Goal: Information Seeking & Learning: Learn about a topic

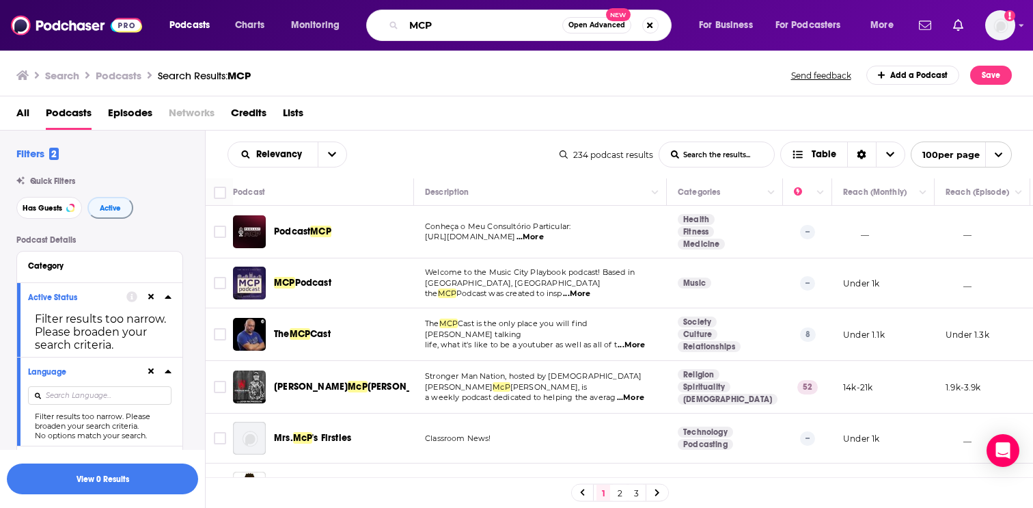
click at [425, 23] on input "MCP" at bounding box center [483, 25] width 159 height 22
click at [409, 23] on input "vibe coding" at bounding box center [483, 25] width 159 height 22
click at [482, 23] on input "'vibe coding" at bounding box center [483, 25] width 159 height 22
type input "'vibe coding'"
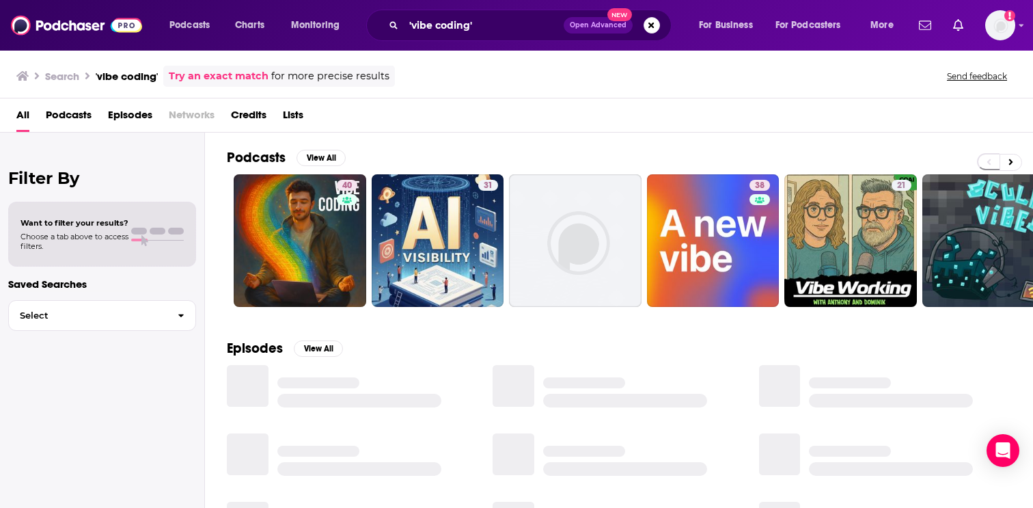
click at [71, 118] on span "Podcasts" at bounding box center [69, 118] width 46 height 28
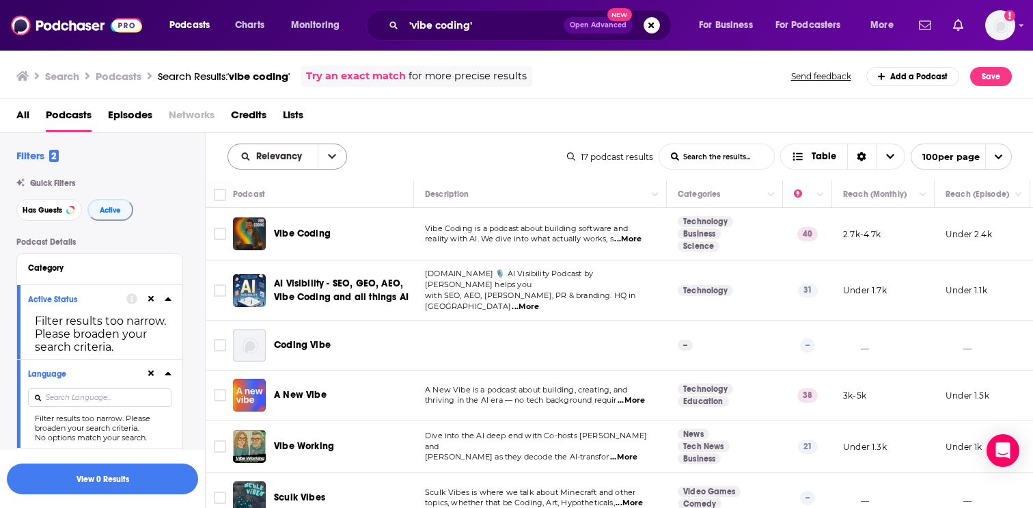
click at [330, 145] on button "open menu" at bounding box center [332, 156] width 29 height 25
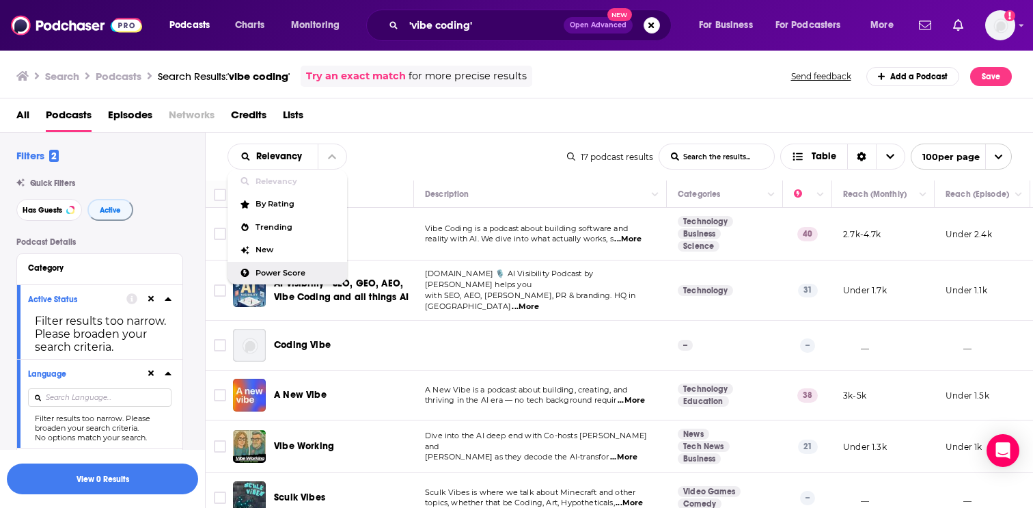
click at [295, 277] on span "Power Score" at bounding box center [296, 273] width 81 height 8
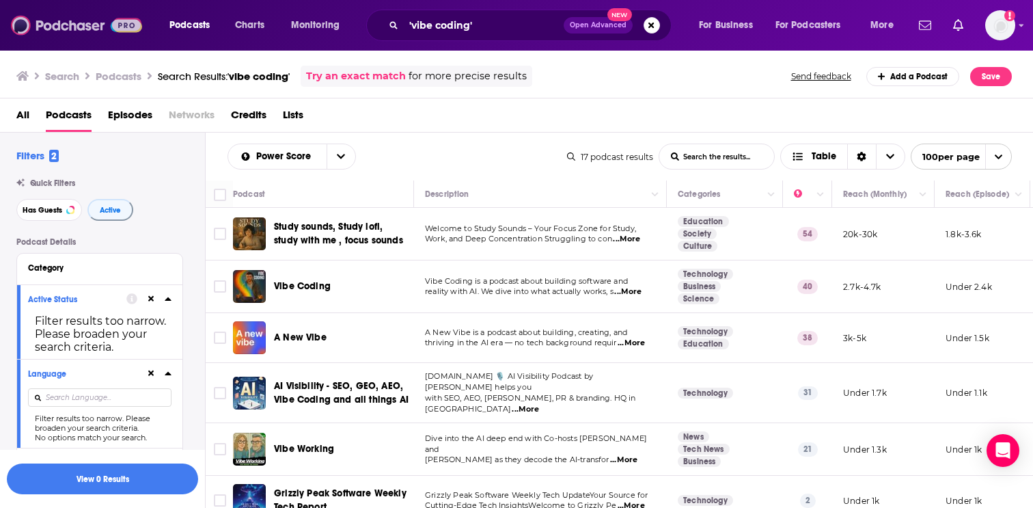
click at [68, 24] on img at bounding box center [76, 25] width 131 height 26
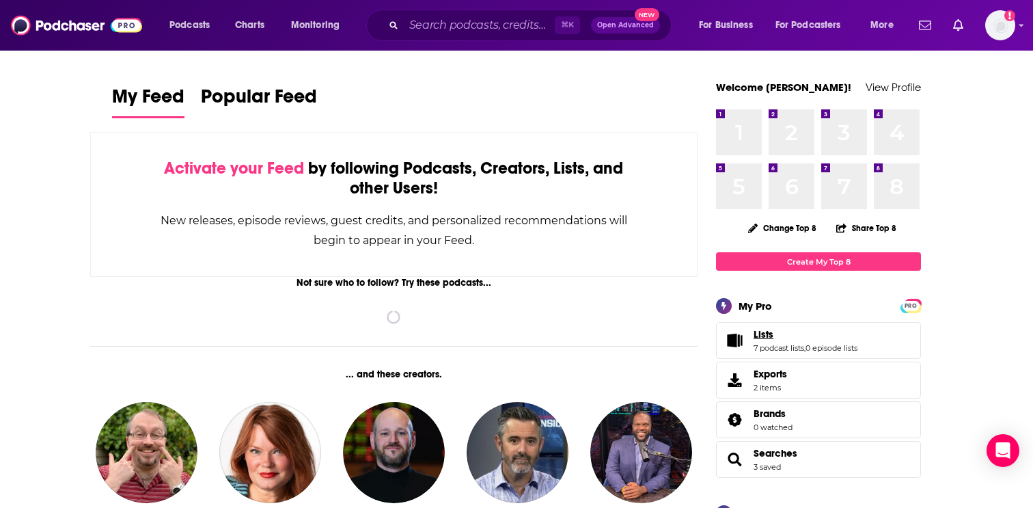
click at [769, 329] on span "Lists" at bounding box center [764, 334] width 20 height 12
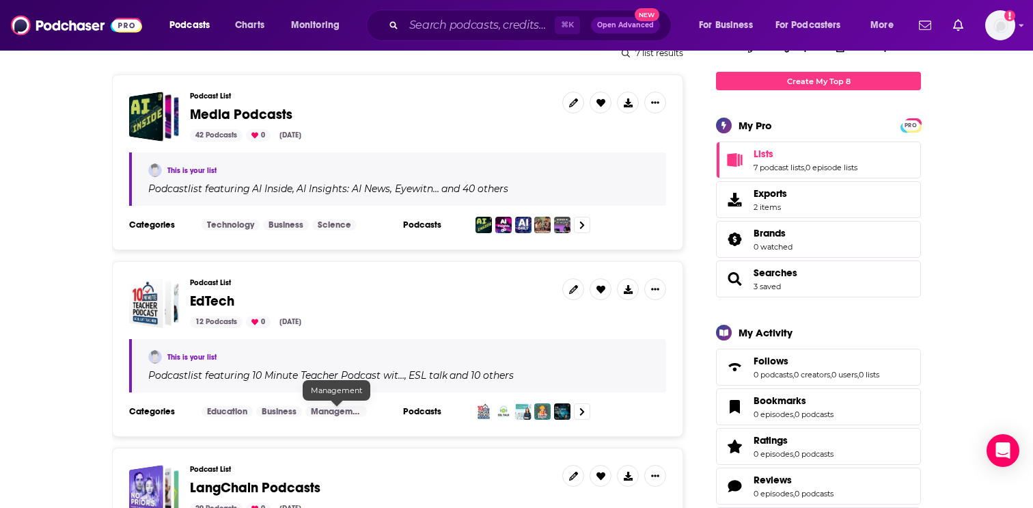
scroll to position [182, 0]
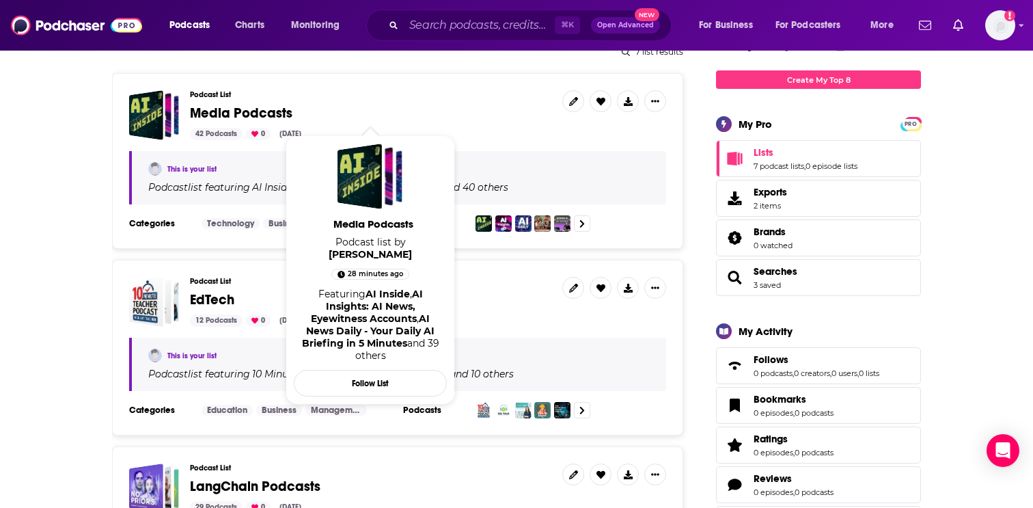
click at [279, 110] on span "Media Podcasts" at bounding box center [241, 113] width 102 height 17
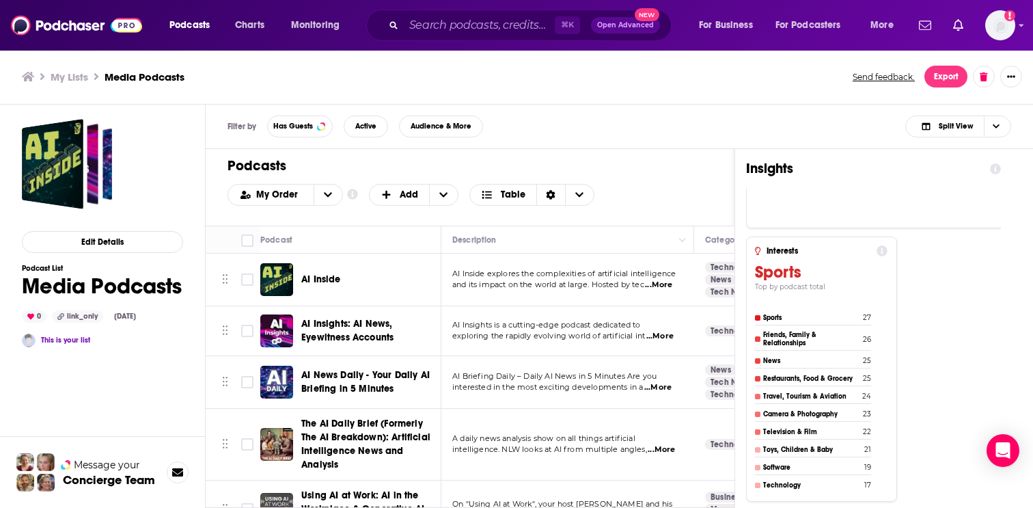
click at [318, 280] on span "AI Inside" at bounding box center [321, 279] width 40 height 12
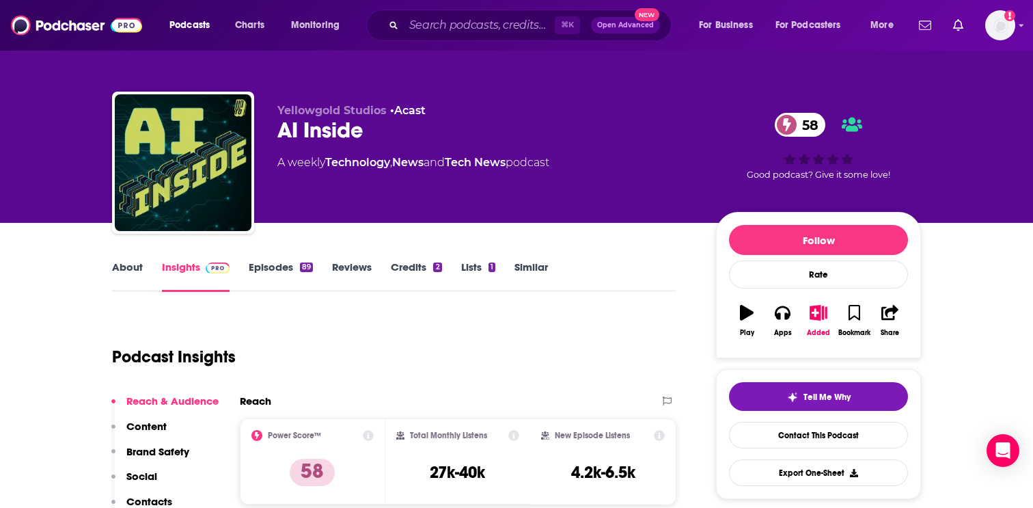
click at [532, 269] on link "Similar" at bounding box center [531, 275] width 33 height 31
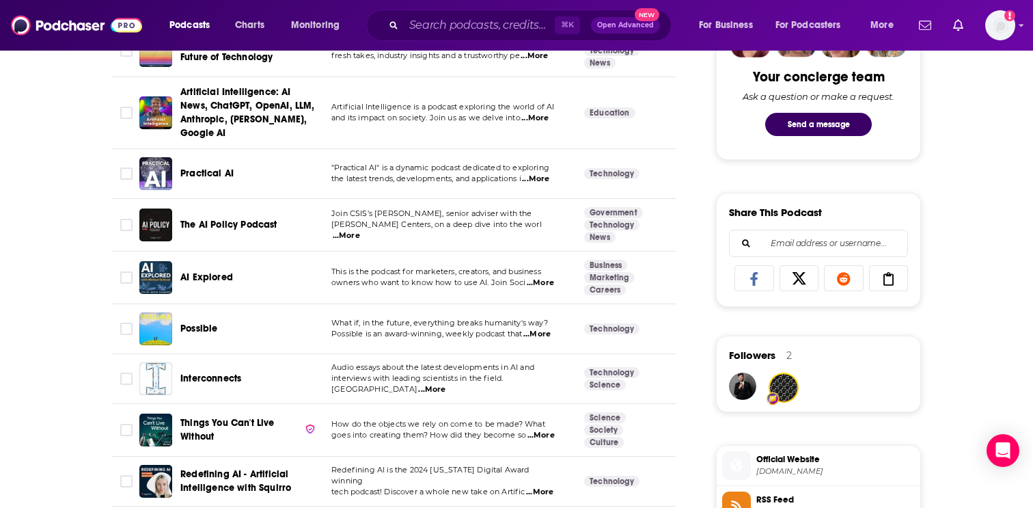
scroll to position [715, 0]
click at [430, 29] on input "Search podcasts, credits, & more..." at bounding box center [479, 25] width 151 height 22
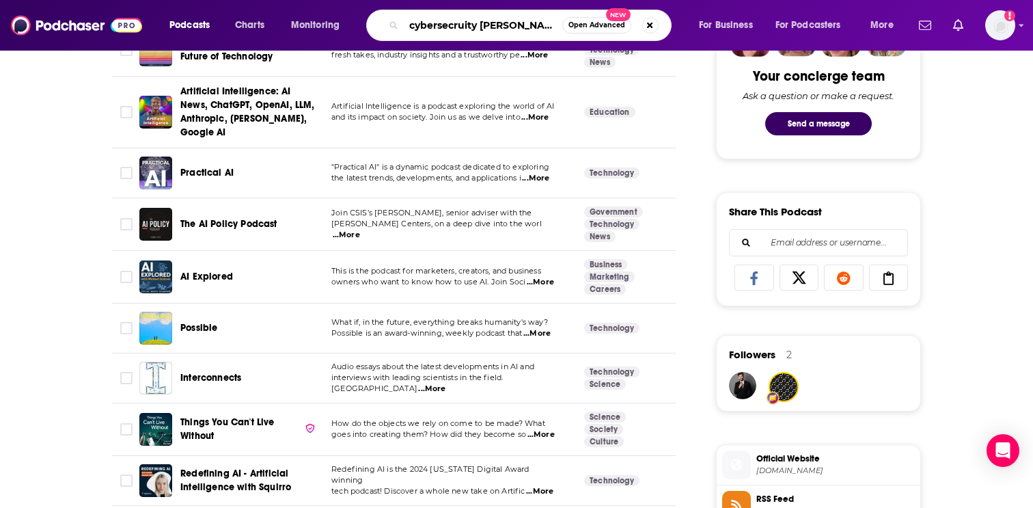
type input "cybersecruity summary"
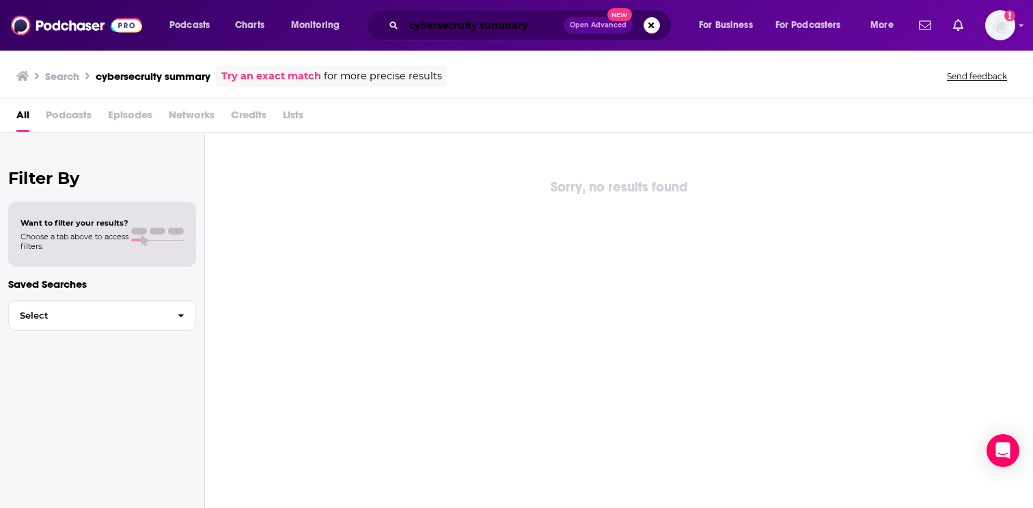
click at [439, 22] on input "cybersecruity summary" at bounding box center [484, 25] width 160 height 22
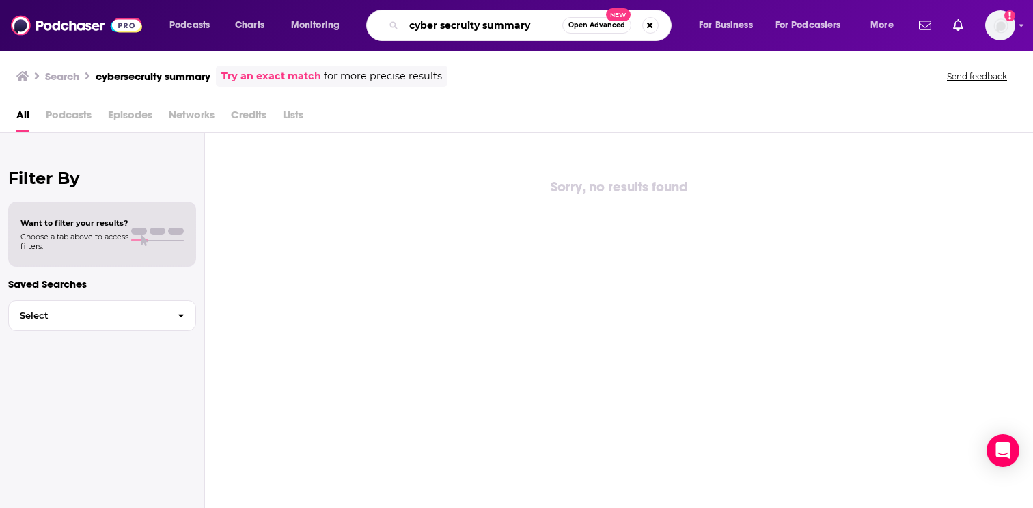
type input "cyber secruity summary"
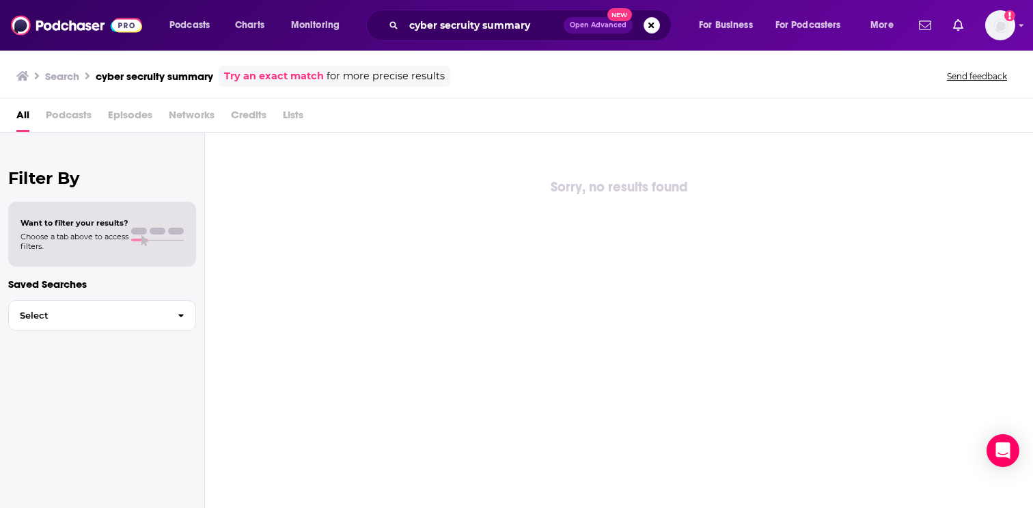
click at [68, 77] on h3 "Search" at bounding box center [62, 76] width 34 height 13
click at [70, 29] on img at bounding box center [76, 25] width 131 height 26
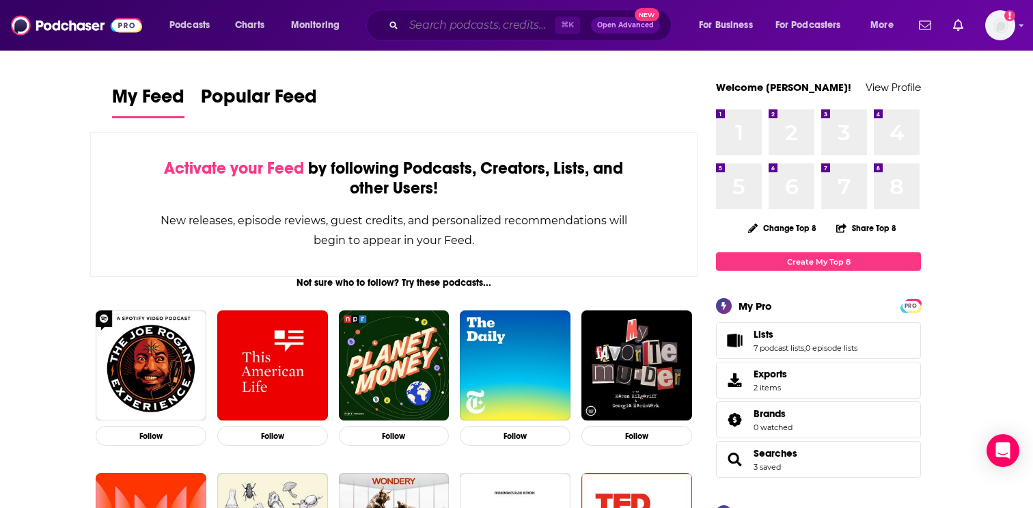
click at [462, 26] on input "Search podcasts, credits, & more..." at bounding box center [479, 25] width 151 height 22
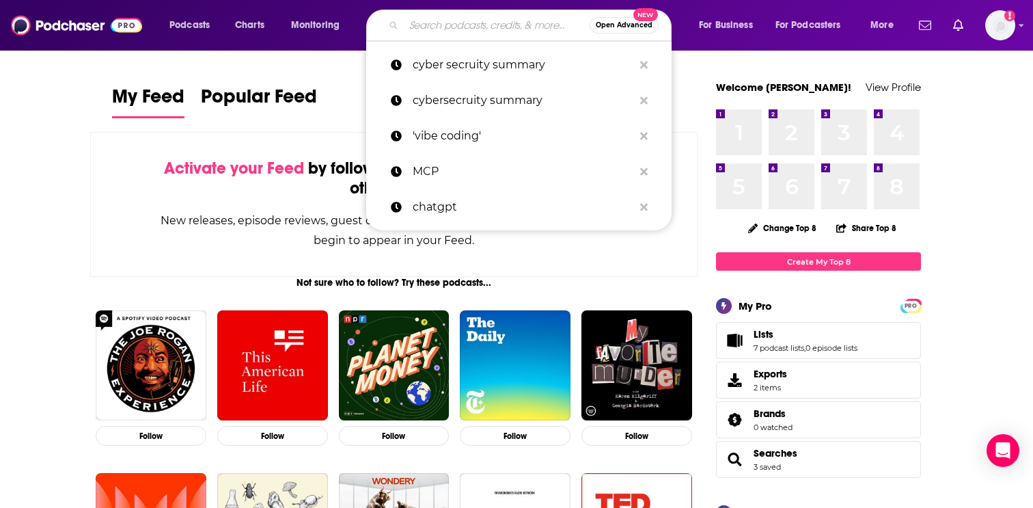
type input "s"
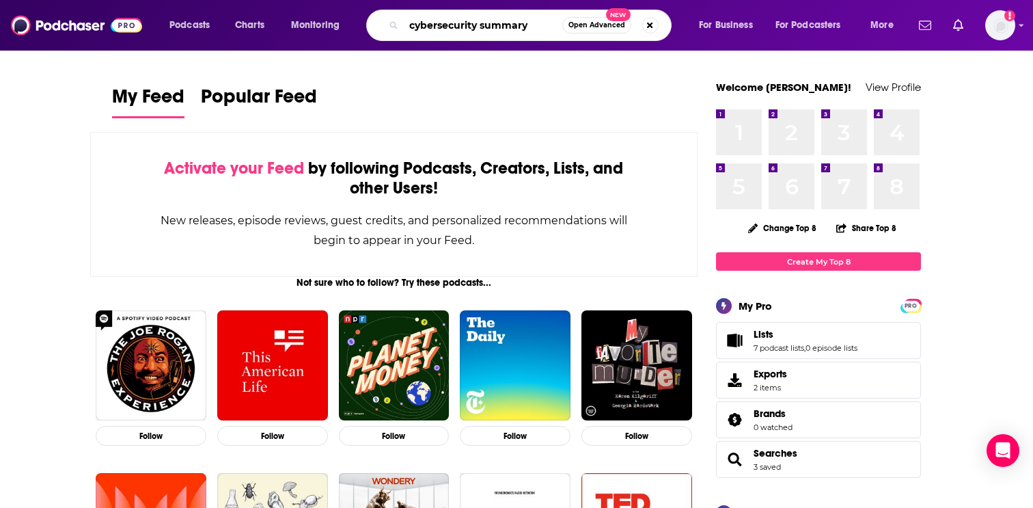
type input "cybersecurity summary"
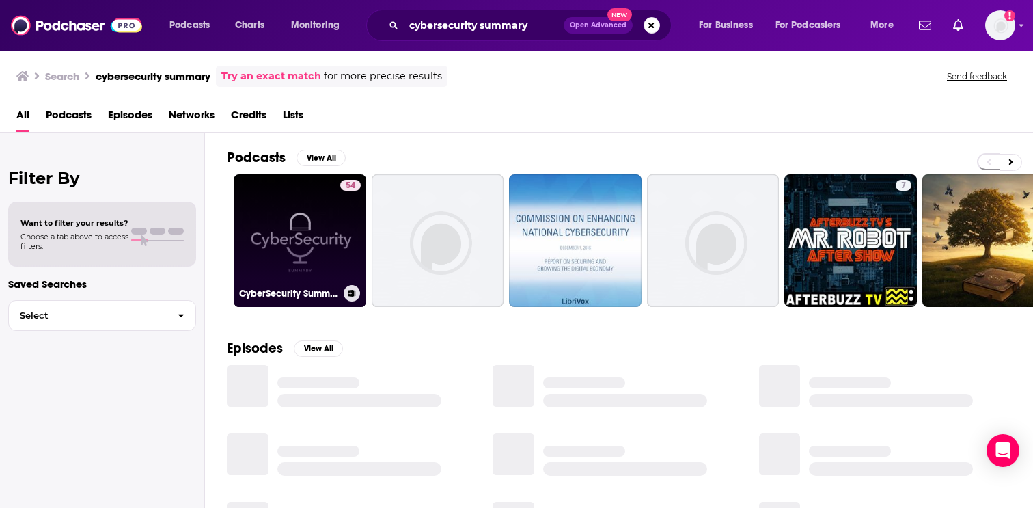
click at [266, 229] on link "54 CyberSecurity Summary" at bounding box center [300, 240] width 133 height 133
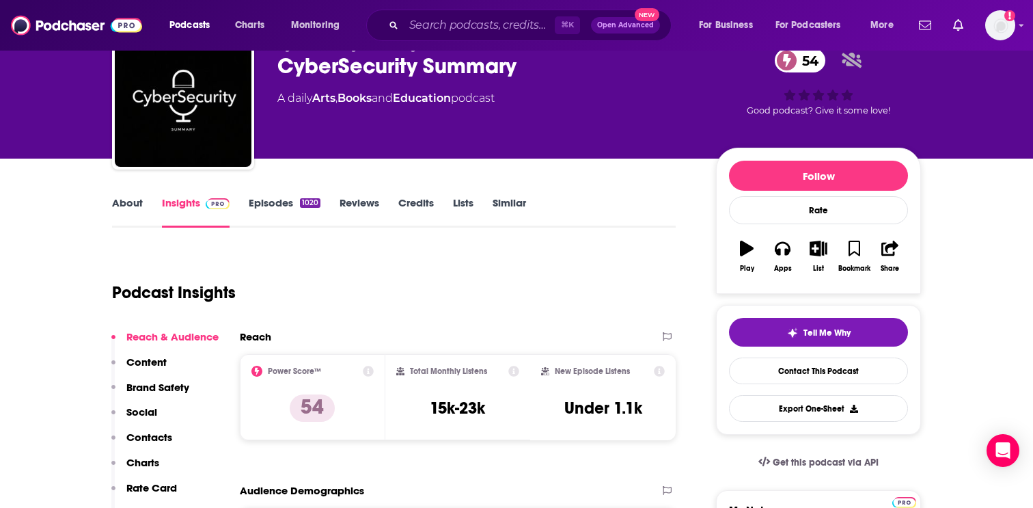
scroll to position [56, 0]
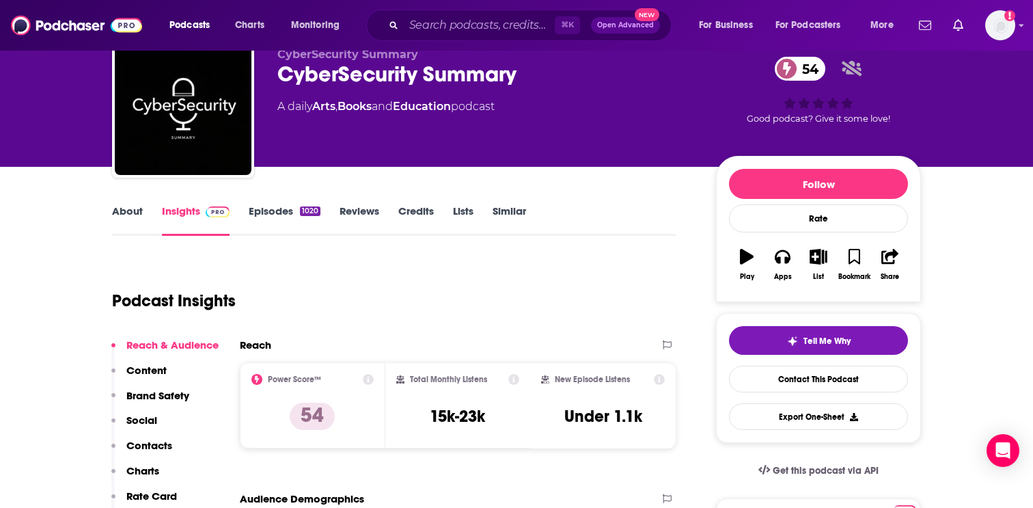
click at [756, 258] on button "Play" at bounding box center [747, 264] width 36 height 49
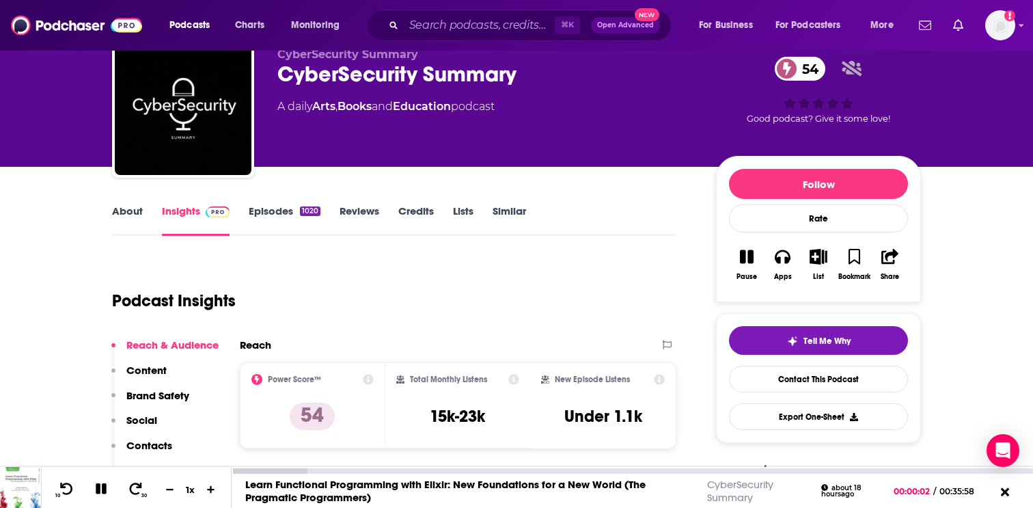
click at [517, 486] on link "Learn Functional Programming with Elixir: New Foundations for a New World (The …" at bounding box center [445, 491] width 400 height 26
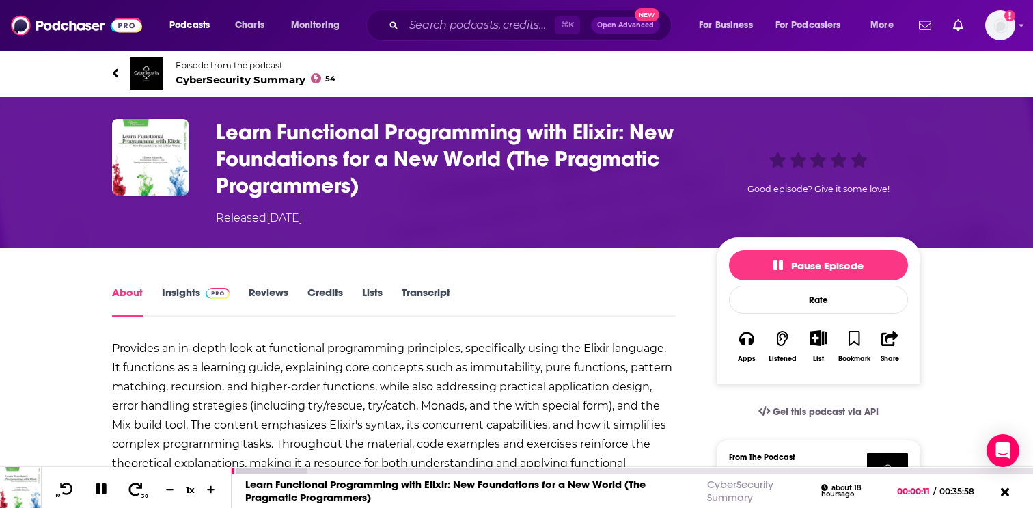
click at [129, 492] on icon at bounding box center [135, 489] width 17 height 14
click at [135, 491] on icon at bounding box center [135, 489] width 17 height 14
click at [278, 295] on link "Reviews" at bounding box center [269, 301] width 40 height 31
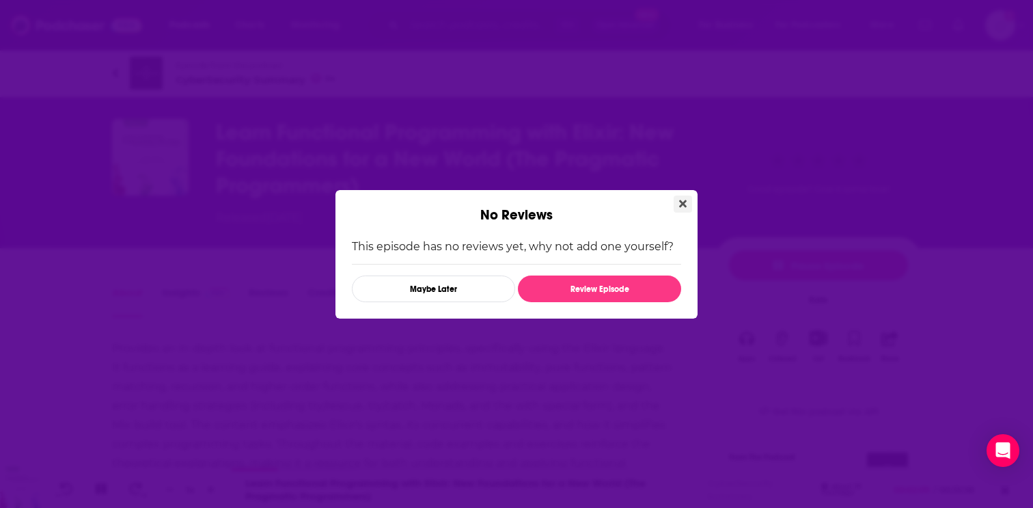
click at [681, 198] on icon "Close" at bounding box center [683, 203] width 8 height 11
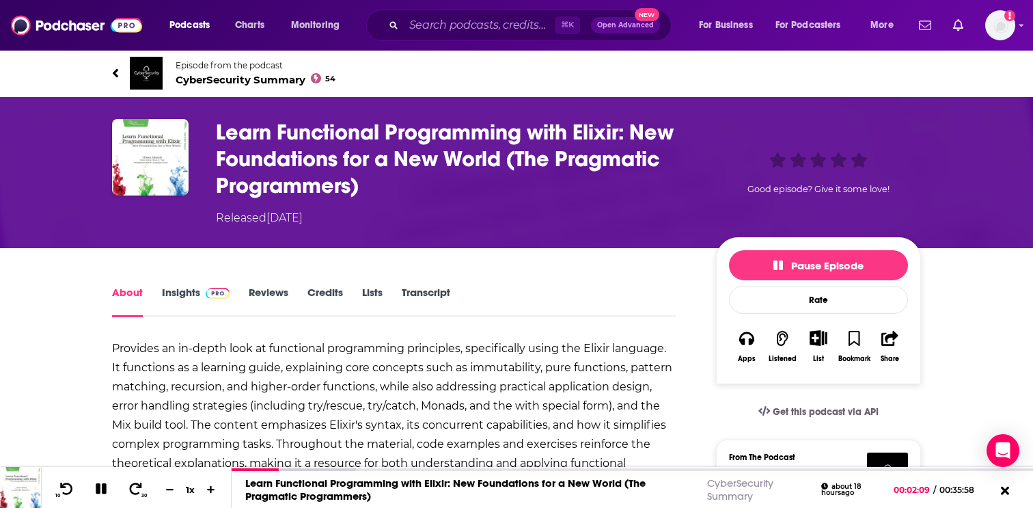
click at [334, 290] on link "Credits" at bounding box center [325, 301] width 36 height 31
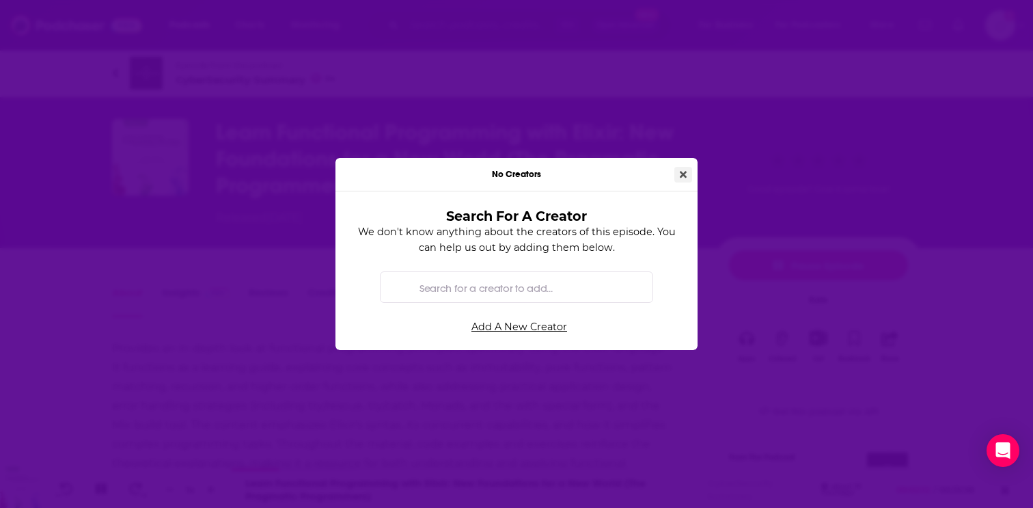
click at [685, 171] on icon "Close" at bounding box center [683, 174] width 7 height 10
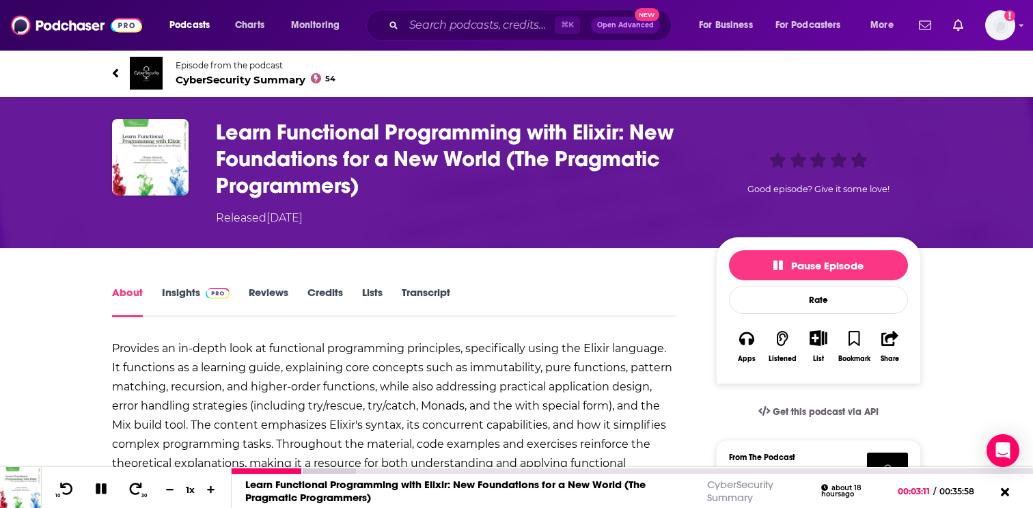
click at [106, 486] on icon at bounding box center [101, 488] width 11 height 11
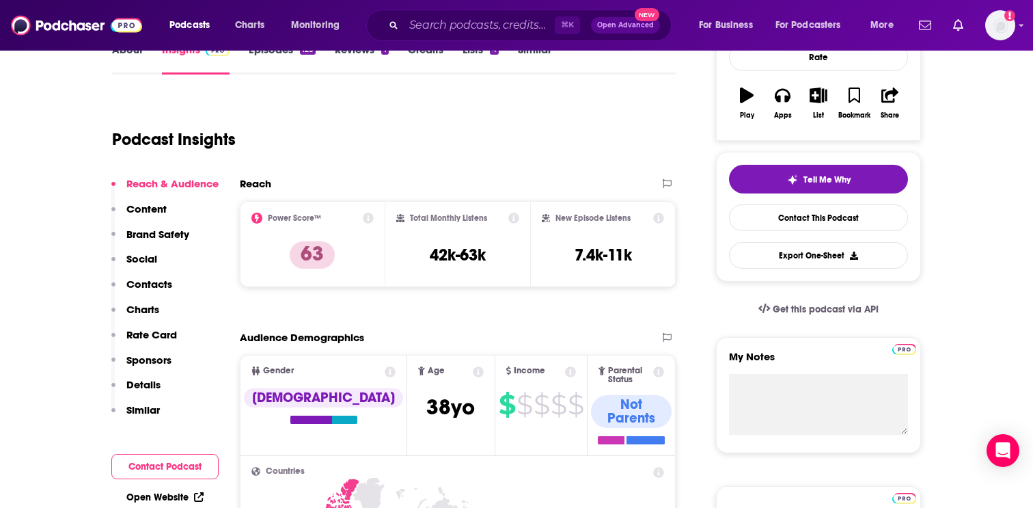
scroll to position [213, 0]
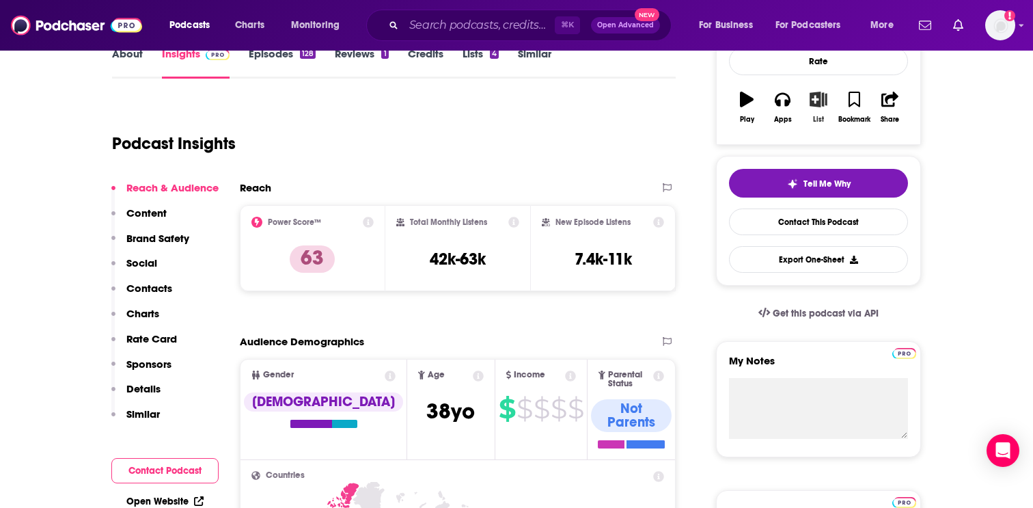
click at [816, 98] on icon "button" at bounding box center [818, 99] width 17 height 15
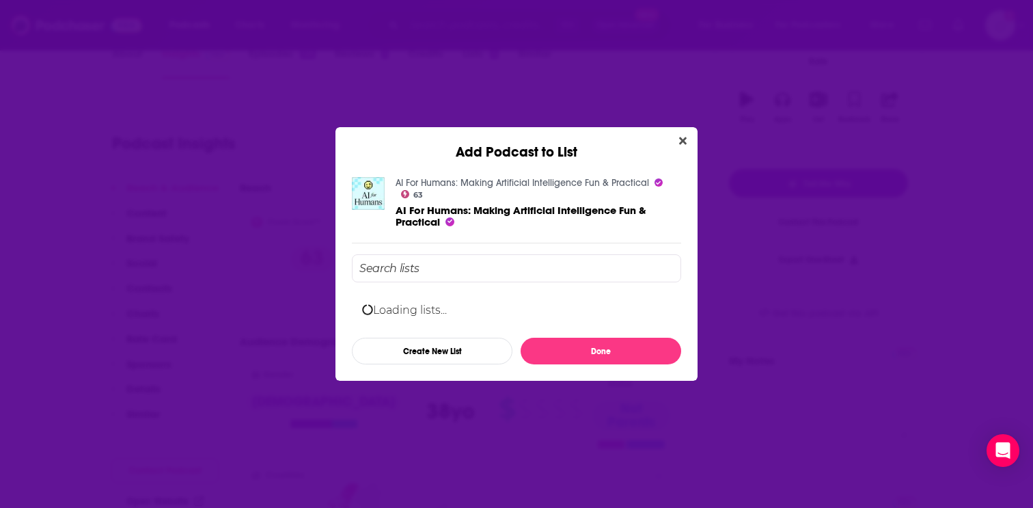
scroll to position [0, 0]
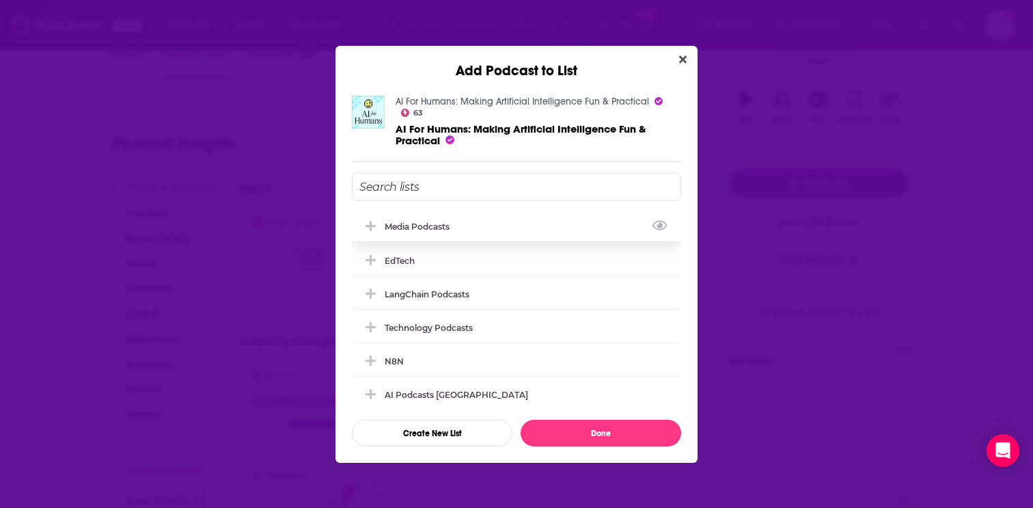
click at [481, 217] on div "Media Podcasts" at bounding box center [516, 226] width 329 height 30
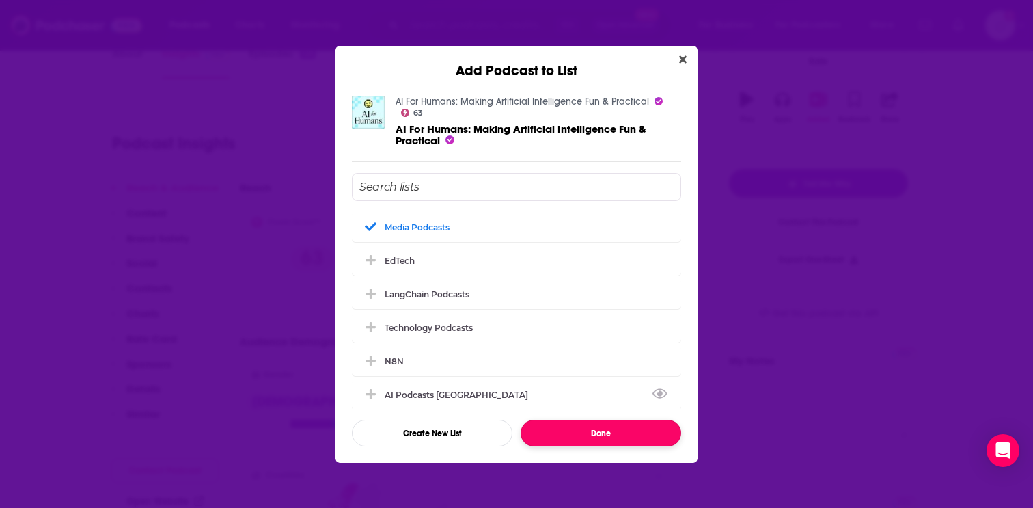
click at [606, 428] on button "Done" at bounding box center [601, 433] width 161 height 27
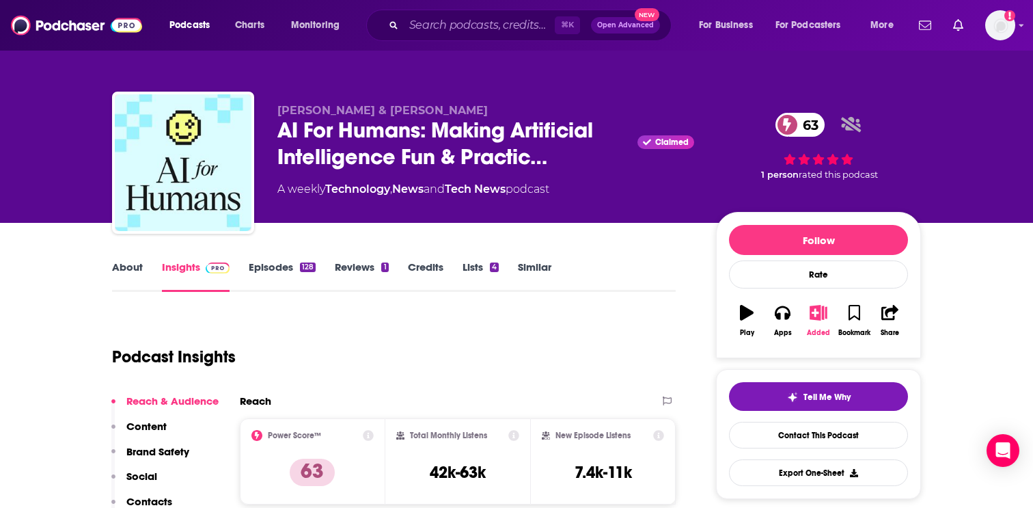
scroll to position [213, 0]
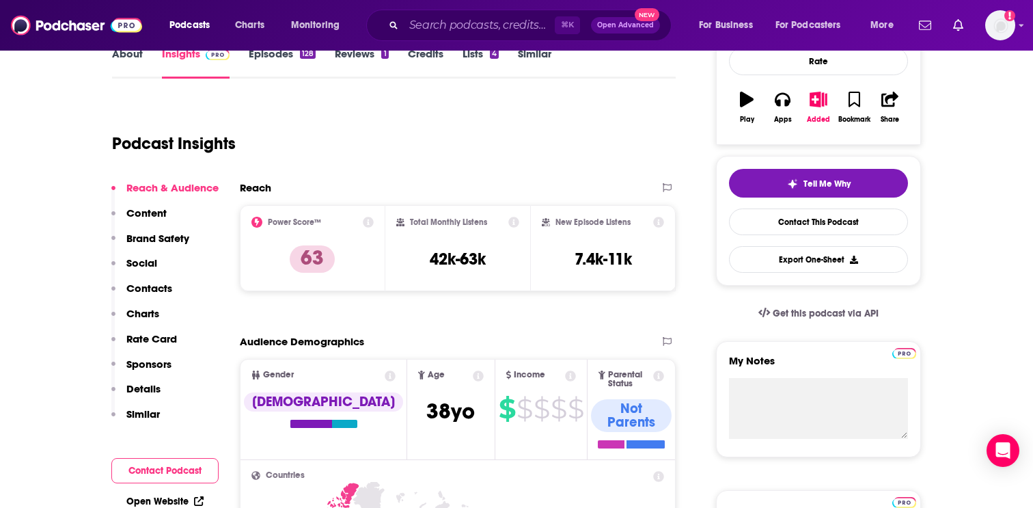
click at [146, 286] on p "Contacts" at bounding box center [149, 288] width 46 height 13
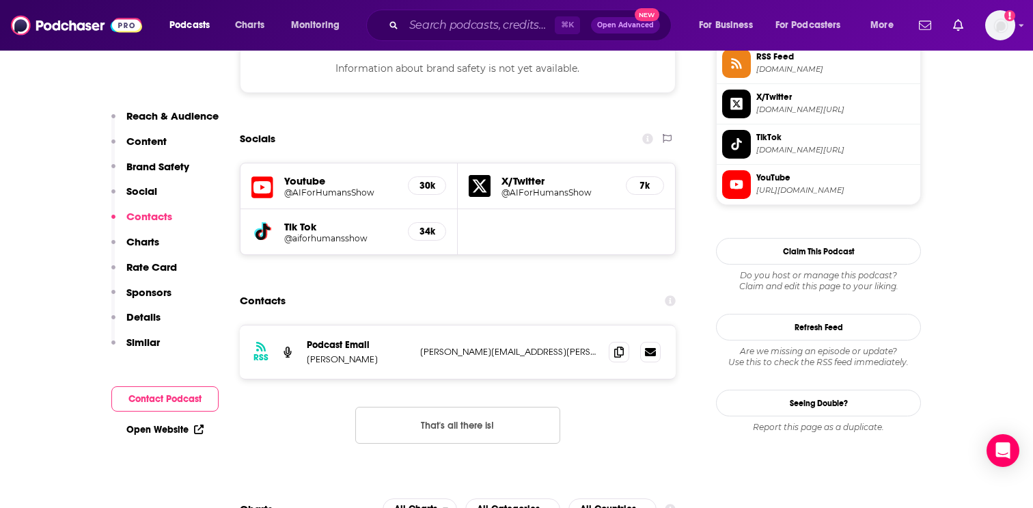
scroll to position [1285, 0]
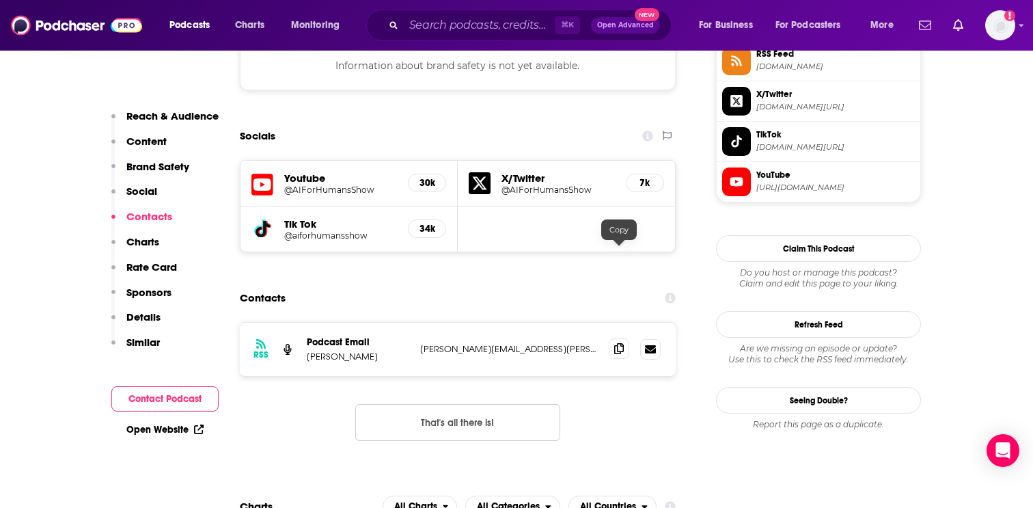
click at [620, 343] on icon at bounding box center [619, 348] width 10 height 11
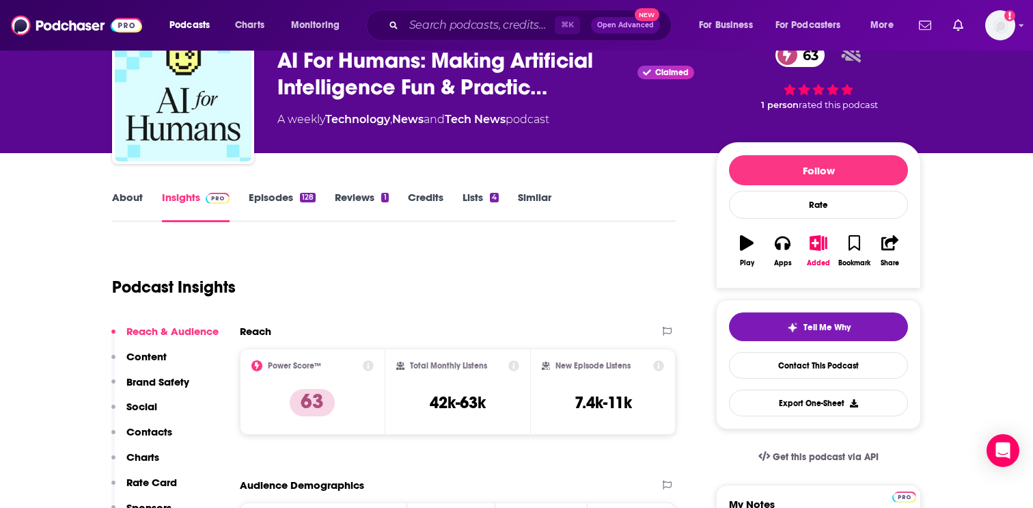
scroll to position [0, 0]
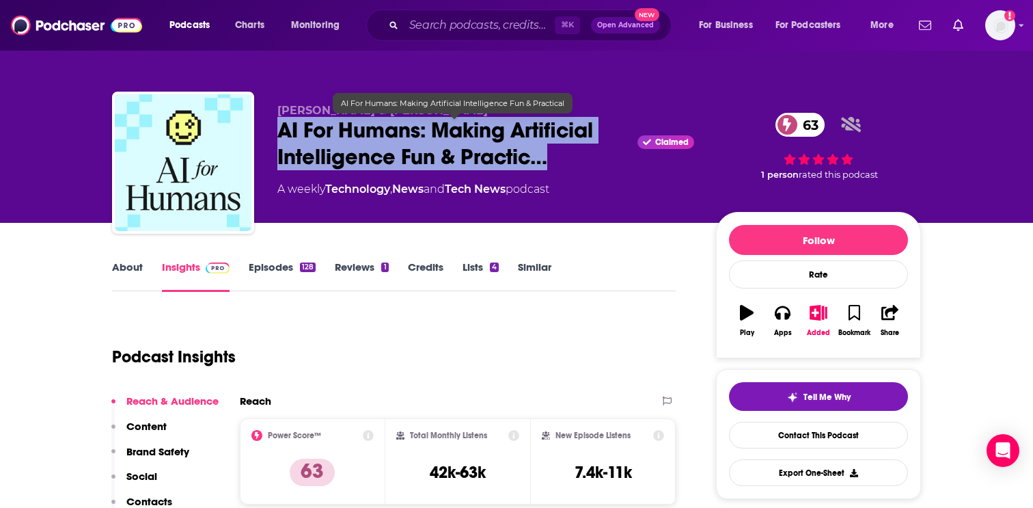
drag, startPoint x: 278, startPoint y: 132, endPoint x: 566, endPoint y: 156, distance: 288.7
click at [566, 156] on span "AI For Humans: Making Artificial Intelligence Fun & Practic…" at bounding box center [454, 143] width 355 height 53
copy h2 "AI For Humans: Making Artificial Intelligence Fun & Practic…"
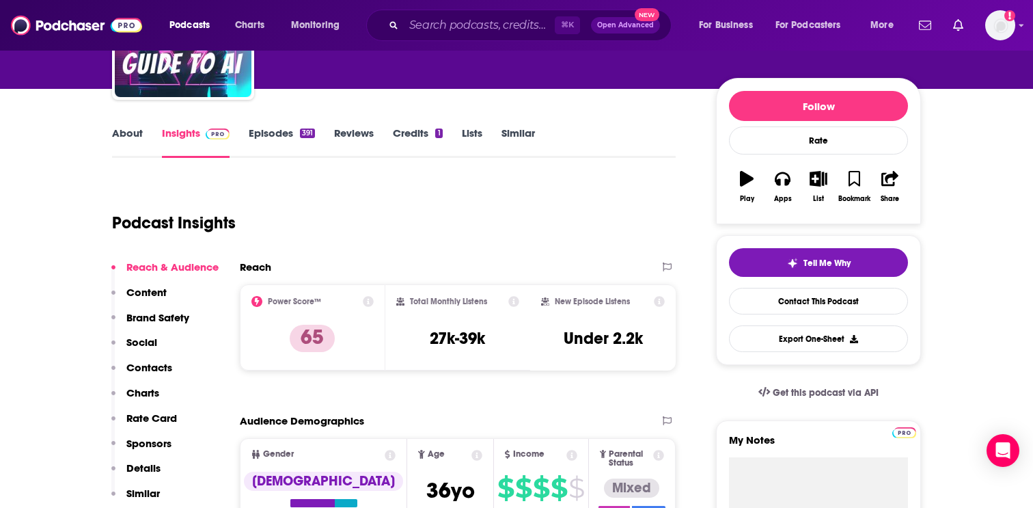
scroll to position [123, 0]
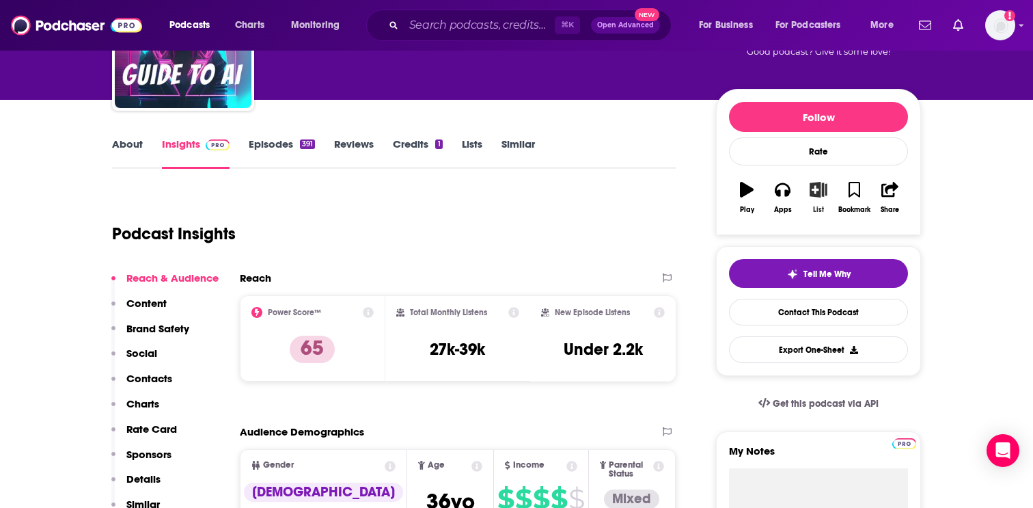
click at [818, 191] on icon "button" at bounding box center [818, 189] width 17 height 15
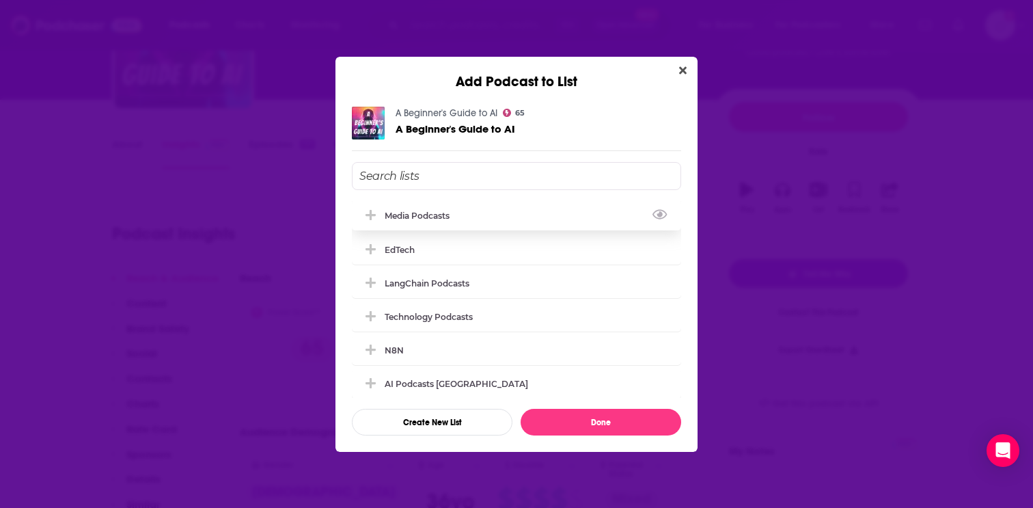
click at [418, 212] on div "Media Podcasts" at bounding box center [421, 215] width 73 height 10
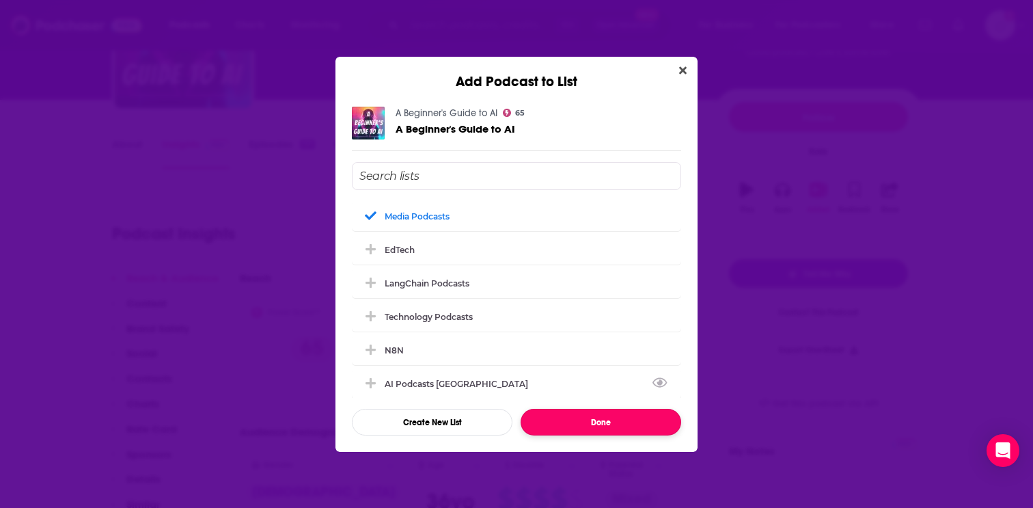
click at [584, 422] on button "Done" at bounding box center [601, 422] width 161 height 27
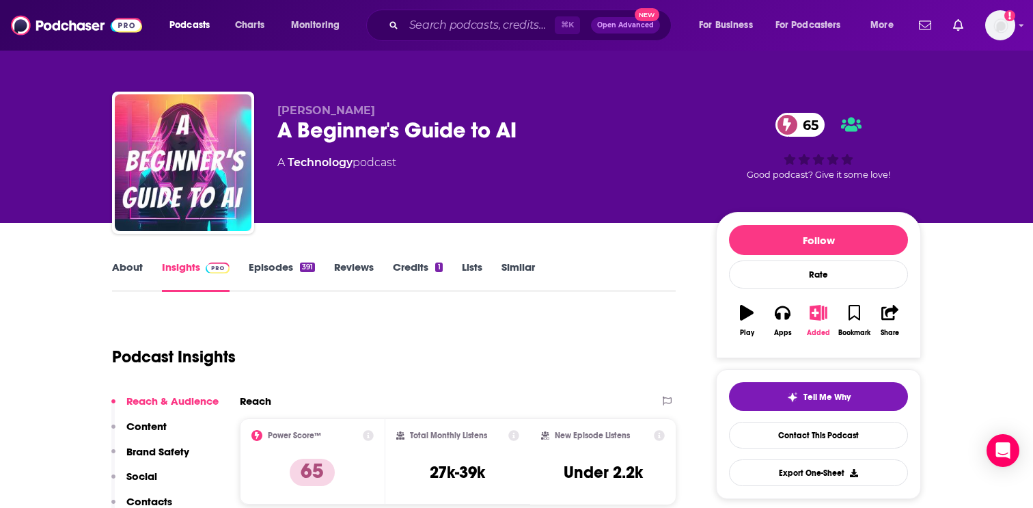
scroll to position [123, 0]
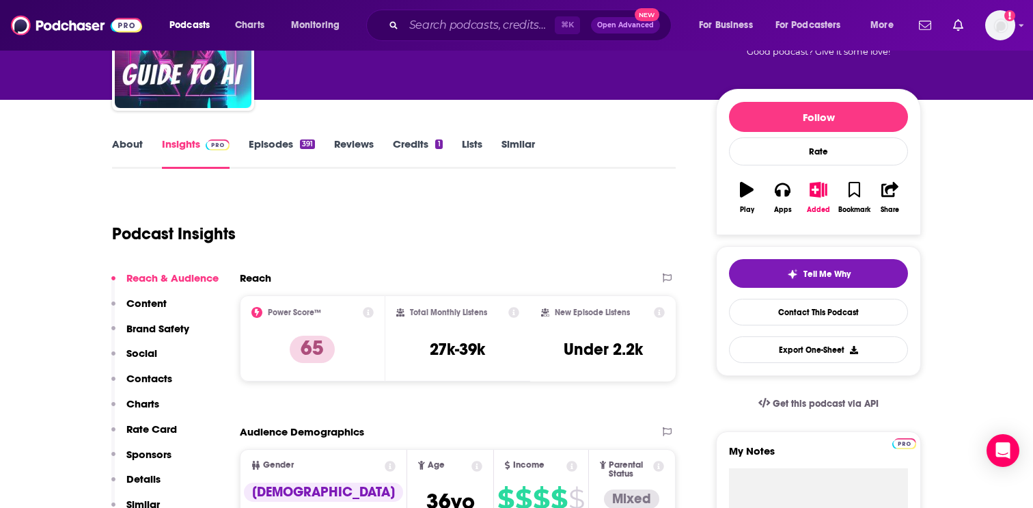
click at [147, 375] on p "Contacts" at bounding box center [149, 378] width 46 height 13
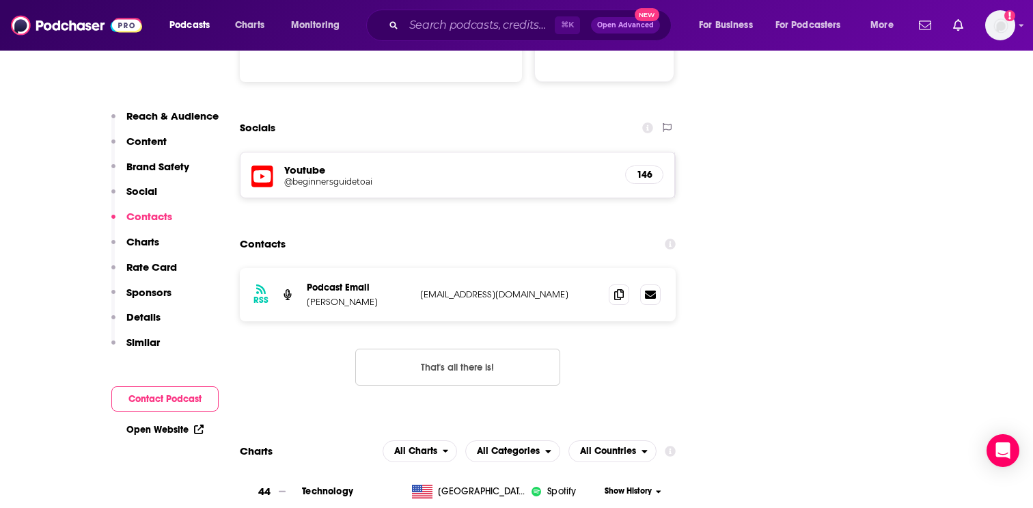
scroll to position [1468, 0]
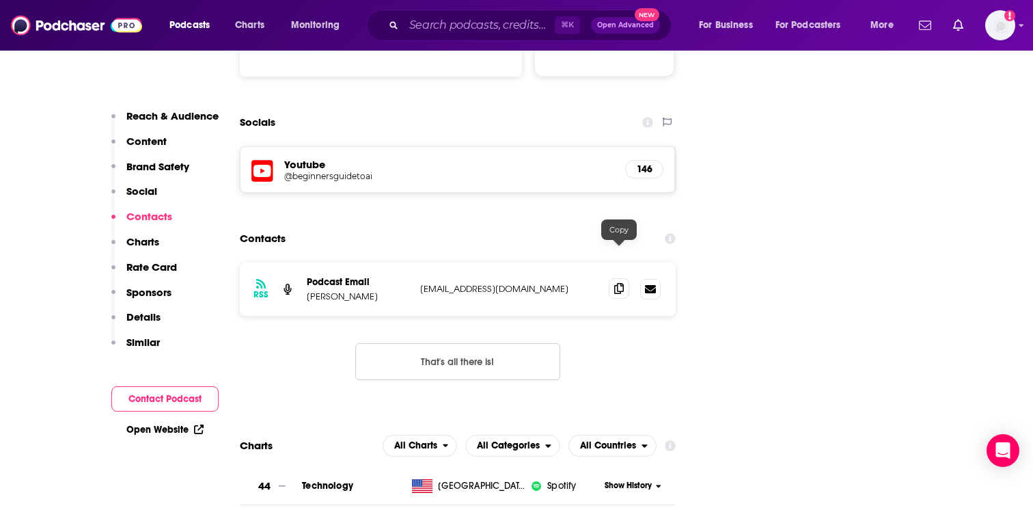
click at [619, 283] on icon at bounding box center [619, 288] width 10 height 11
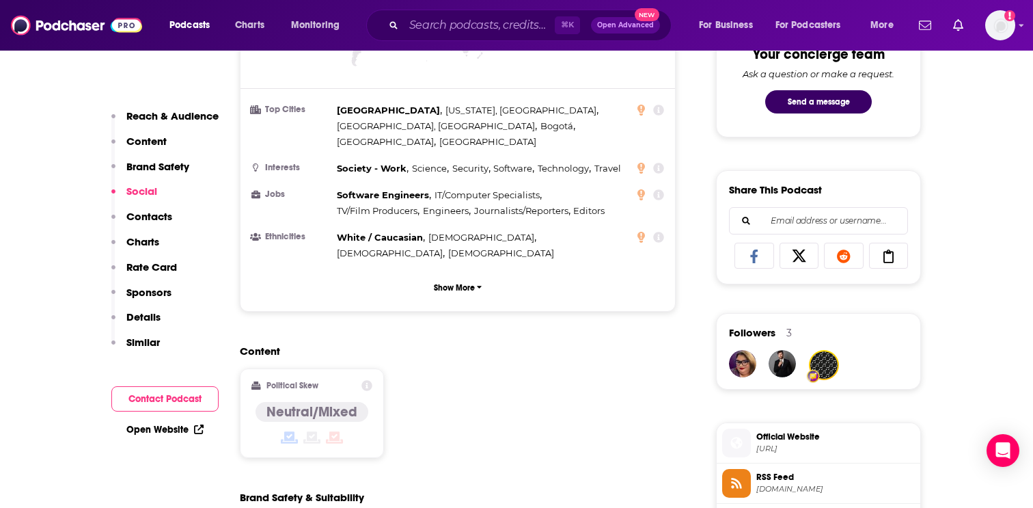
scroll to position [0, 0]
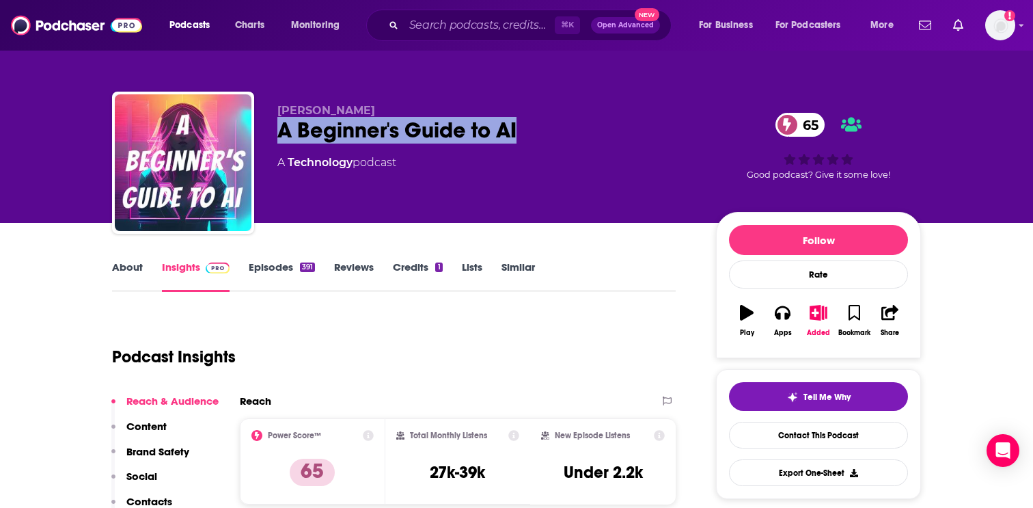
drag, startPoint x: 279, startPoint y: 126, endPoint x: 532, endPoint y: 132, distance: 252.2
click at [532, 133] on div "A Beginner's Guide to AI 65" at bounding box center [485, 130] width 417 height 27
copy h2 "A Beginner's Guide to AI"
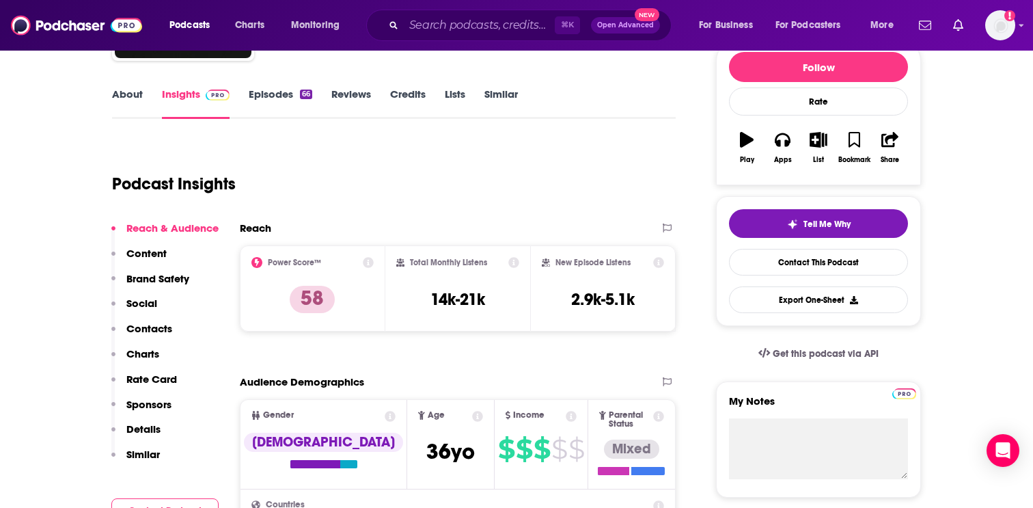
scroll to position [167, 0]
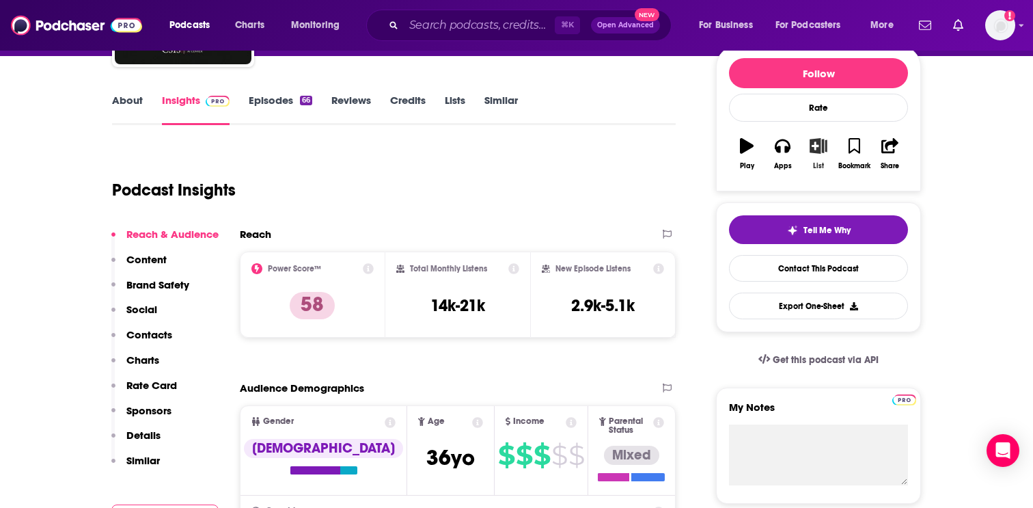
click at [819, 143] on icon "button" at bounding box center [818, 145] width 17 height 15
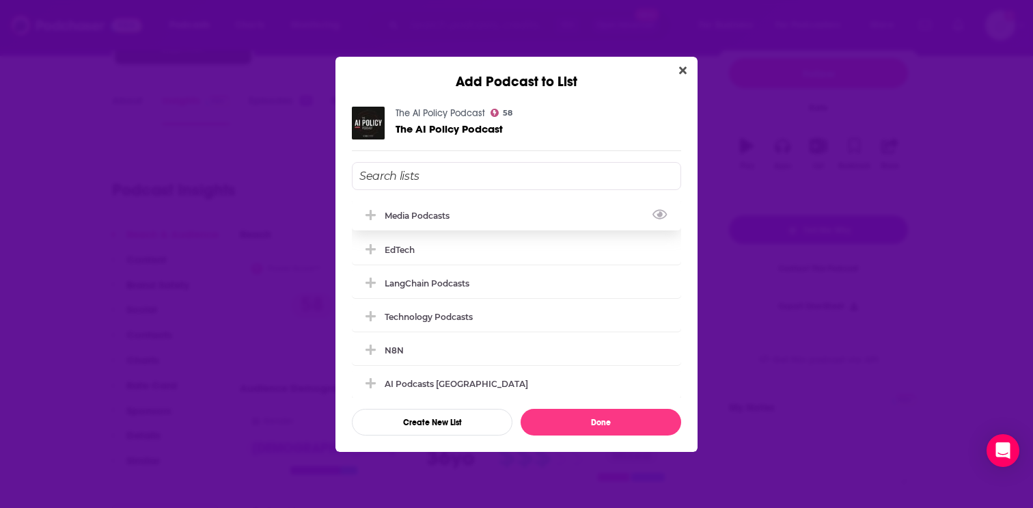
click at [426, 215] on div "Media Podcasts" at bounding box center [421, 215] width 73 height 10
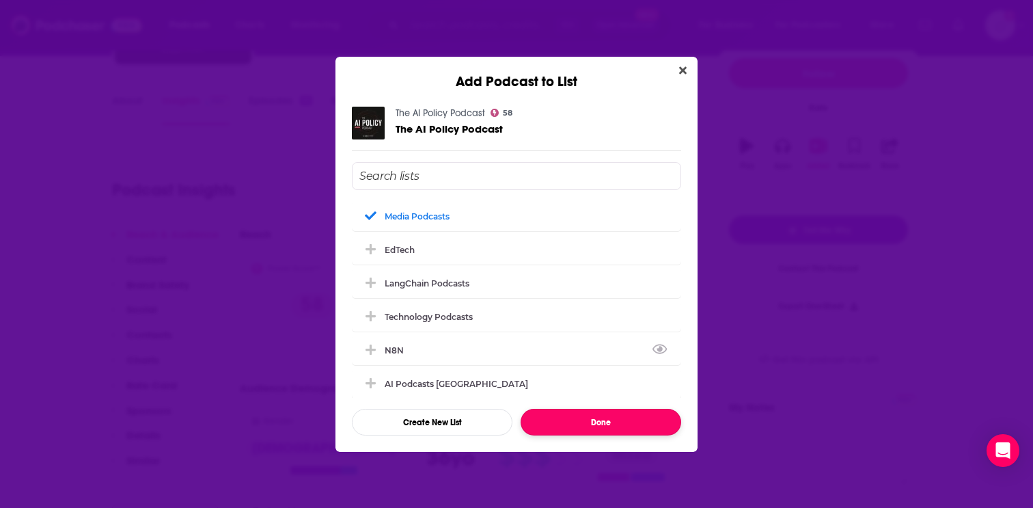
click at [586, 423] on button "Done" at bounding box center [601, 422] width 161 height 27
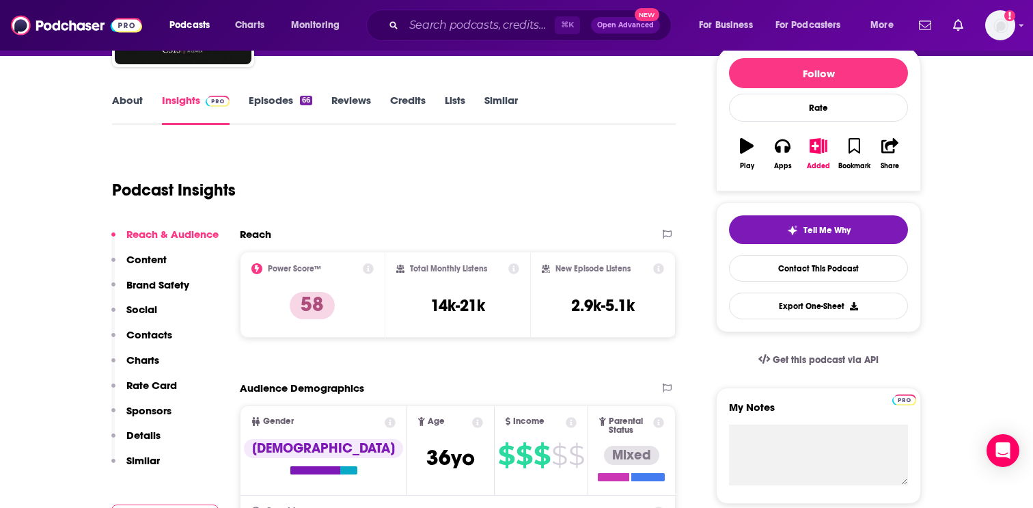
click at [139, 336] on p "Contacts" at bounding box center [149, 334] width 46 height 13
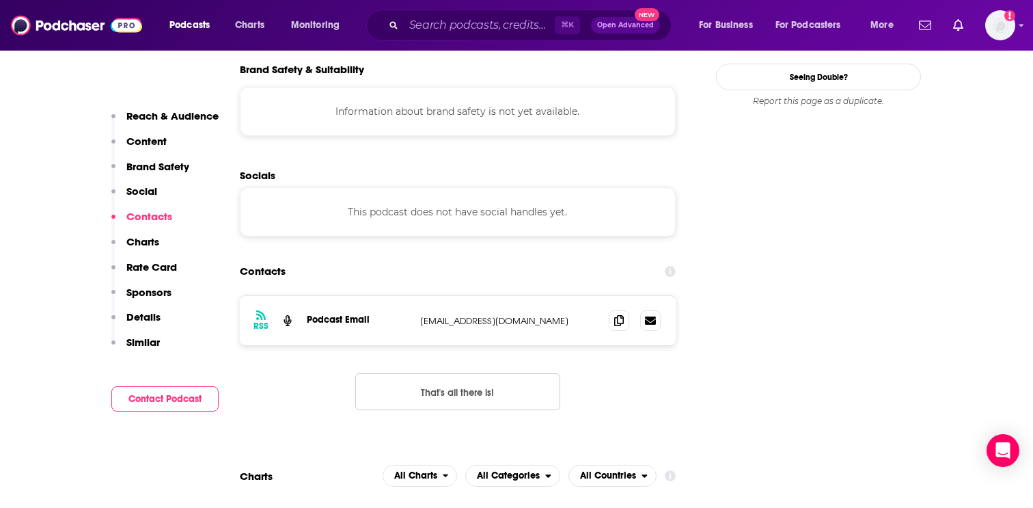
scroll to position [1213, 0]
click at [617, 314] on icon at bounding box center [619, 319] width 10 height 11
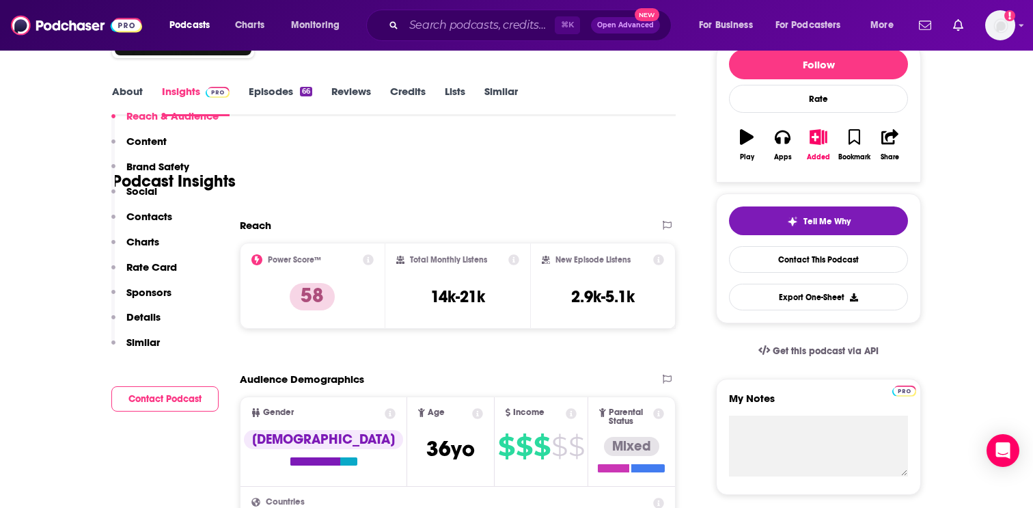
scroll to position [0, 0]
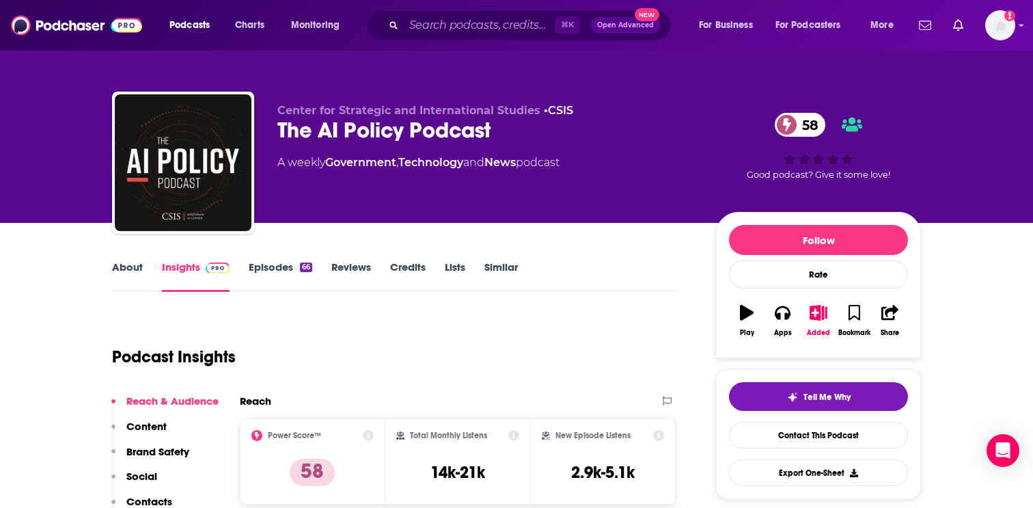
click at [128, 272] on link "About" at bounding box center [127, 275] width 31 height 31
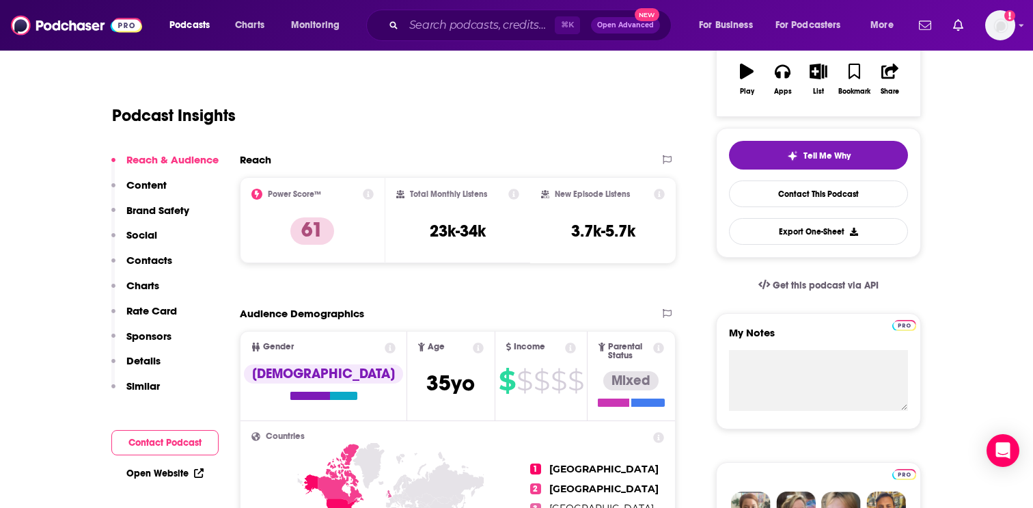
scroll to position [245, 0]
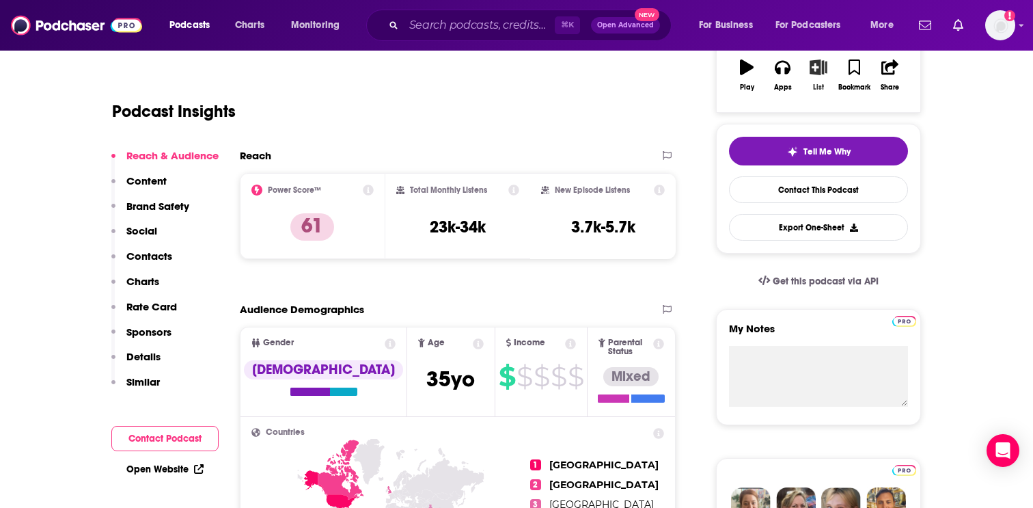
click at [819, 73] on icon "button" at bounding box center [818, 66] width 17 height 15
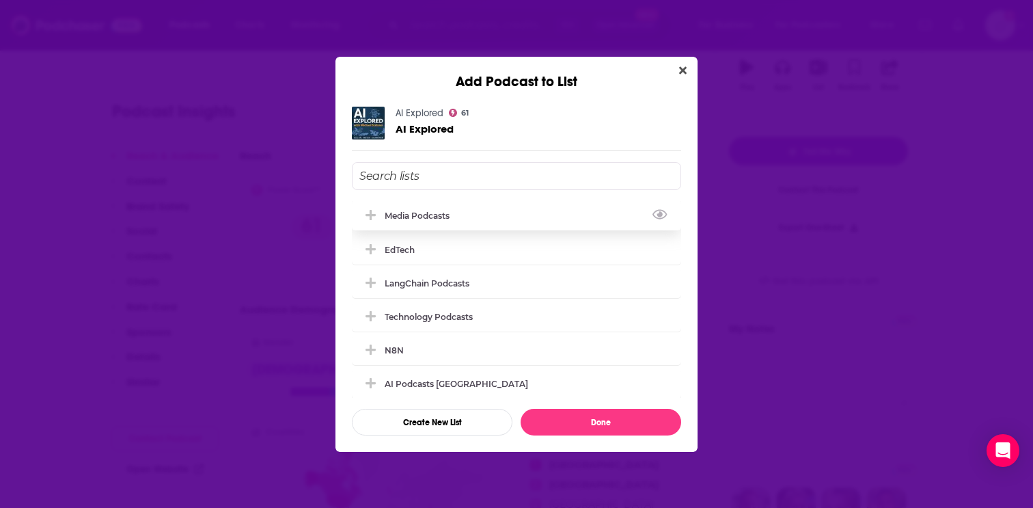
click at [432, 211] on div "Media Podcasts" at bounding box center [421, 215] width 73 height 10
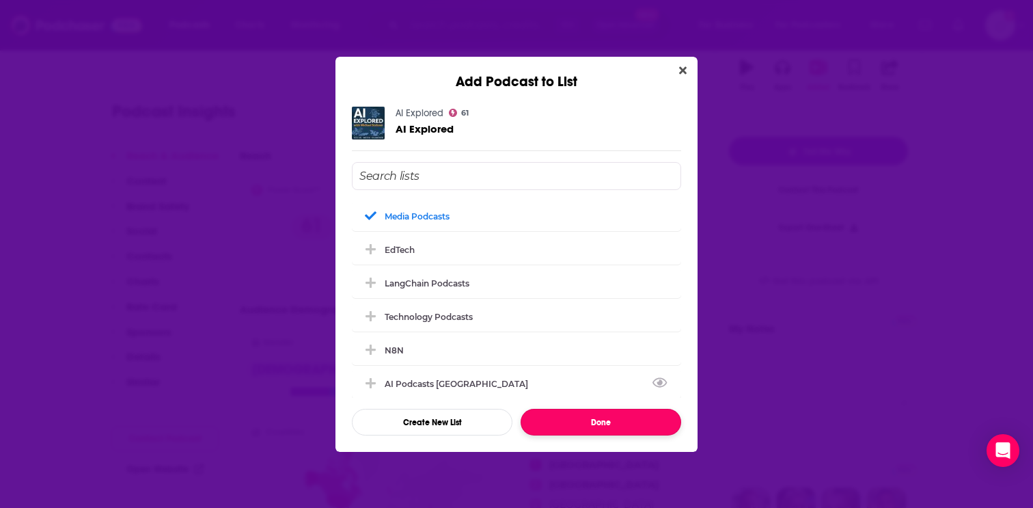
click at [573, 418] on button "Done" at bounding box center [601, 422] width 161 height 27
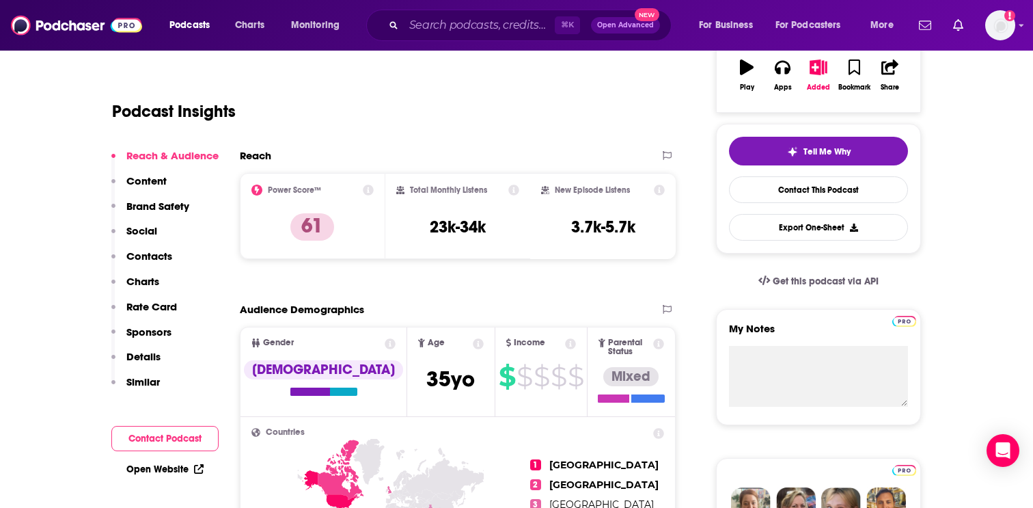
click at [146, 246] on button "Social" at bounding box center [134, 236] width 46 height 25
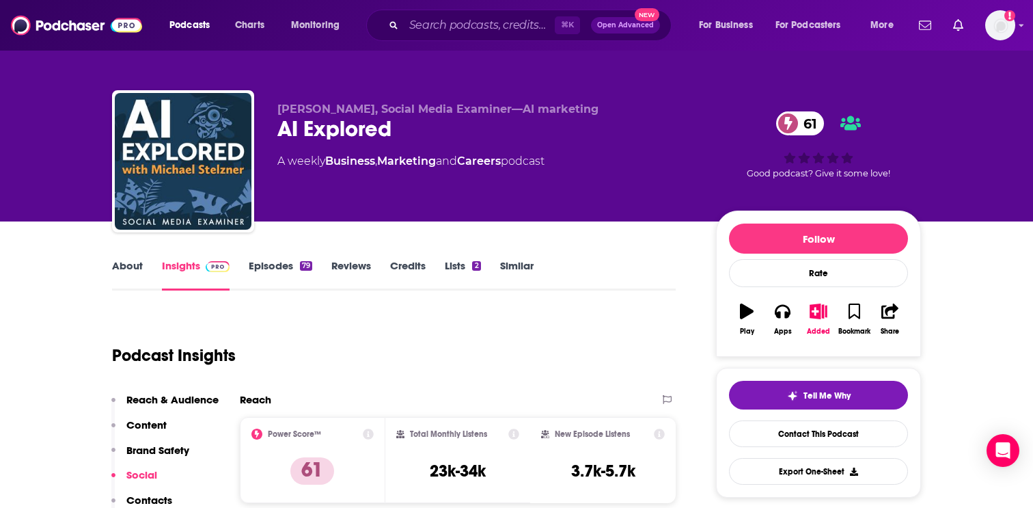
scroll to position [0, 0]
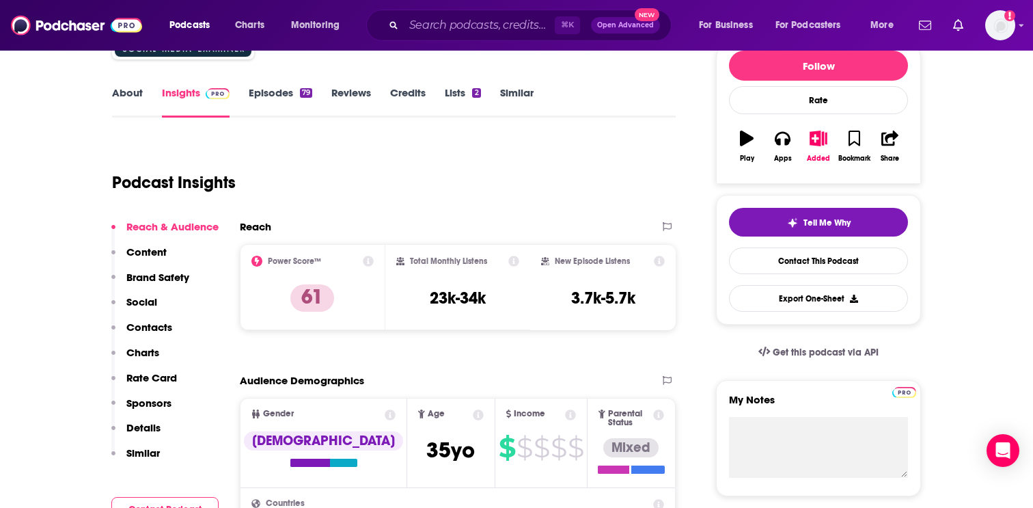
click at [148, 327] on p "Contacts" at bounding box center [149, 326] width 46 height 13
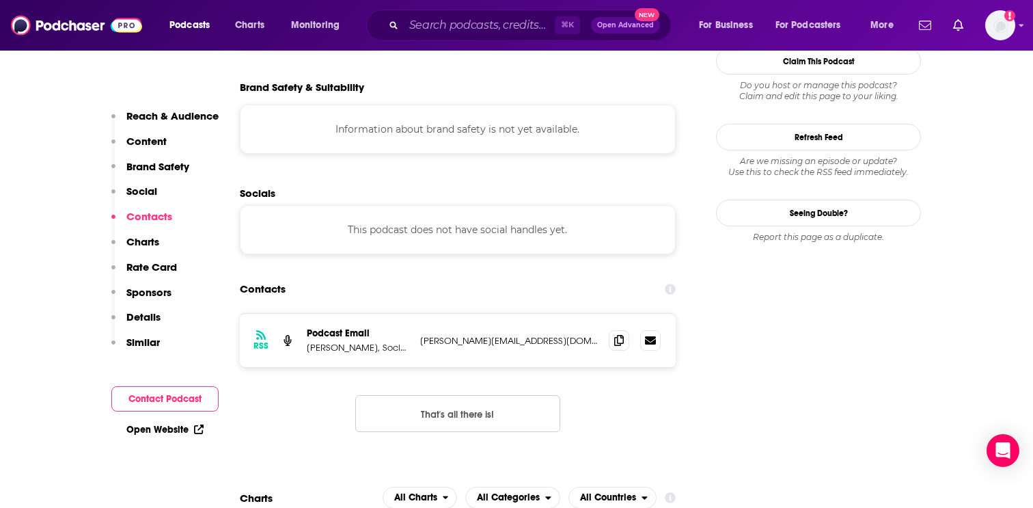
scroll to position [1229, 0]
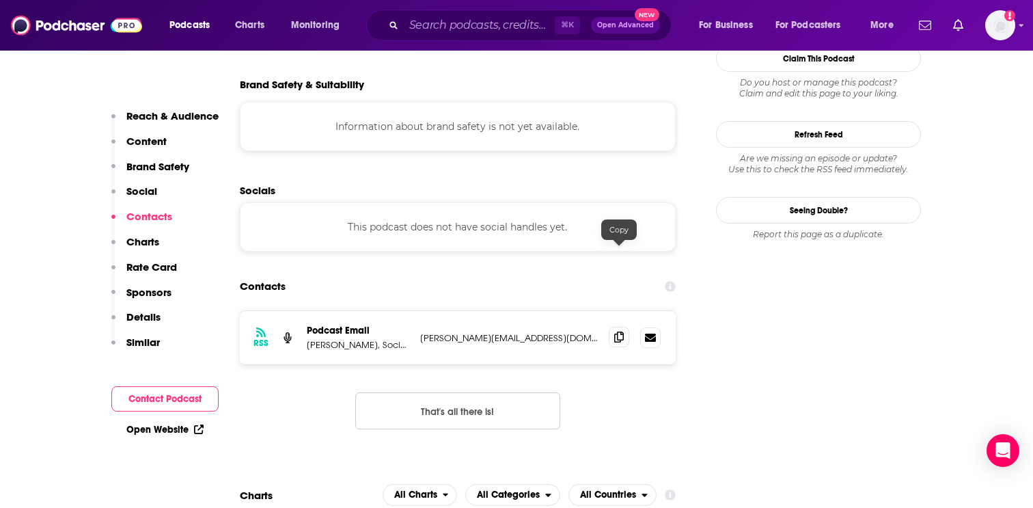
click at [619, 331] on icon at bounding box center [619, 336] width 10 height 11
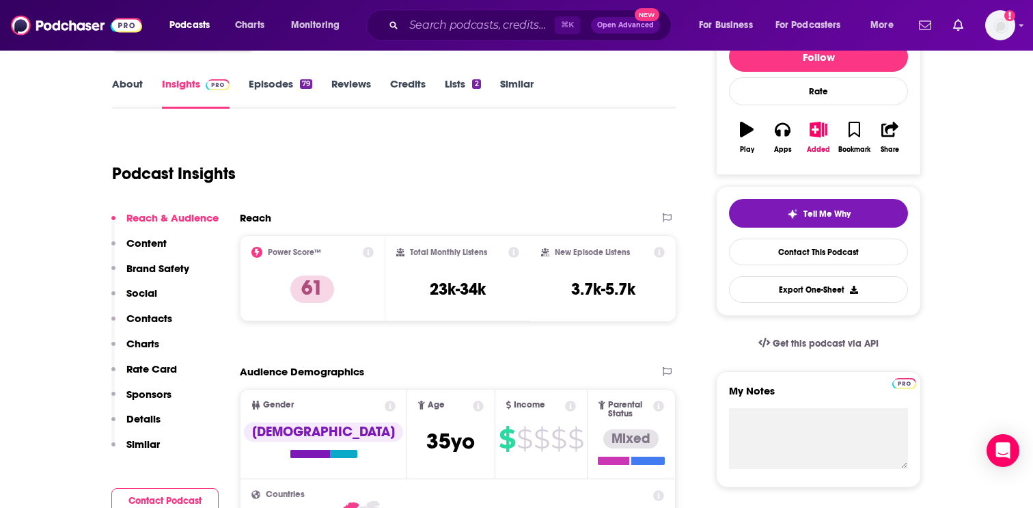
scroll to position [0, 0]
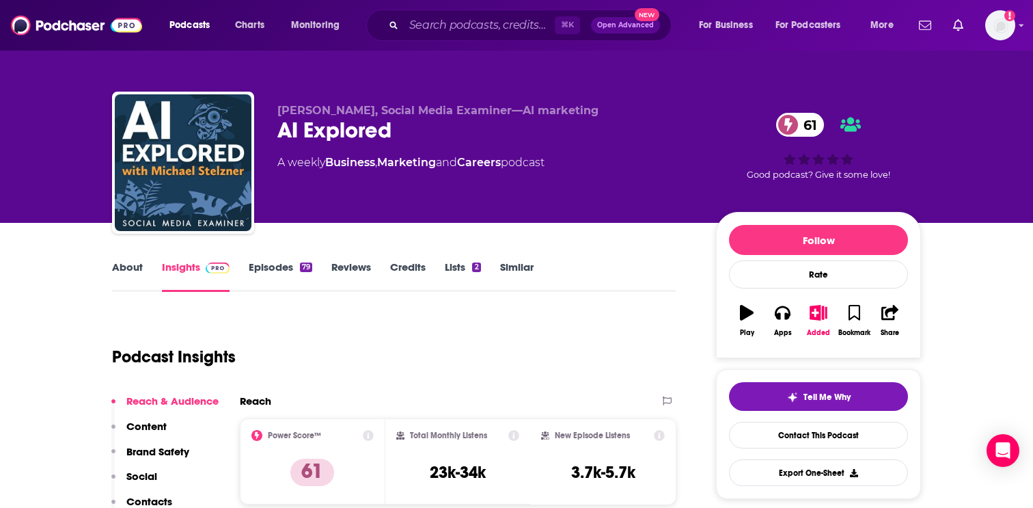
click at [140, 264] on link "About" at bounding box center [127, 275] width 31 height 31
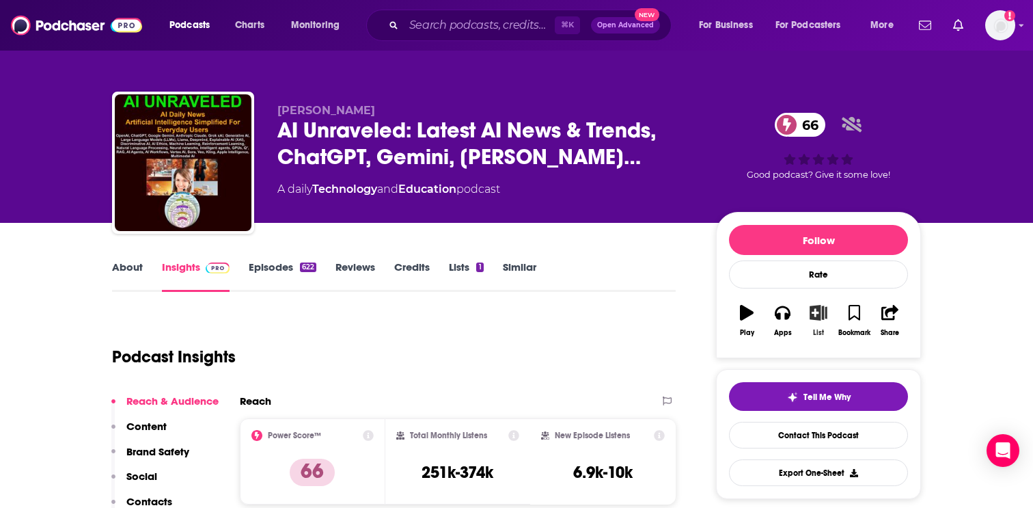
click at [817, 314] on icon "button" at bounding box center [818, 312] width 17 height 15
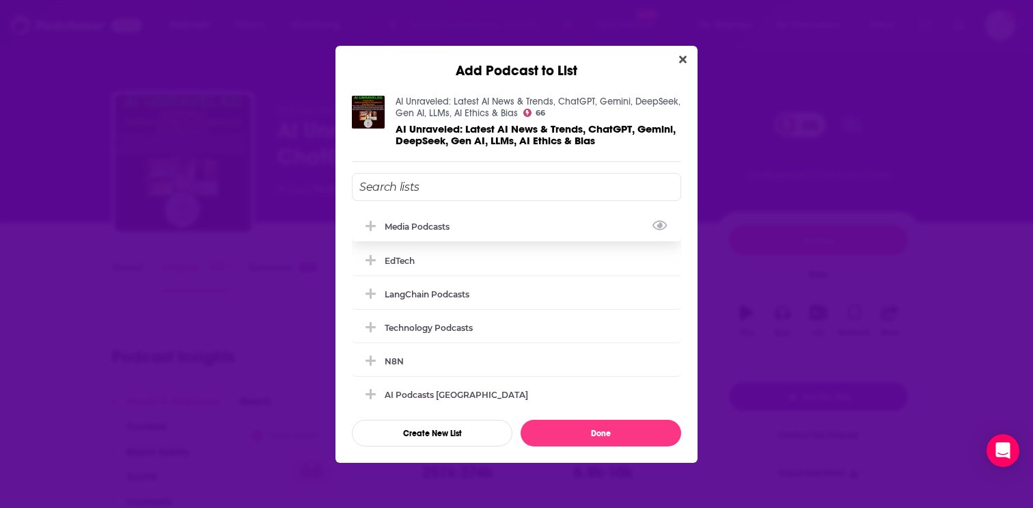
click at [479, 216] on div "Media Podcasts" at bounding box center [516, 226] width 329 height 30
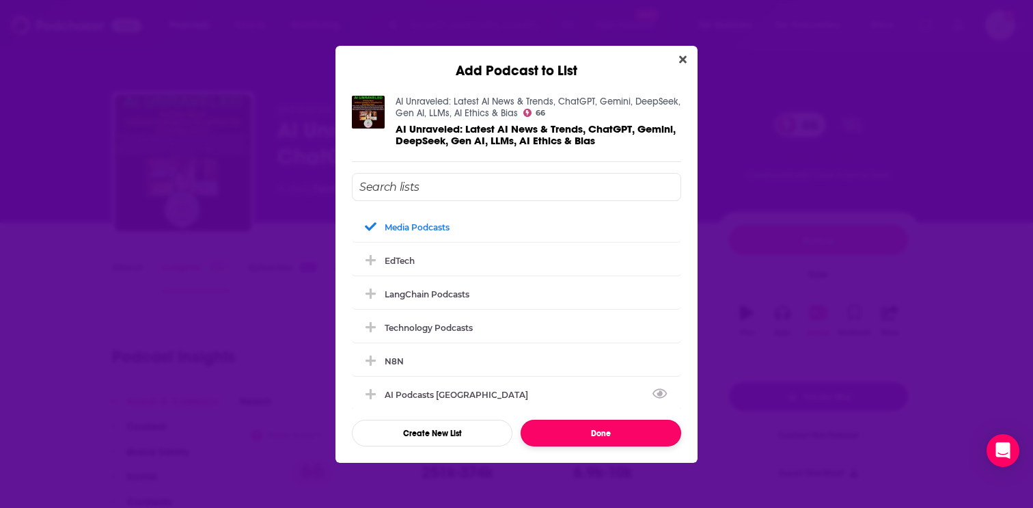
click at [592, 437] on button "Done" at bounding box center [601, 433] width 161 height 27
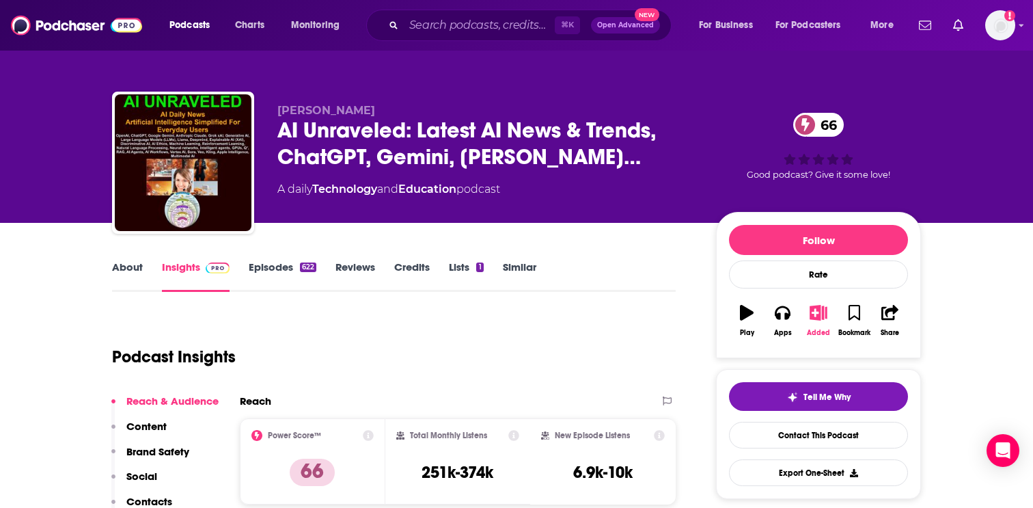
scroll to position [104, 0]
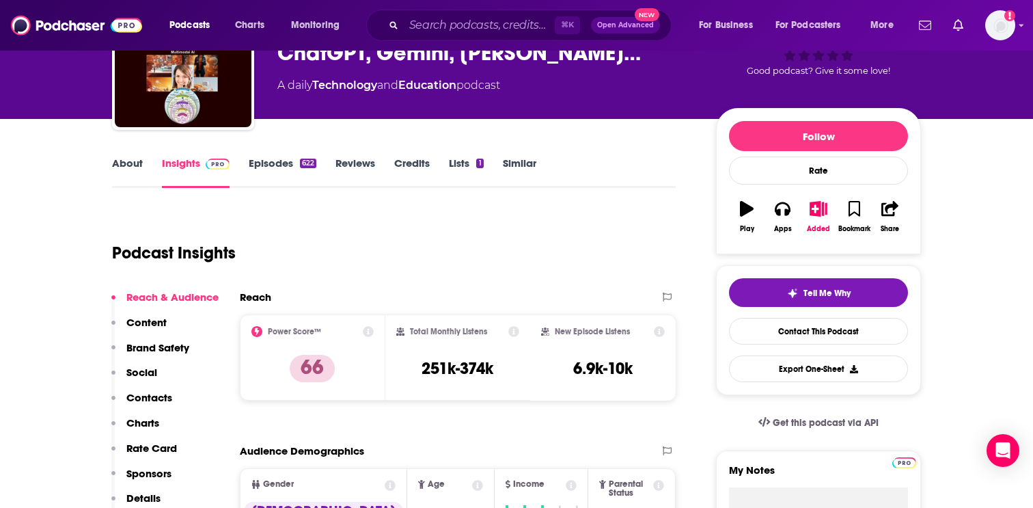
click at [150, 400] on p "Contacts" at bounding box center [149, 397] width 46 height 13
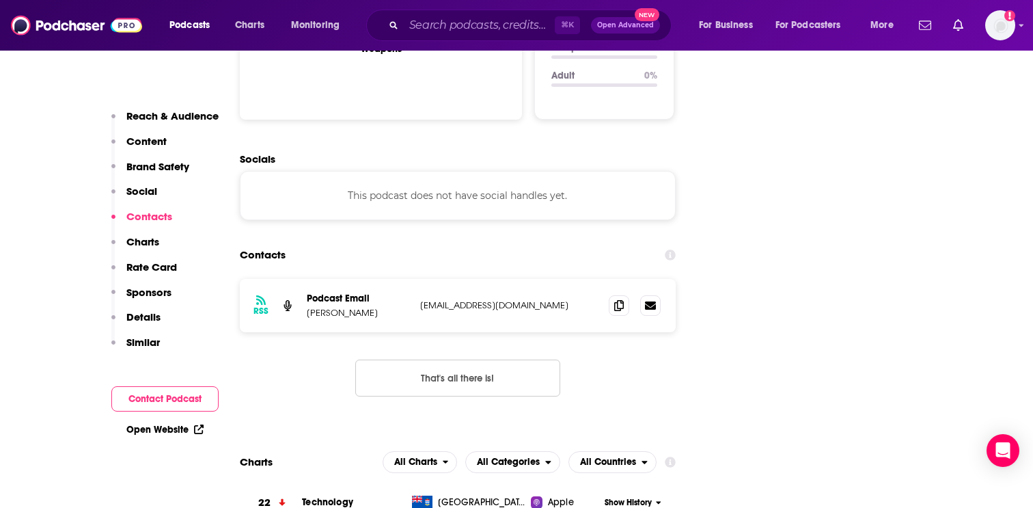
scroll to position [1458, 0]
click at [624, 293] on span at bounding box center [619, 303] width 20 height 20
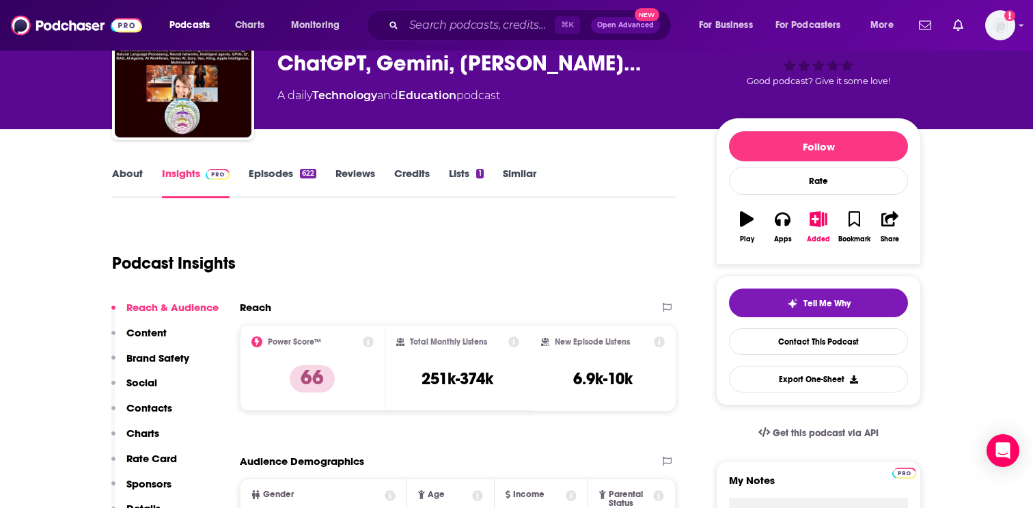
scroll to position [0, 0]
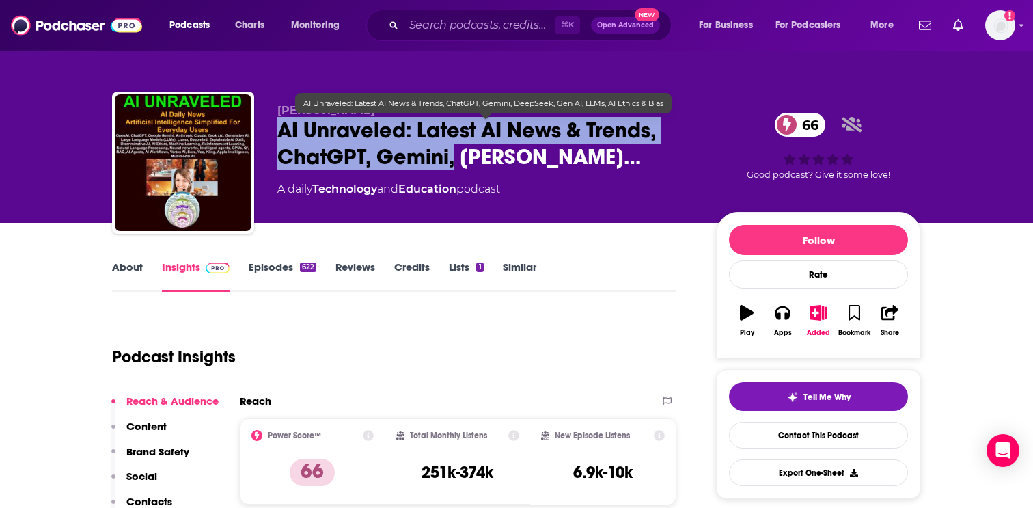
drag, startPoint x: 276, startPoint y: 131, endPoint x: 452, endPoint y: 158, distance: 178.4
click at [452, 159] on div "Etienne Noumen AI Unraveled: Latest AI News & Trends, ChatGPT, Gemini, Dee… 66 …" at bounding box center [516, 166] width 809 height 148
copy h2 "AI Unraveled: Latest AI News & Trends, ChatGPT, Gemini,"
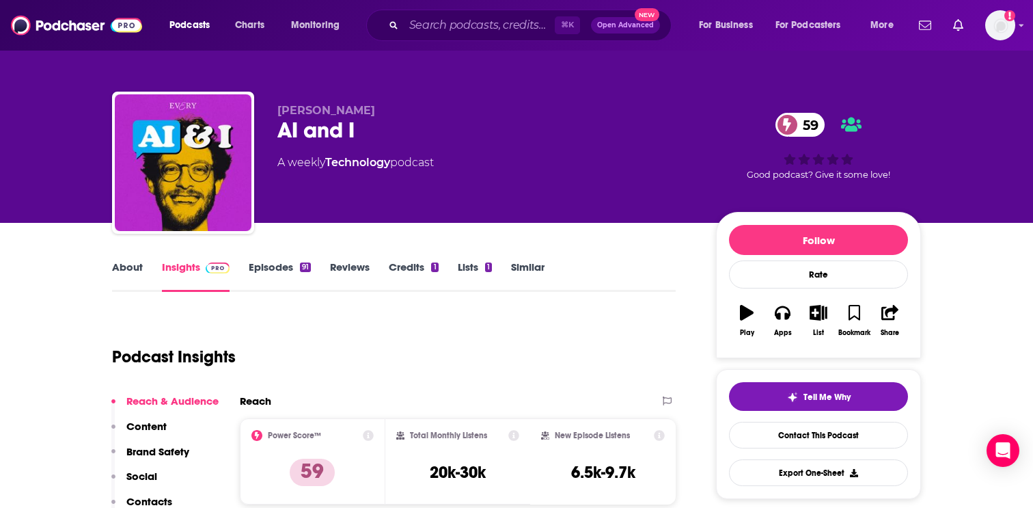
click at [124, 274] on link "About" at bounding box center [127, 275] width 31 height 31
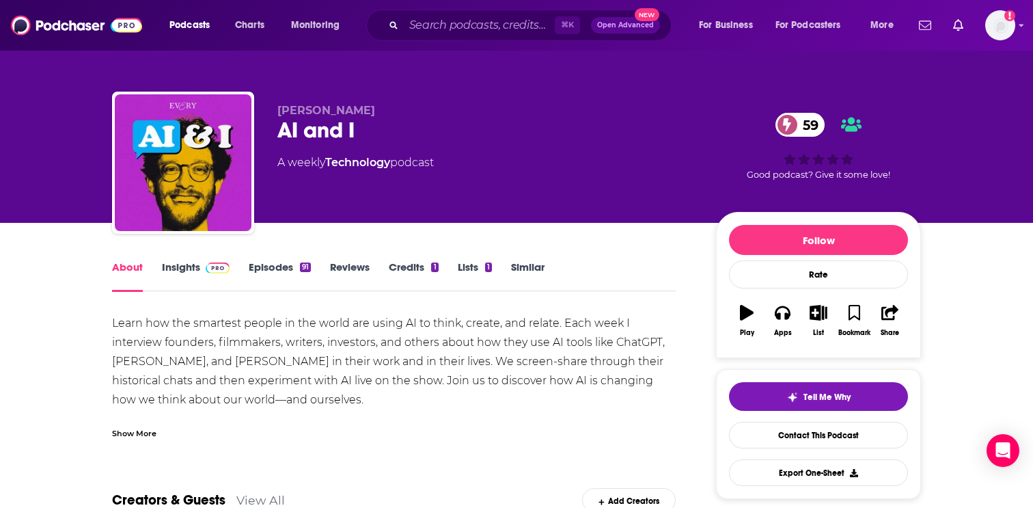
scroll to position [72, 0]
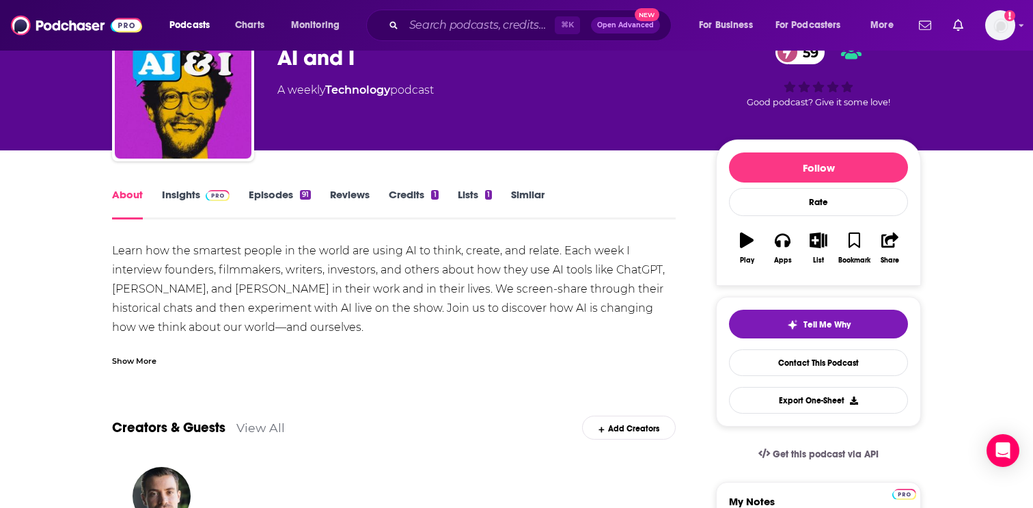
click at [271, 186] on div "About Insights Episodes 91 Reviews Credits 1 Lists 1 Similar" at bounding box center [394, 202] width 564 height 33
click at [275, 199] on link "Episodes 91" at bounding box center [280, 203] width 62 height 31
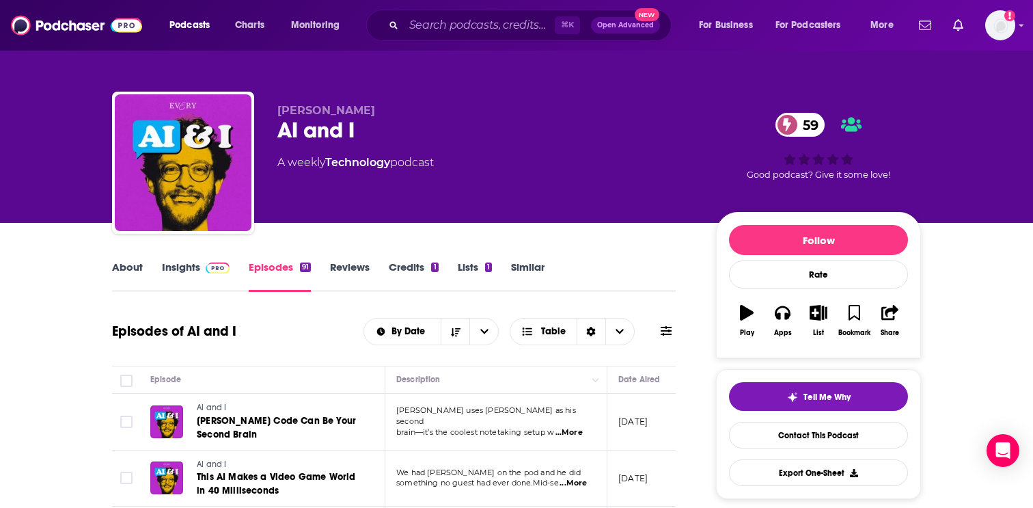
click at [125, 272] on link "About" at bounding box center [127, 275] width 31 height 31
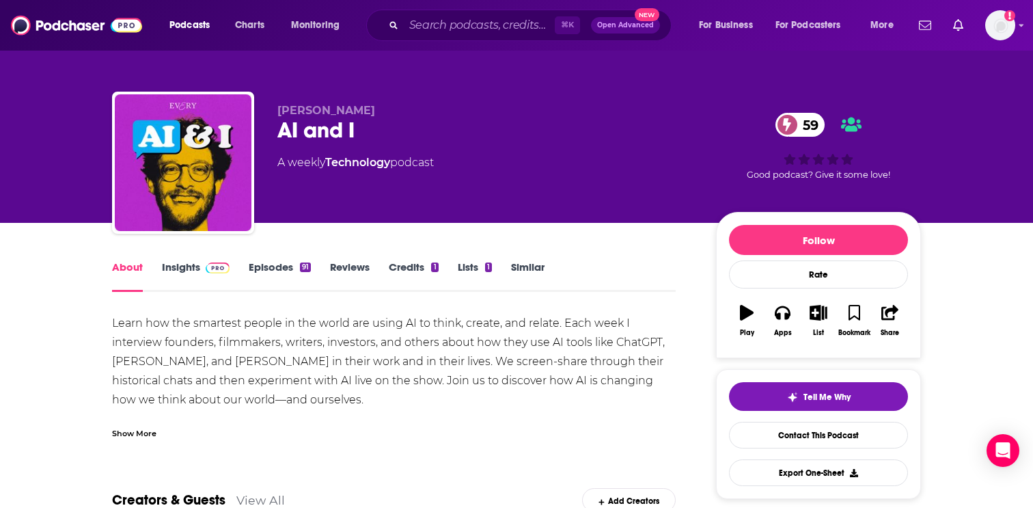
click at [415, 272] on link "Credits 1" at bounding box center [413, 275] width 49 height 31
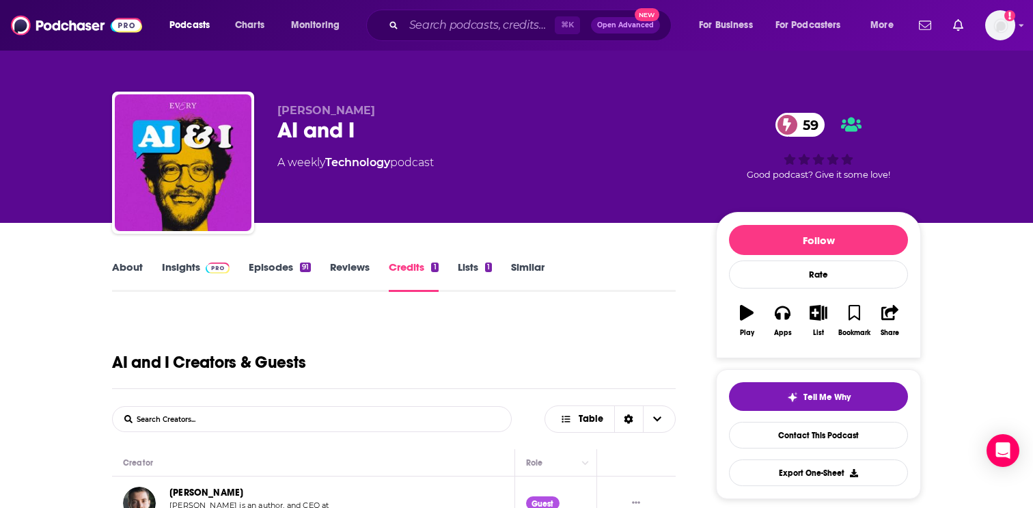
click at [120, 265] on link "About" at bounding box center [127, 275] width 31 height 31
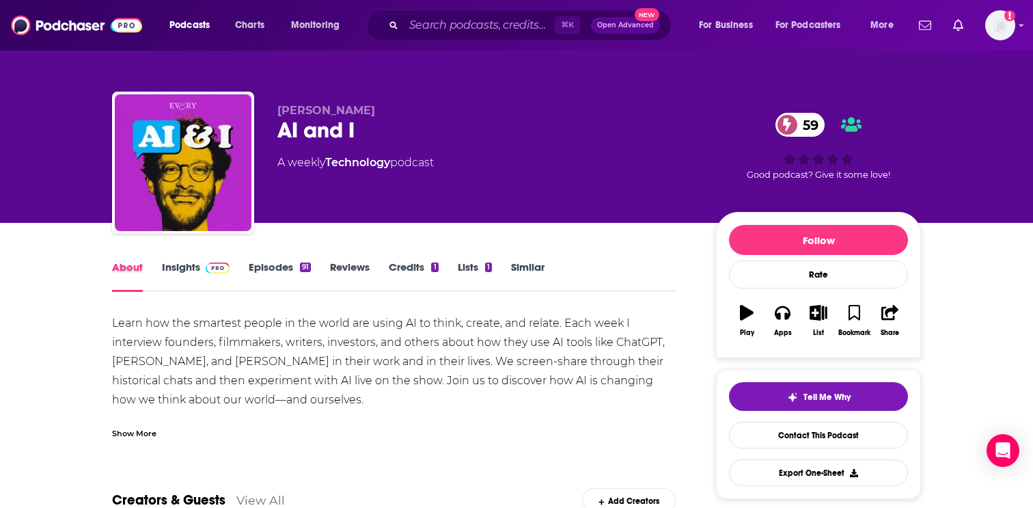
click at [160, 266] on div "About" at bounding box center [137, 275] width 50 height 31
click at [177, 271] on link "Insights" at bounding box center [196, 275] width 68 height 31
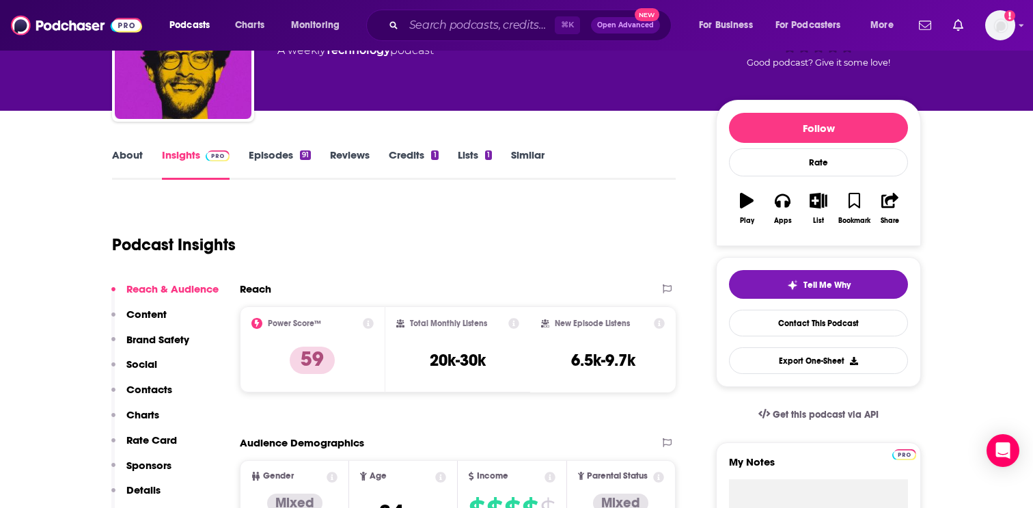
scroll to position [113, 0]
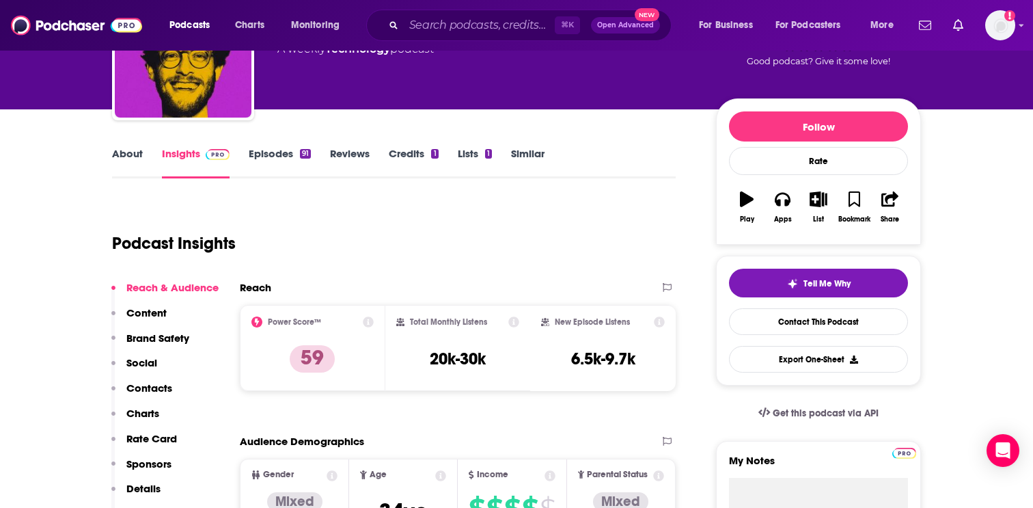
click at [143, 393] on p "Contacts" at bounding box center [149, 387] width 46 height 13
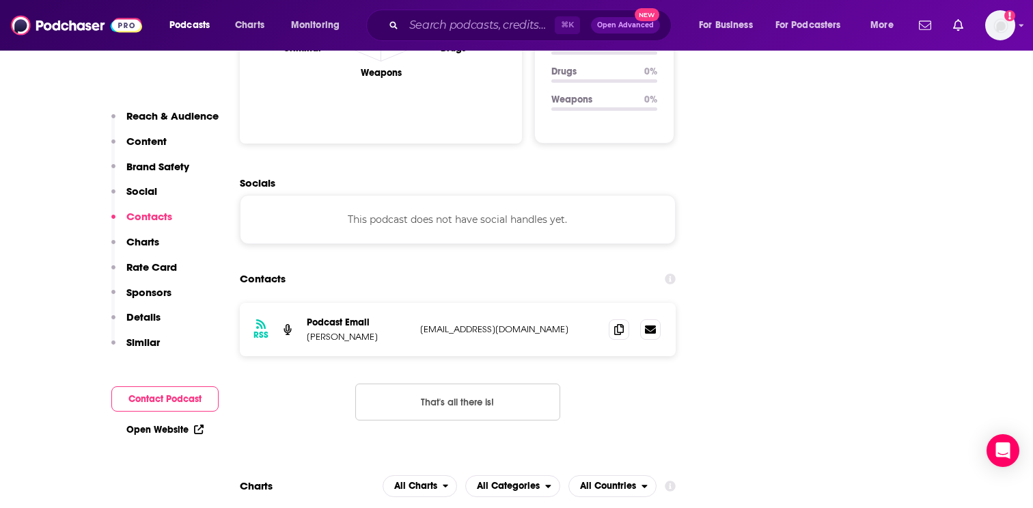
scroll to position [1458, 0]
click at [623, 323] on icon at bounding box center [619, 328] width 10 height 11
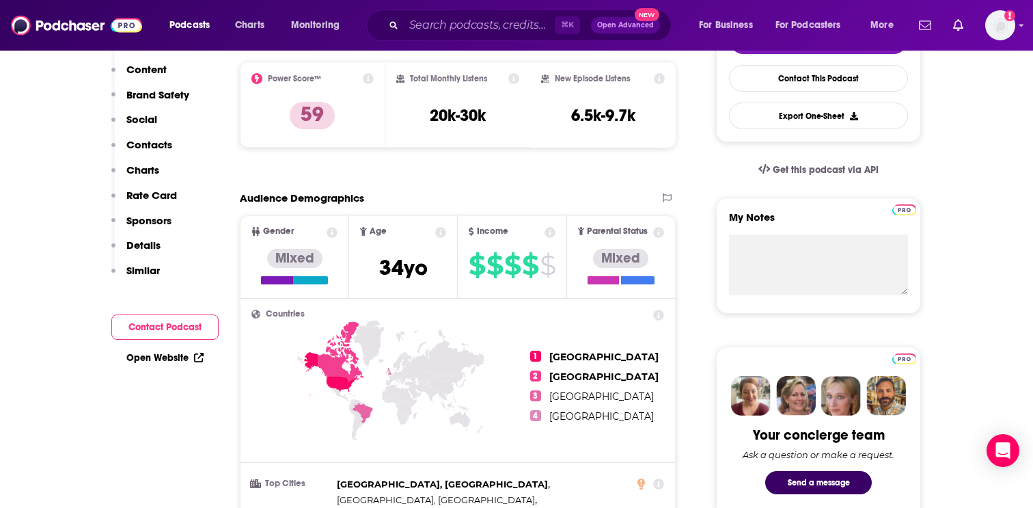
scroll to position [0, 0]
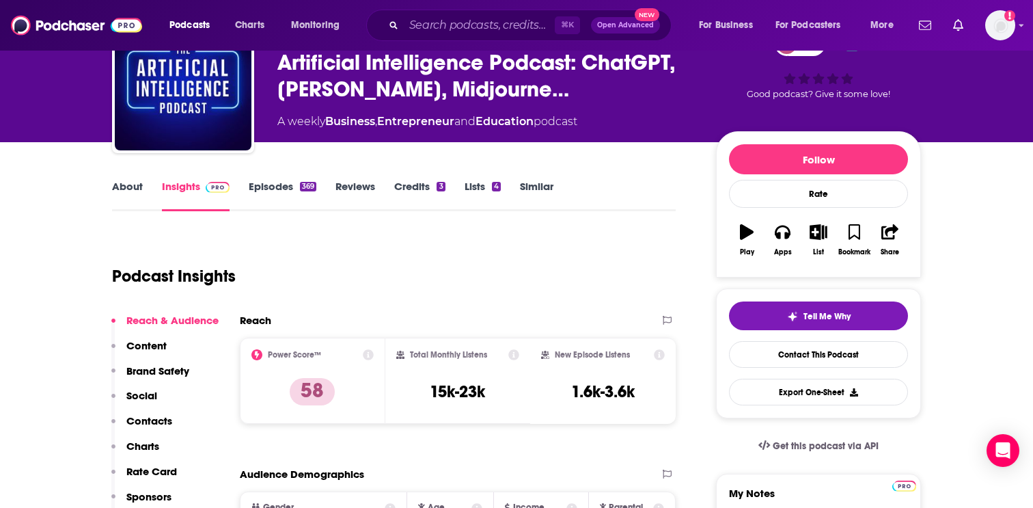
scroll to position [2, 0]
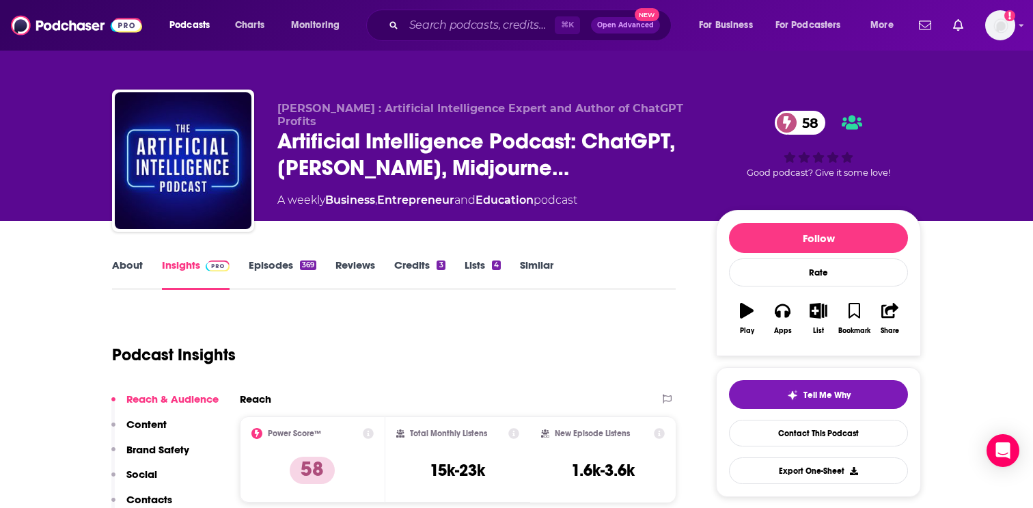
click at [284, 261] on link "Episodes 369" at bounding box center [283, 273] width 68 height 31
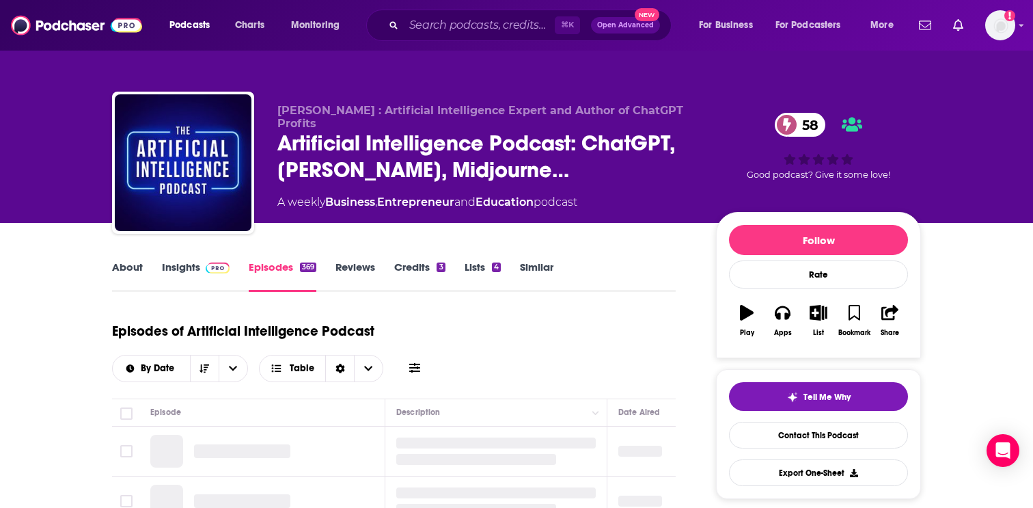
click at [130, 265] on link "About" at bounding box center [127, 275] width 31 height 31
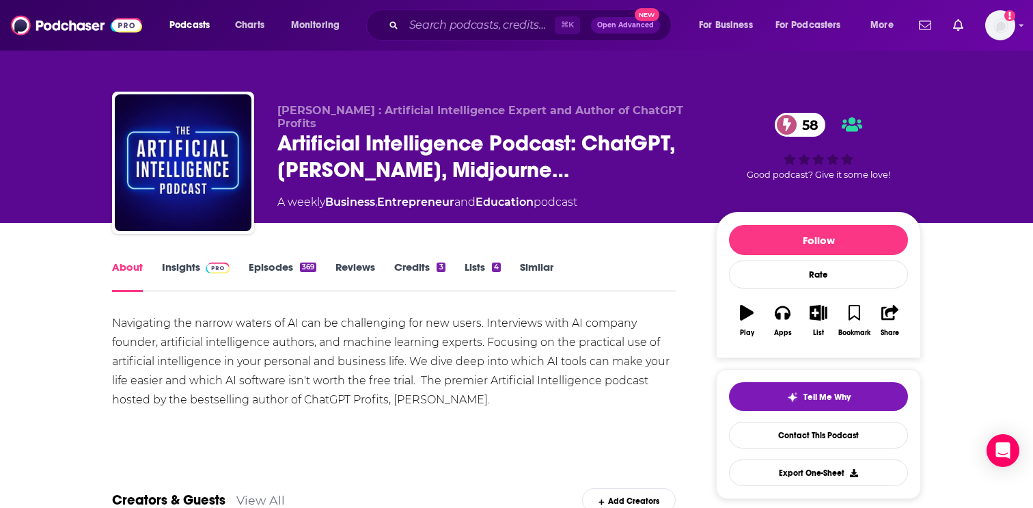
click at [186, 264] on link "Insights" at bounding box center [196, 275] width 68 height 31
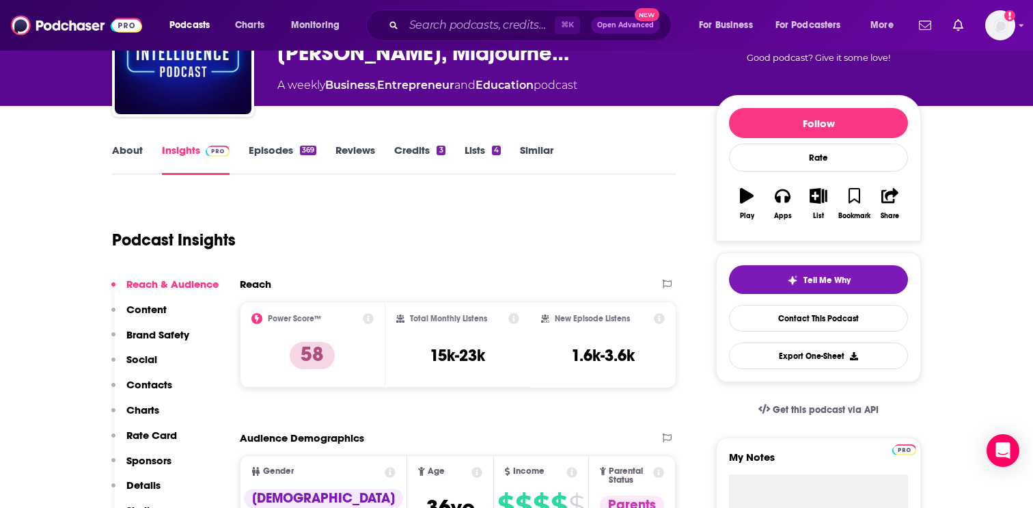
click at [149, 382] on p "Contacts" at bounding box center [149, 384] width 46 height 13
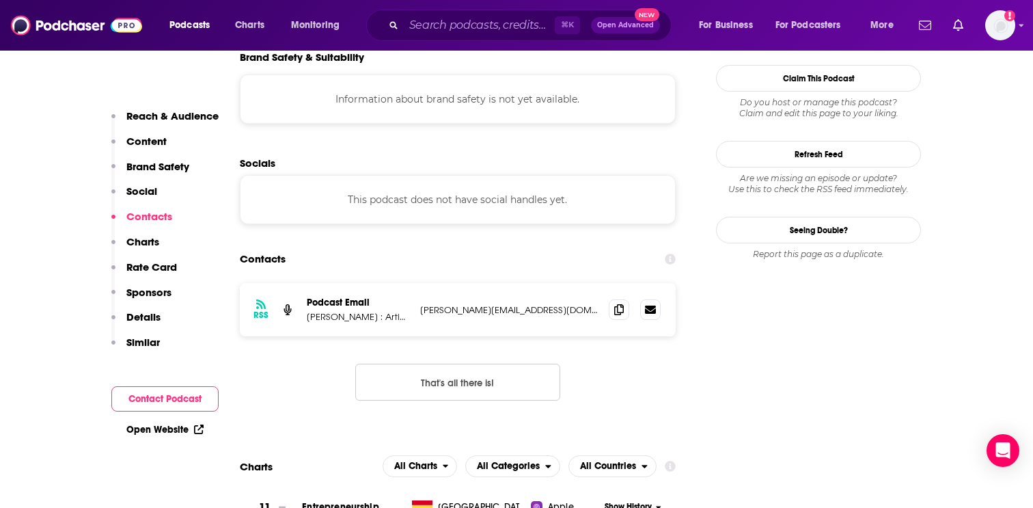
scroll to position [1216, 0]
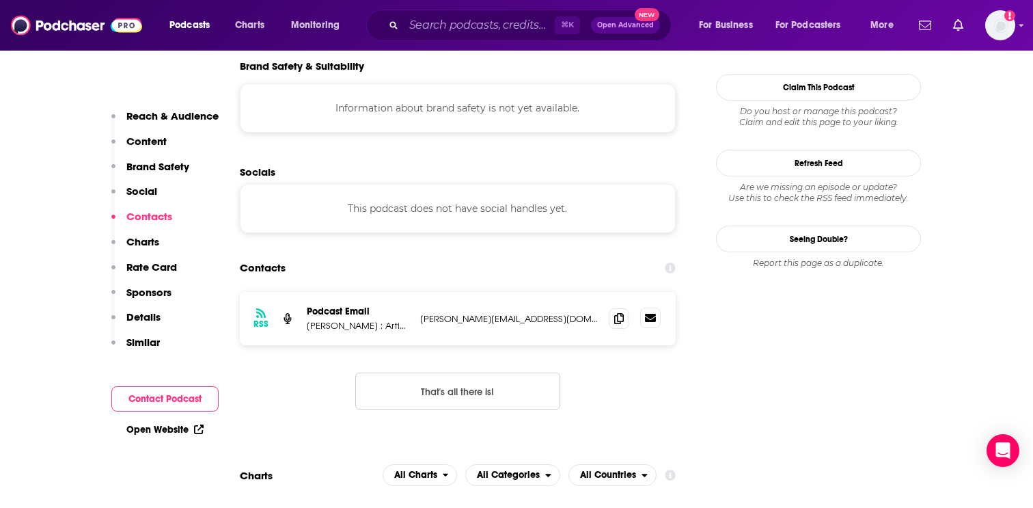
click at [651, 312] on icon at bounding box center [650, 317] width 11 height 11
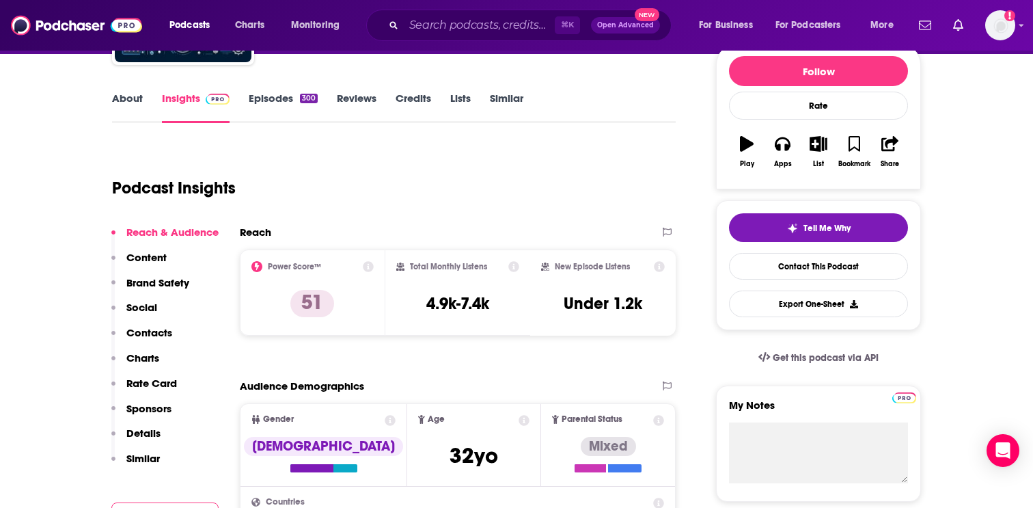
scroll to position [170, 0]
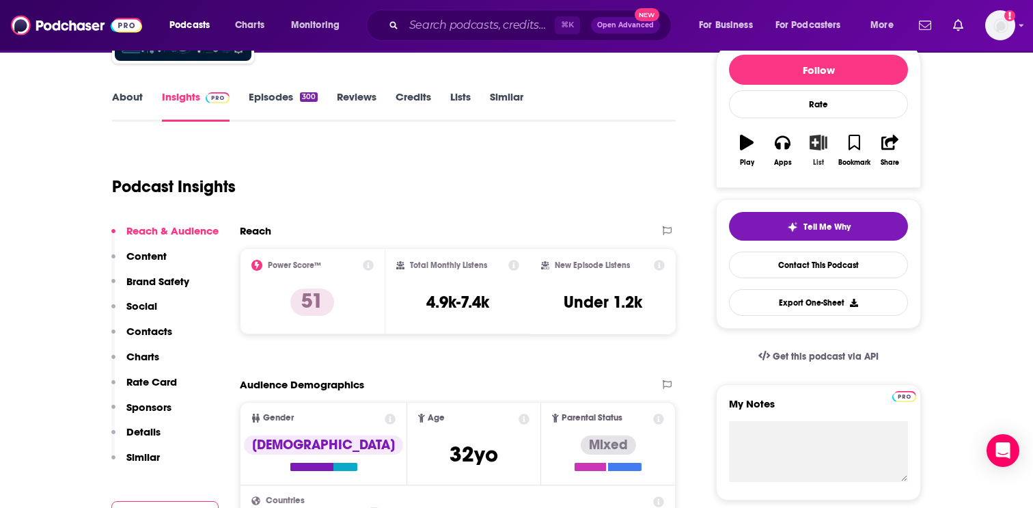
click at [820, 138] on icon "button" at bounding box center [818, 142] width 17 height 15
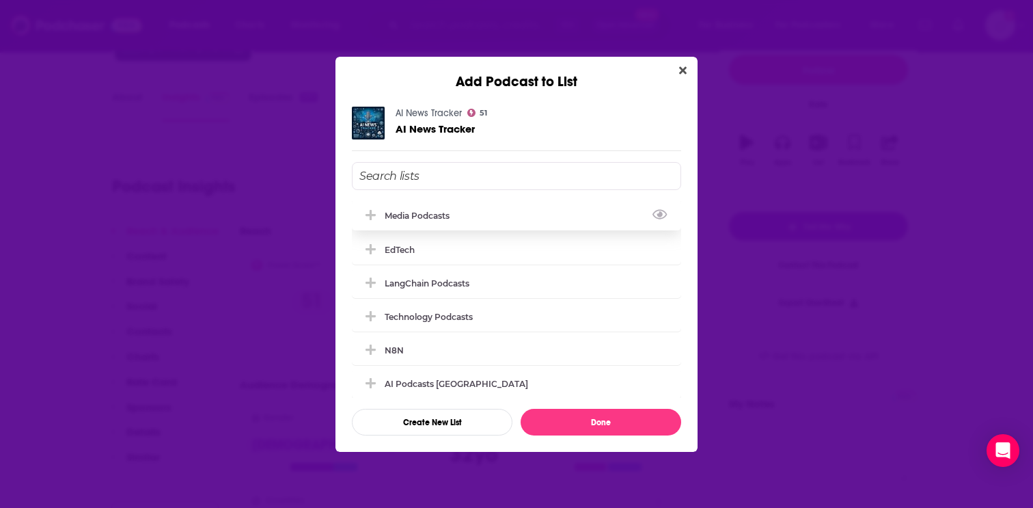
click at [497, 217] on div "Media Podcasts" at bounding box center [516, 215] width 329 height 30
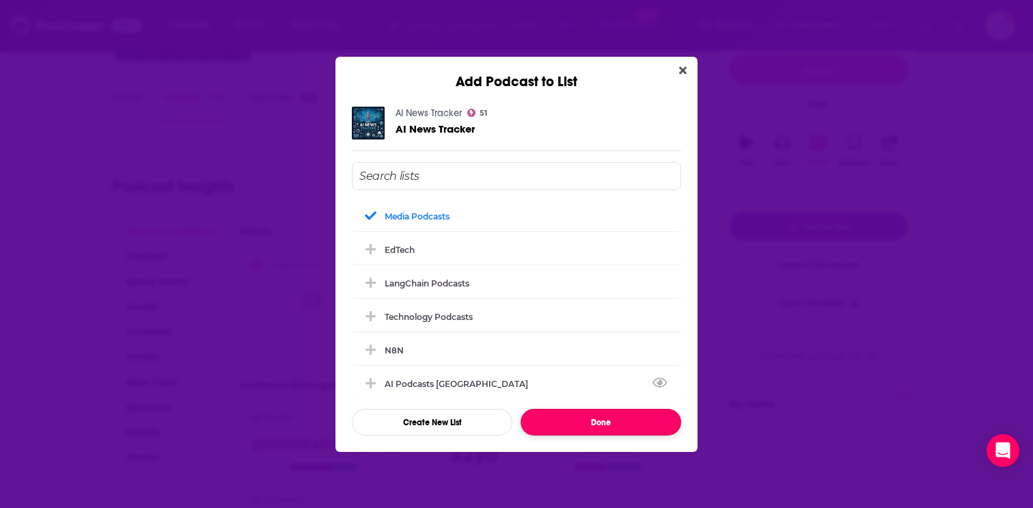
click at [590, 409] on button "Done" at bounding box center [601, 422] width 161 height 27
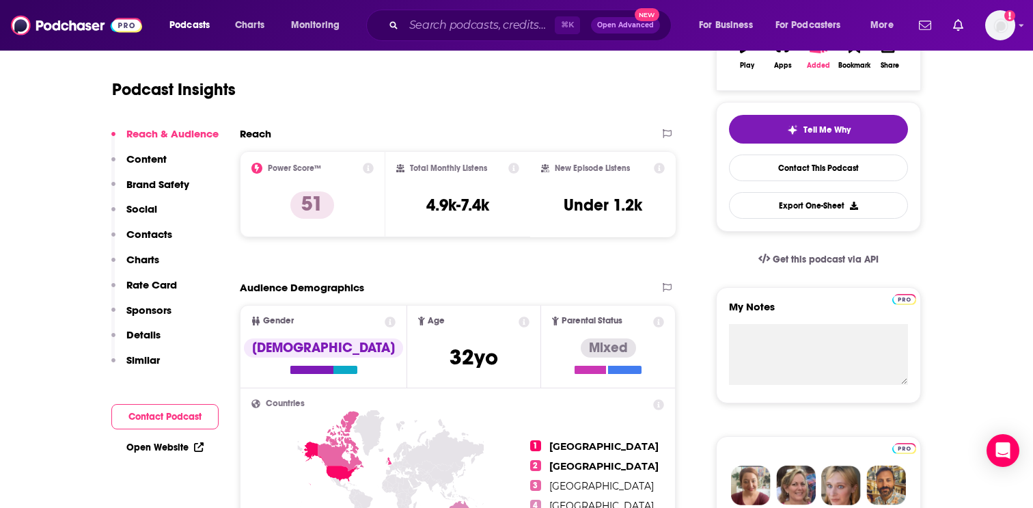
scroll to position [270, 0]
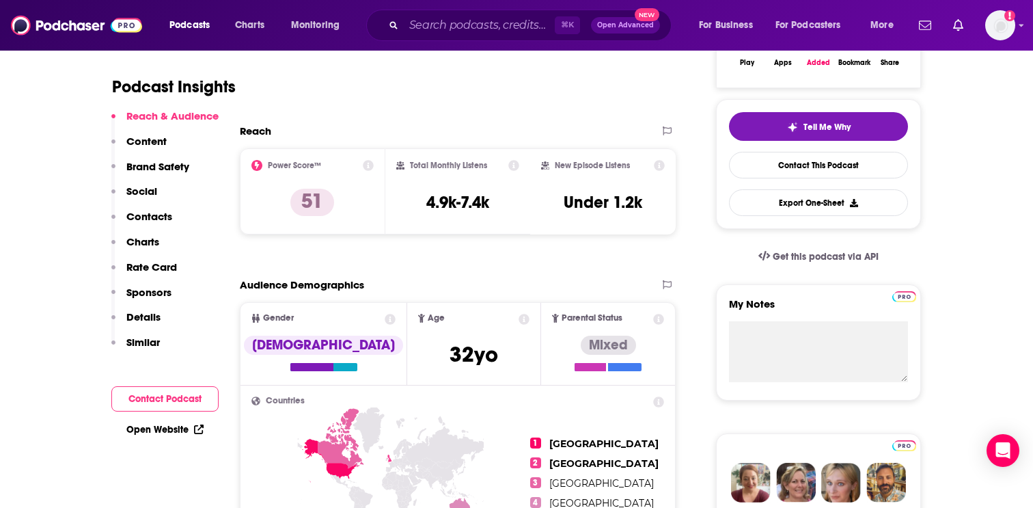
click at [156, 219] on p "Contacts" at bounding box center [149, 216] width 46 height 13
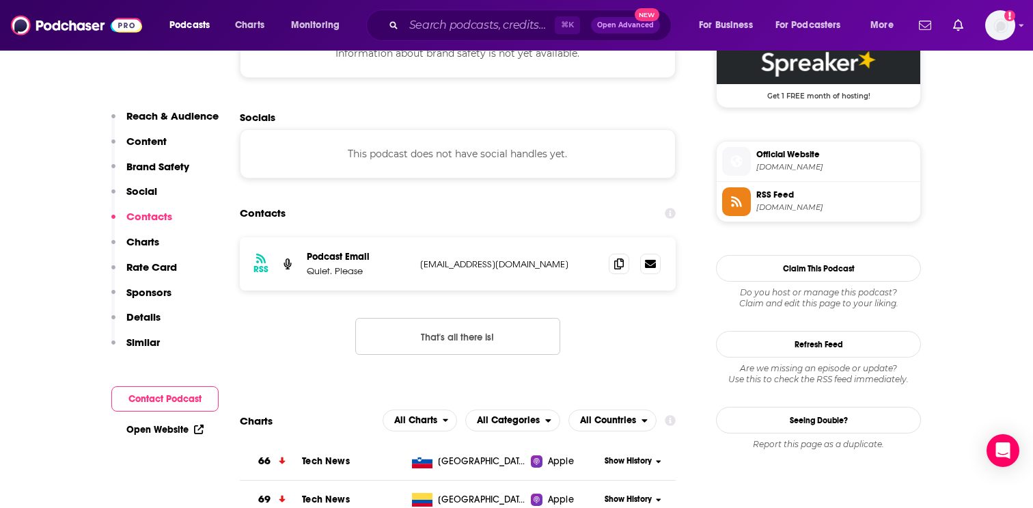
scroll to position [1046, 0]
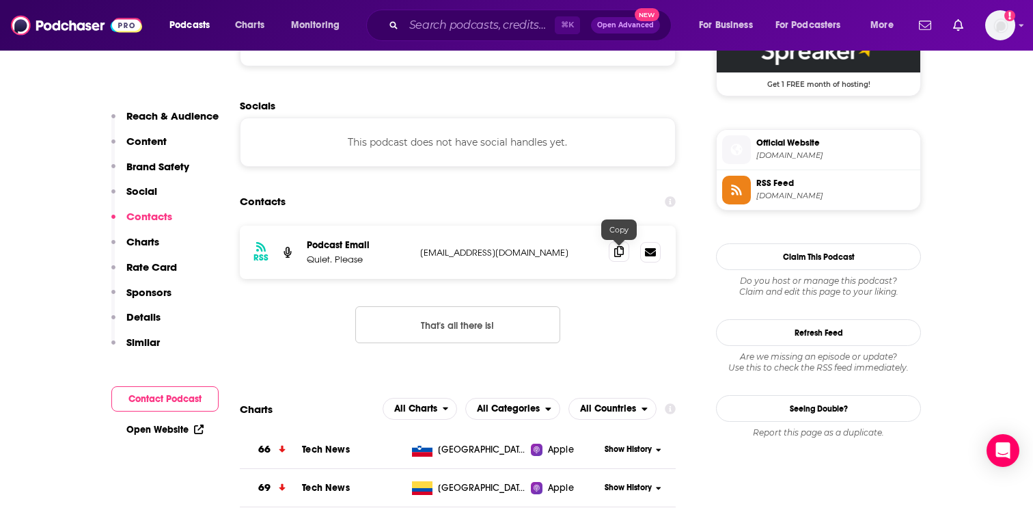
click at [620, 256] on icon at bounding box center [619, 251] width 10 height 11
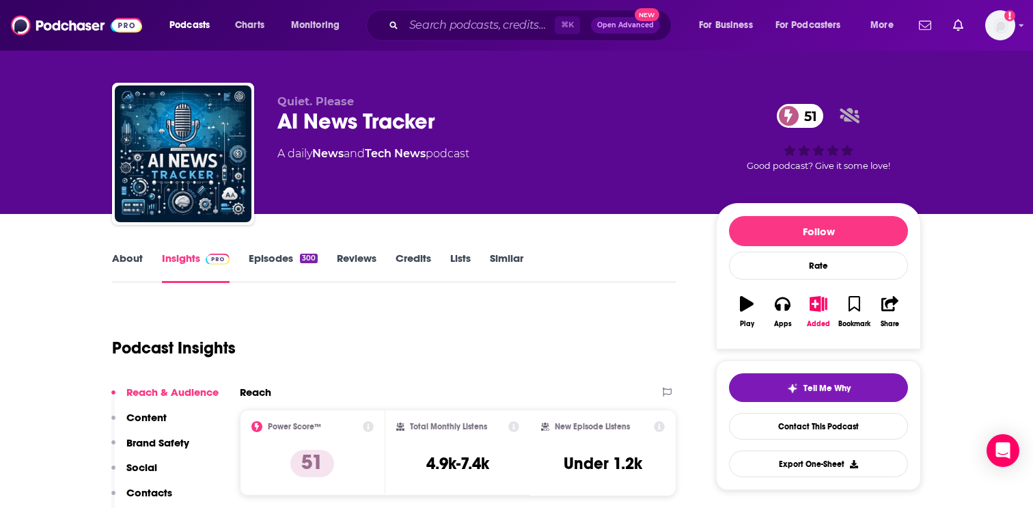
scroll to position [7, 0]
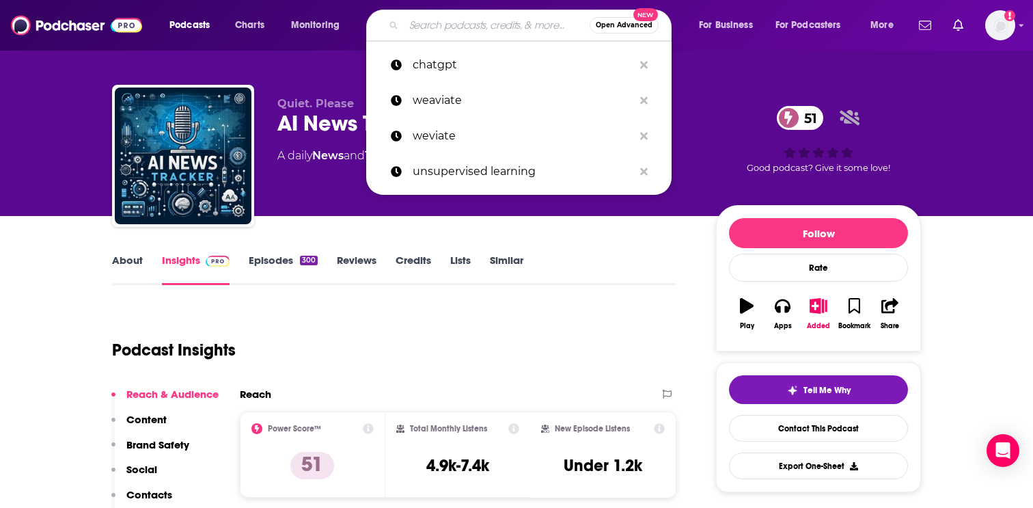
click at [415, 16] on input "Search podcasts, credits, & more..." at bounding box center [497, 25] width 186 height 22
paste input "K12 Tech Talk"
type input "K12 Tech Talk"
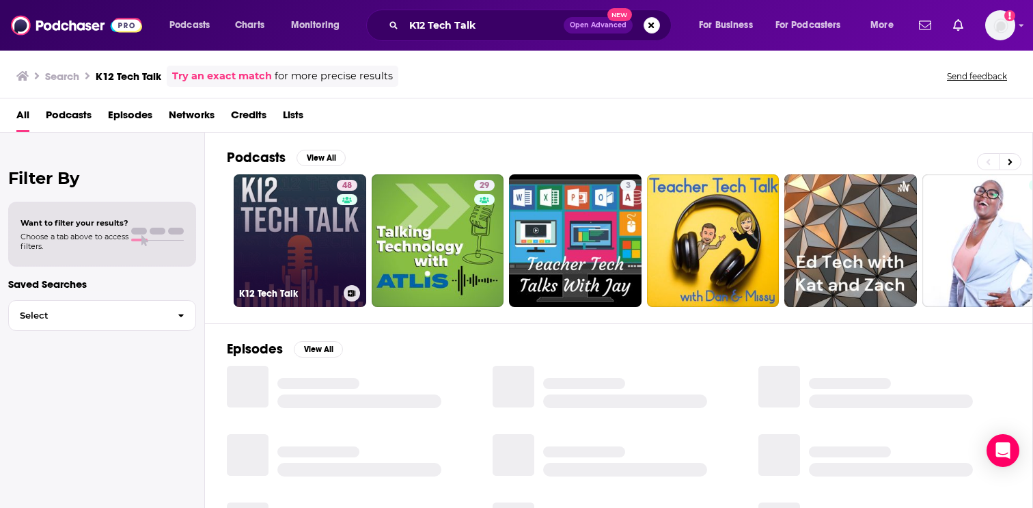
click at [290, 243] on link "48 K12 Tech Talk" at bounding box center [300, 240] width 133 height 133
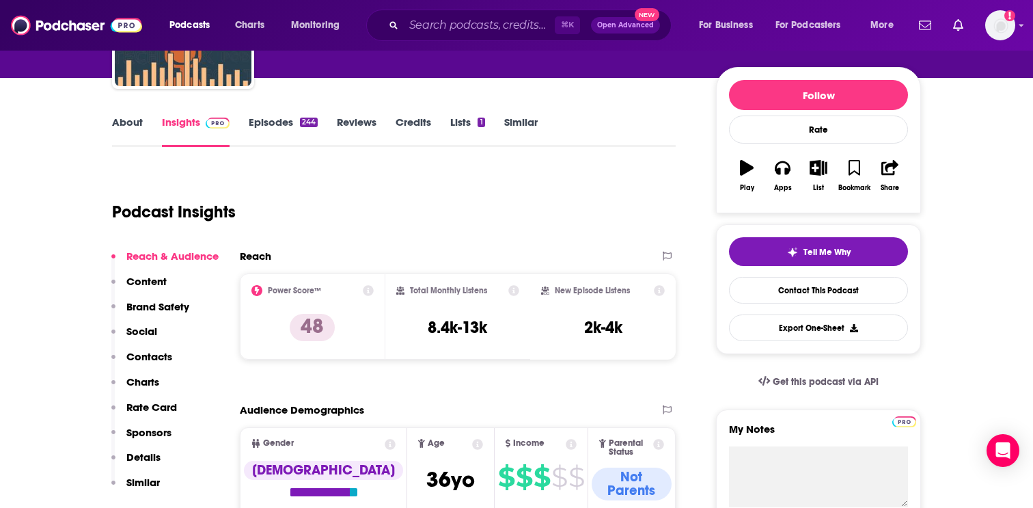
click at [148, 357] on p "Contacts" at bounding box center [149, 356] width 46 height 13
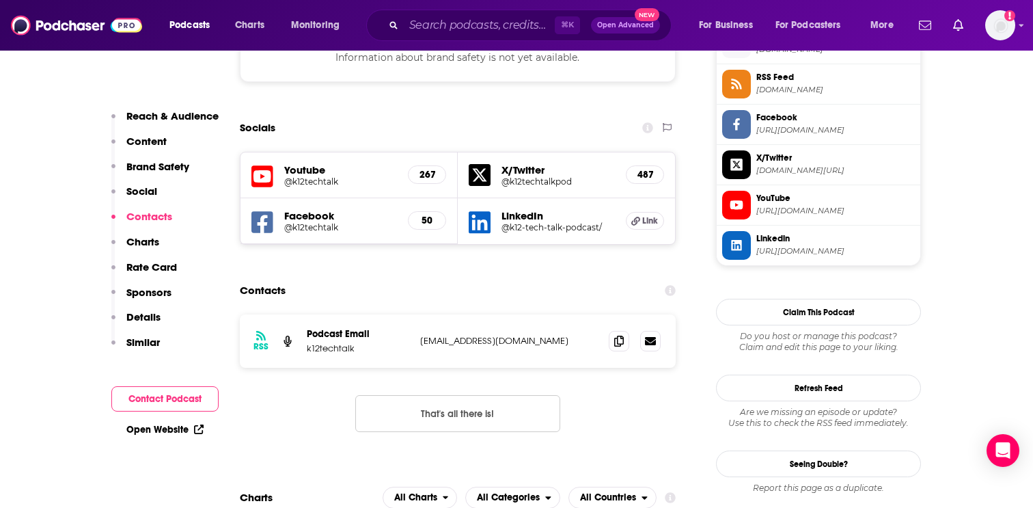
scroll to position [1270, 0]
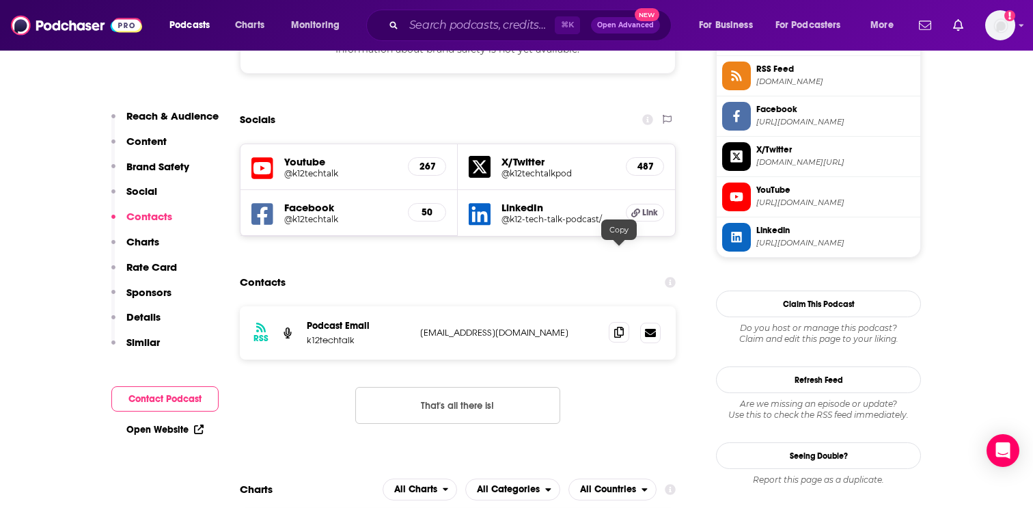
click at [616, 327] on icon at bounding box center [619, 332] width 10 height 11
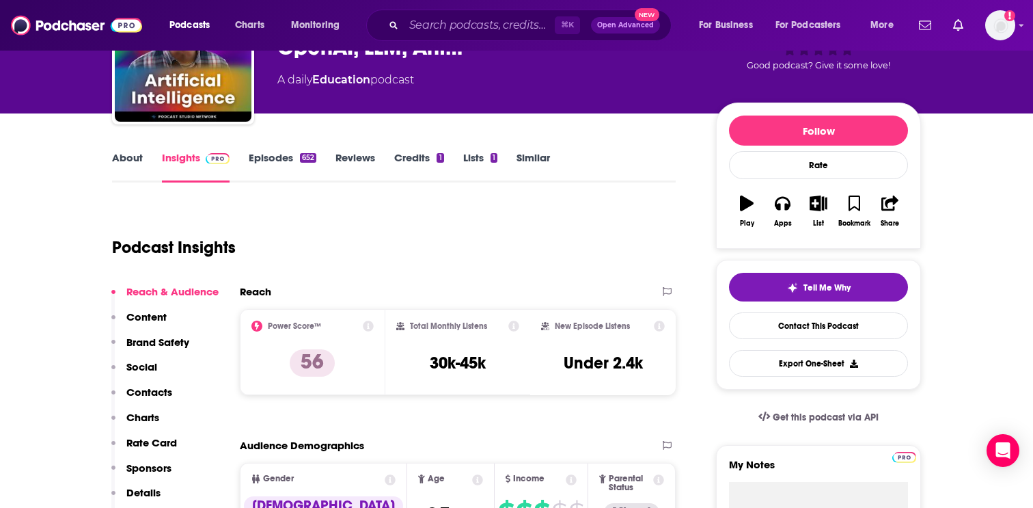
scroll to position [106, 0]
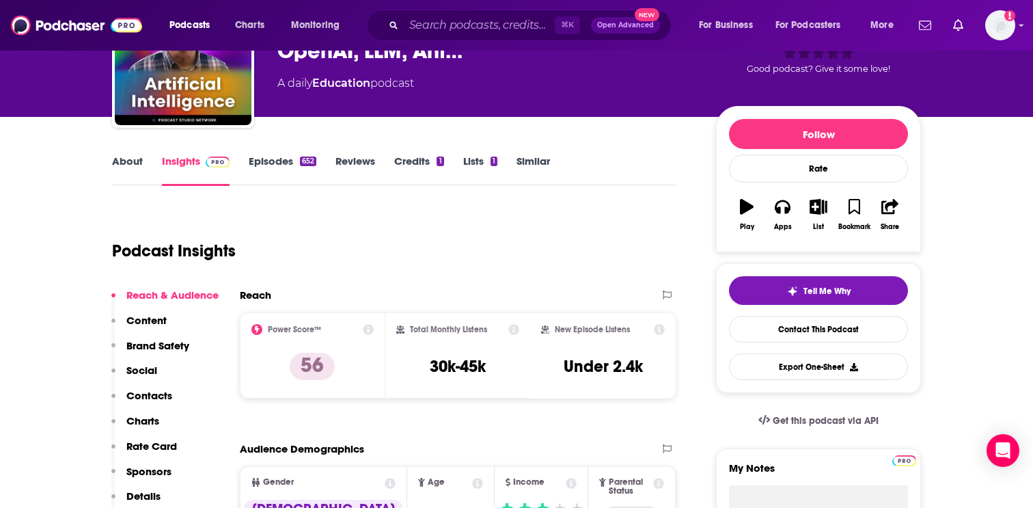
click at [467, 161] on link "Lists 1" at bounding box center [480, 169] width 34 height 31
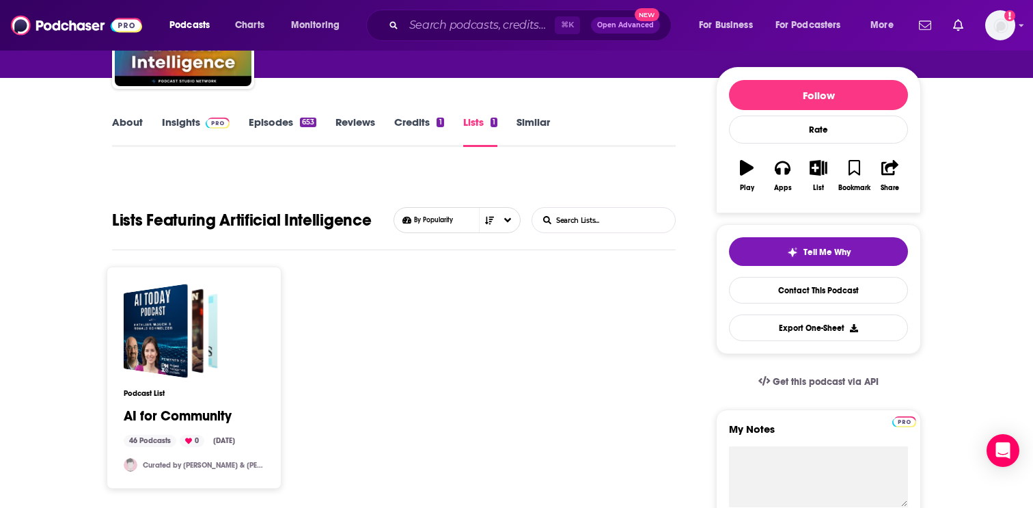
scroll to position [148, 0]
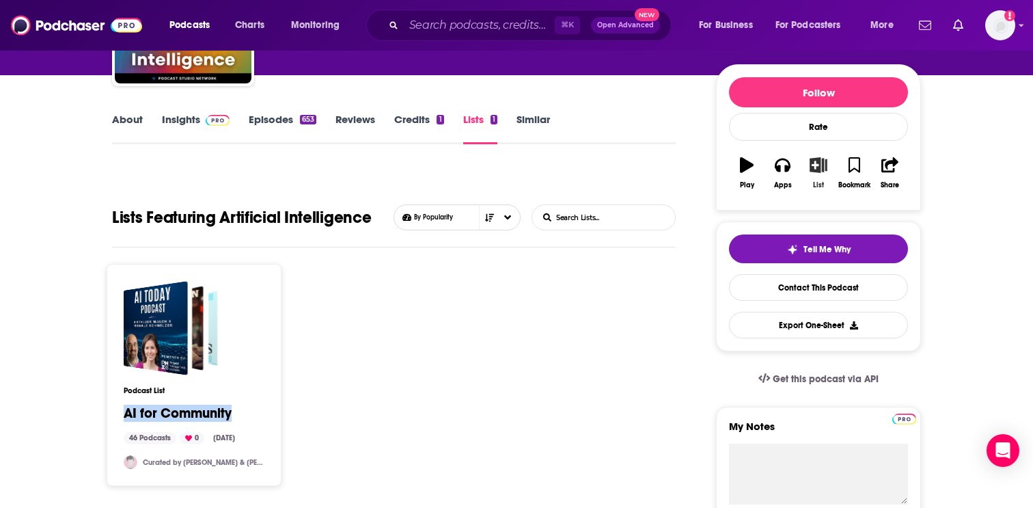
click at [821, 168] on icon "button" at bounding box center [818, 164] width 17 height 15
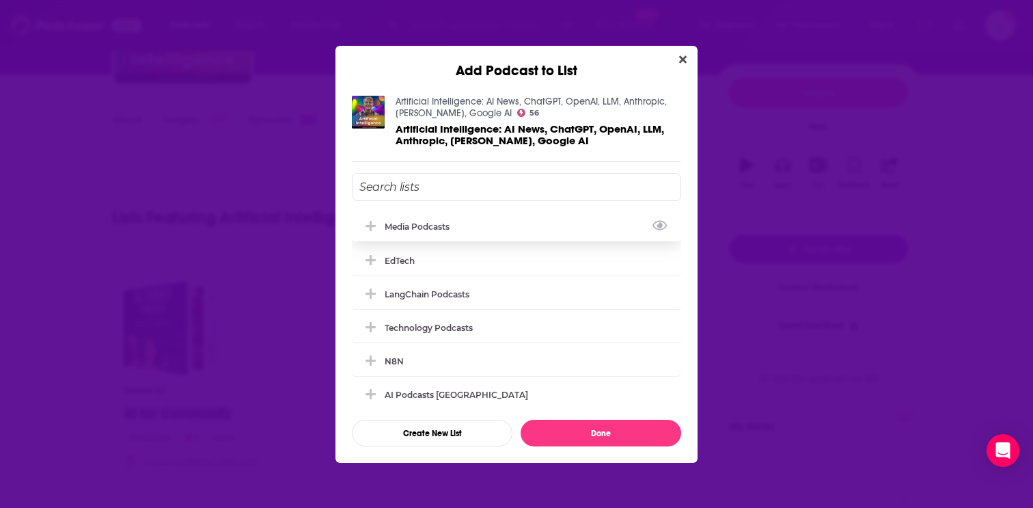
click at [502, 229] on div "Media Podcasts" at bounding box center [516, 226] width 329 height 30
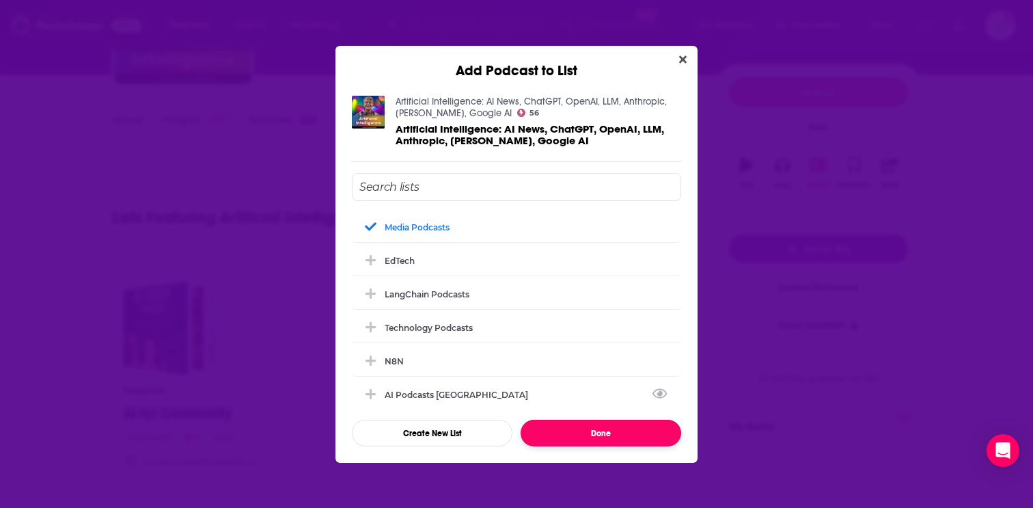
click at [594, 428] on button "Done" at bounding box center [601, 433] width 161 height 27
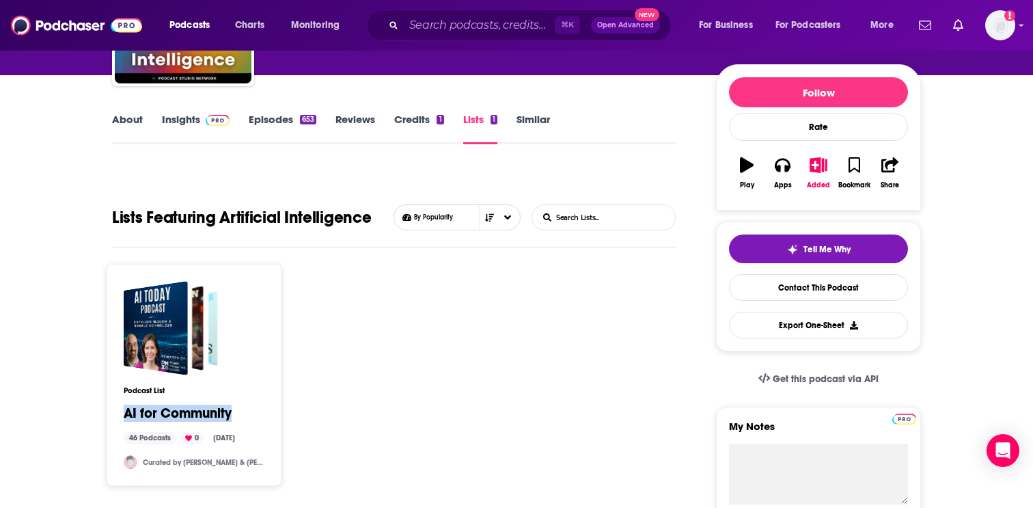
click at [180, 120] on link "Insights" at bounding box center [196, 128] width 68 height 31
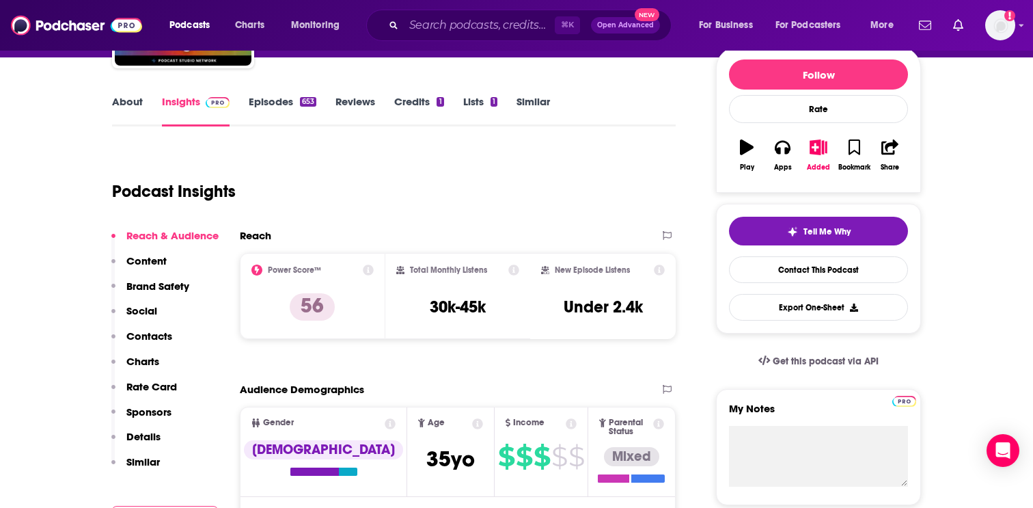
scroll to position [172, 0]
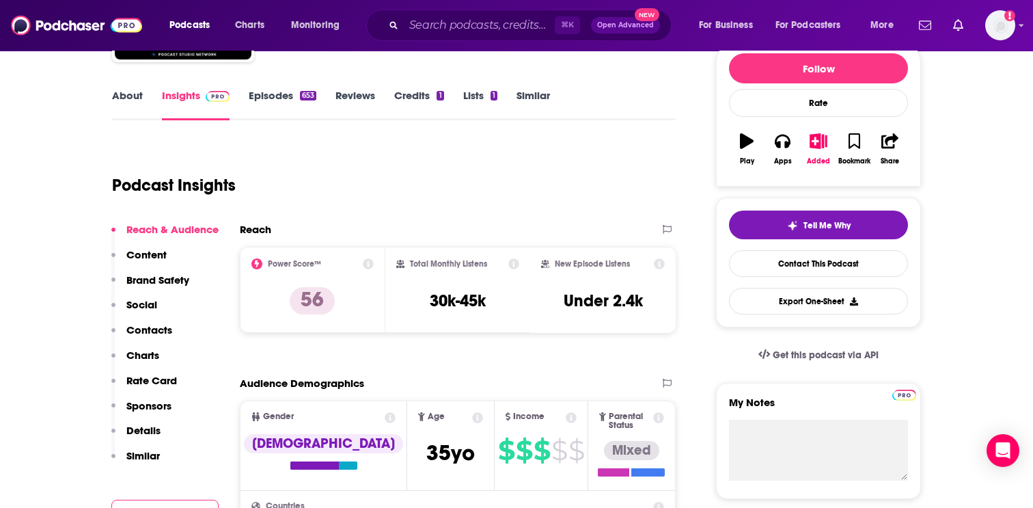
click at [145, 253] on p "Content" at bounding box center [146, 254] width 40 height 13
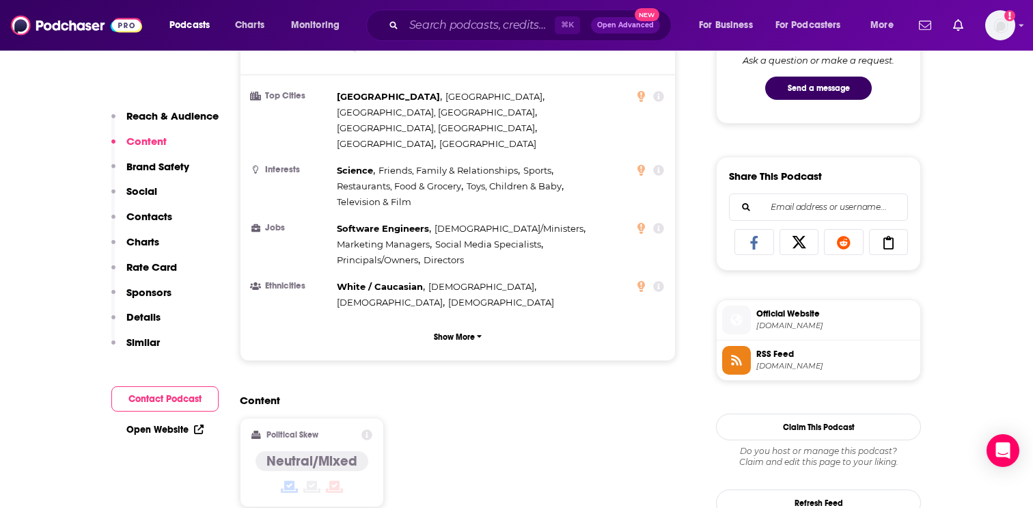
scroll to position [746, 0]
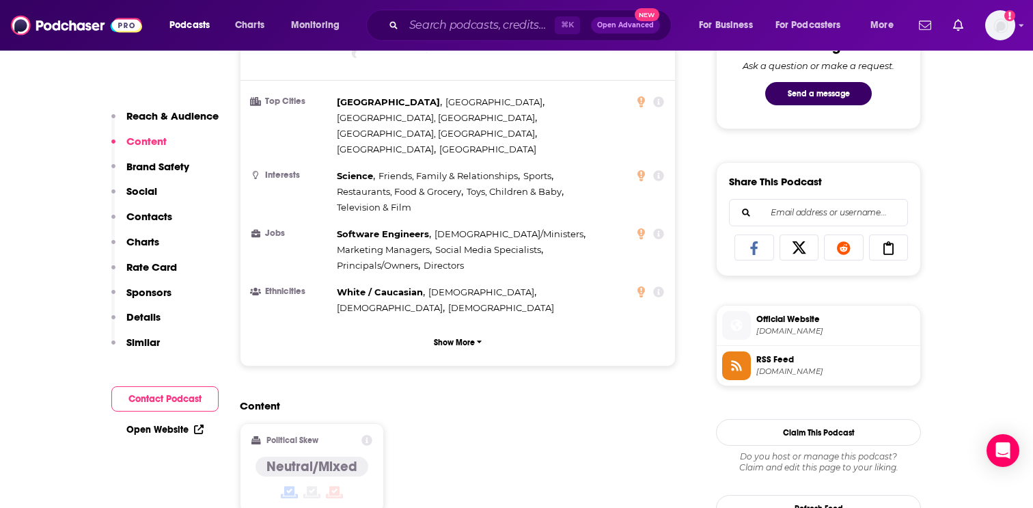
click at [148, 240] on p "Charts" at bounding box center [142, 241] width 33 height 13
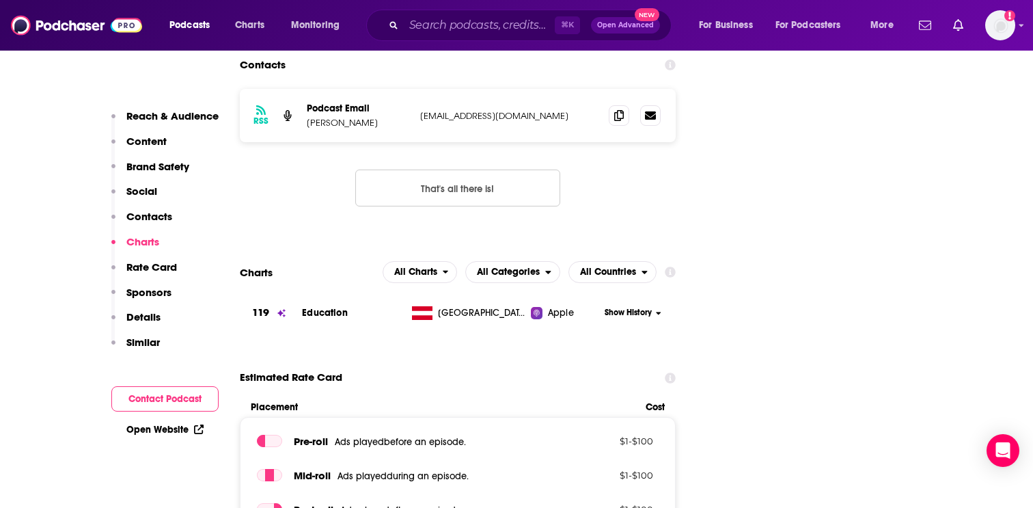
scroll to position [1439, 0]
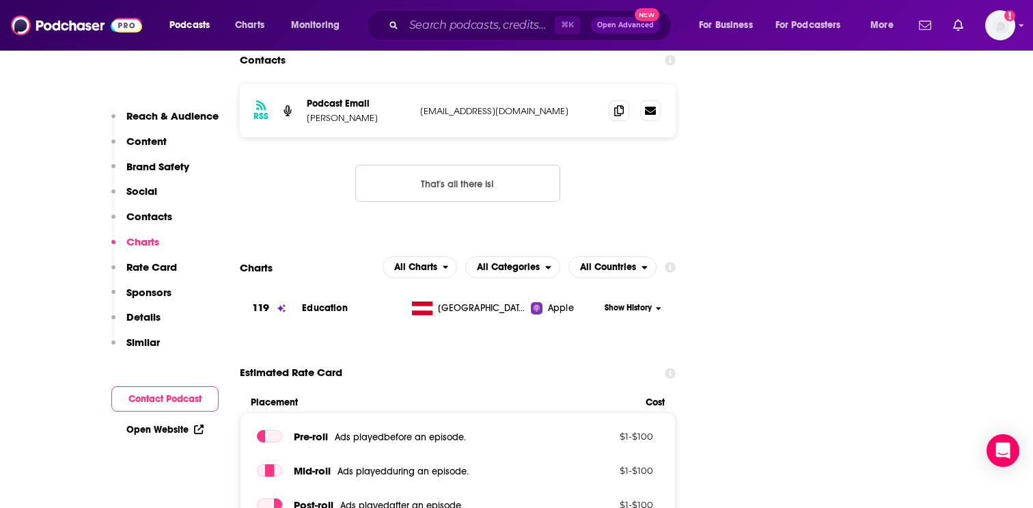
click at [152, 217] on p "Contacts" at bounding box center [149, 216] width 46 height 13
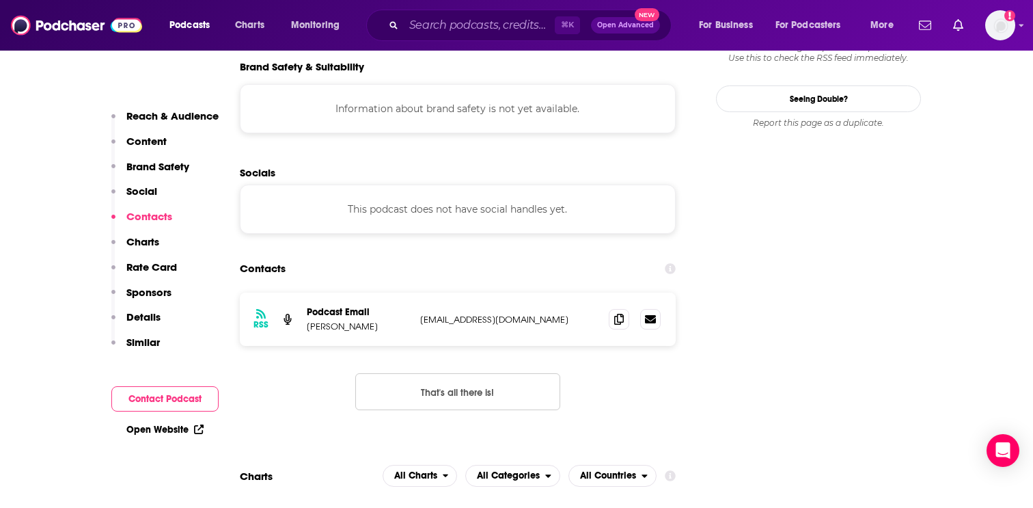
scroll to position [1229, 0]
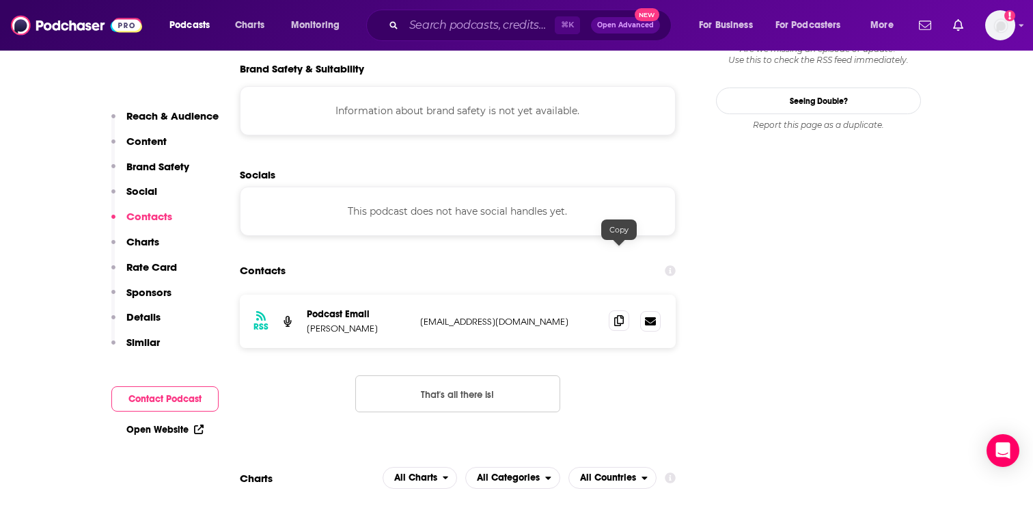
click at [621, 315] on icon at bounding box center [619, 320] width 10 height 11
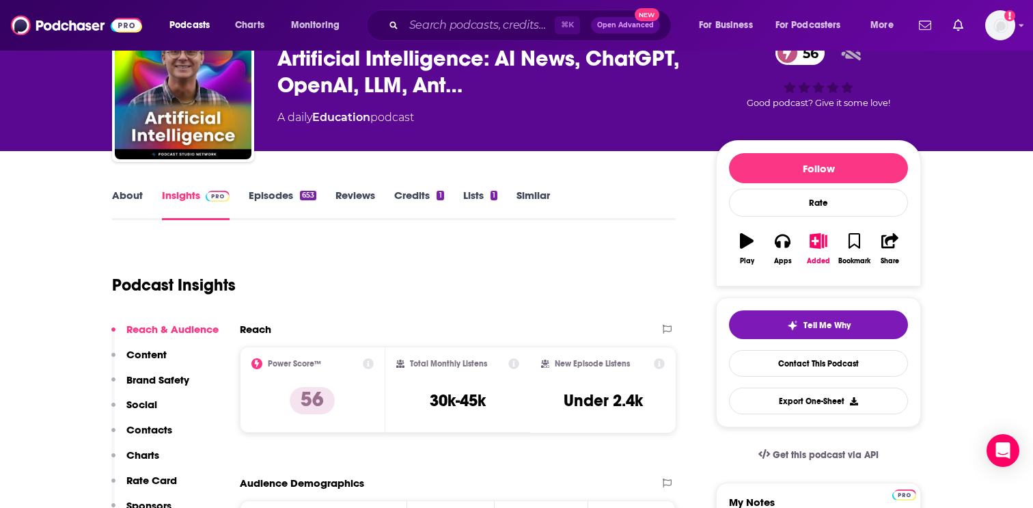
scroll to position [0, 0]
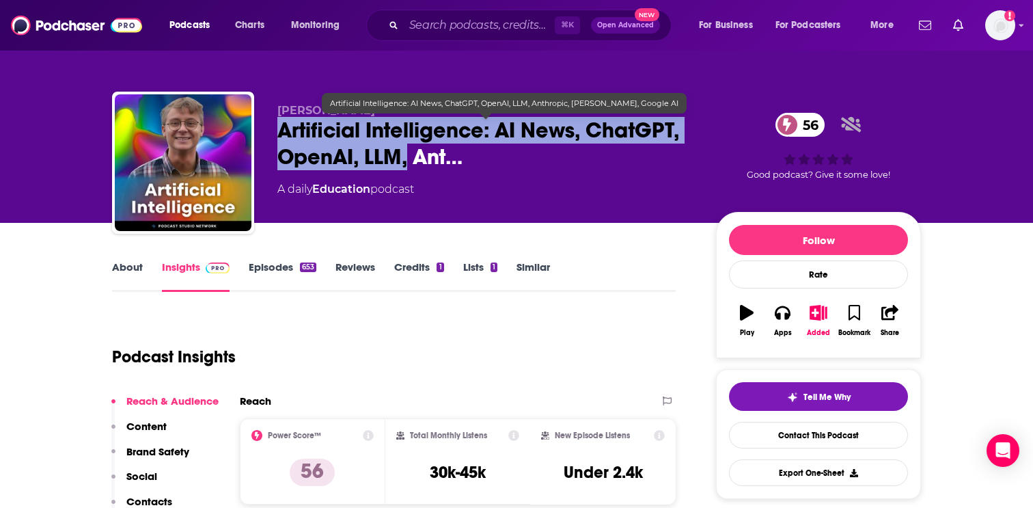
drag, startPoint x: 278, startPoint y: 128, endPoint x: 407, endPoint y: 154, distance: 131.1
click at [407, 154] on span "Artificial Intelligence: AI News, ChatGPT, OpenAI, LLM, Ant…" at bounding box center [485, 143] width 417 height 53
copy h2 "Artificial Intelligence: AI News, ChatGPT, OpenAI, LLM,"
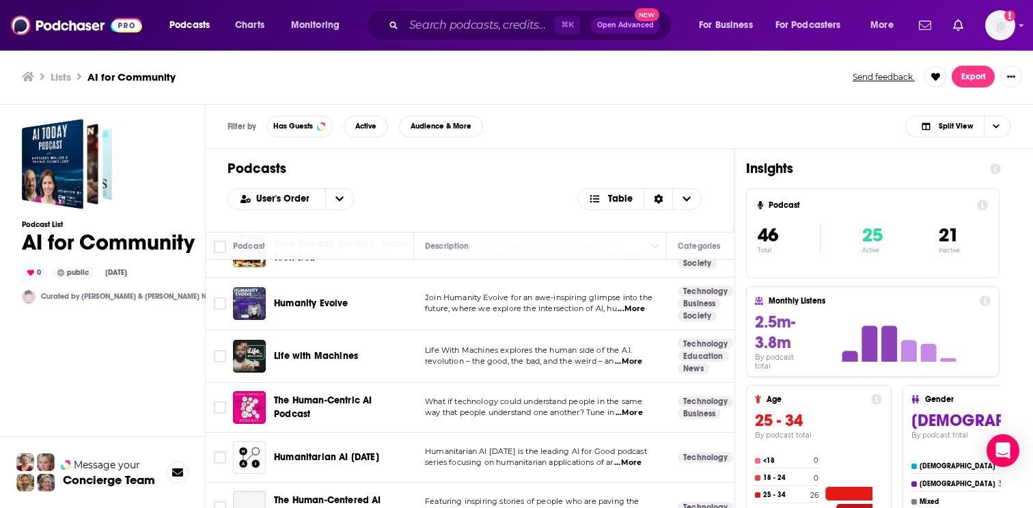
scroll to position [256, 0]
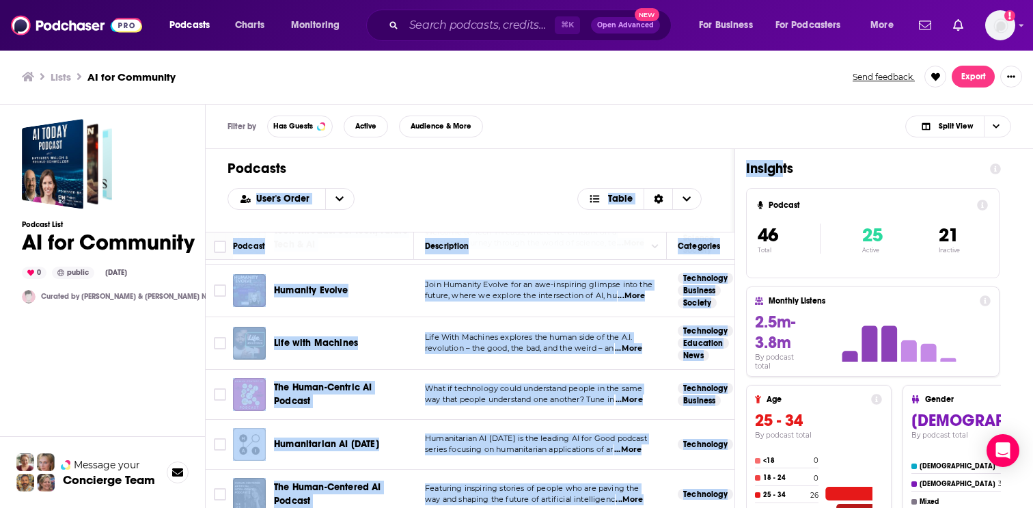
drag, startPoint x: 734, startPoint y: 167, endPoint x: 786, endPoint y: 170, distance: 52.0
click at [786, 170] on div "Podcasts User's Order Table Podcast Description Categories Reach (Monthly) Reac…" at bounding box center [609, 386] width 806 height 475
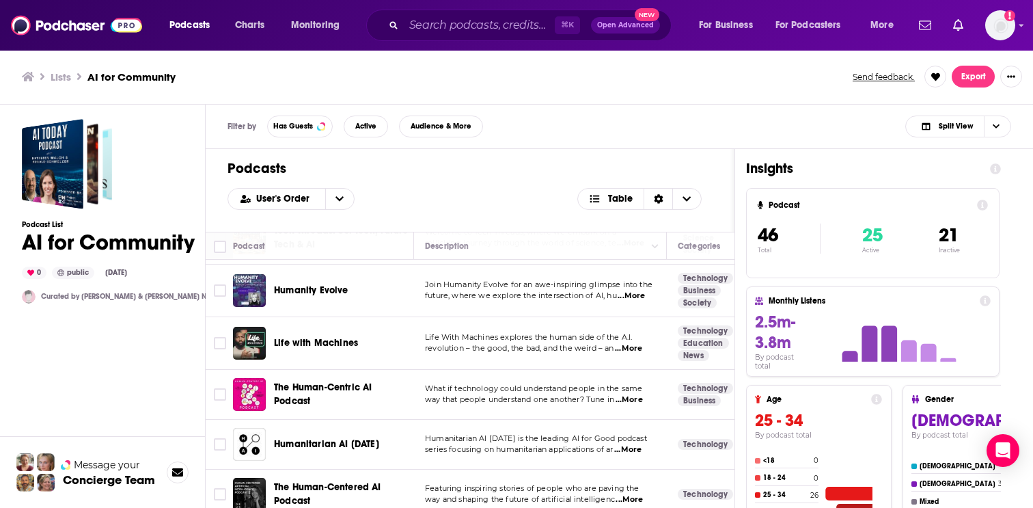
click at [815, 122] on div "Filter by Has Guests Active Audience & More Split View" at bounding box center [620, 127] width 828 height 44
click at [942, 131] on span "Split View" at bounding box center [947, 126] width 75 height 19
click at [948, 172] on span "Podcast Only" at bounding box center [967, 172] width 68 height 8
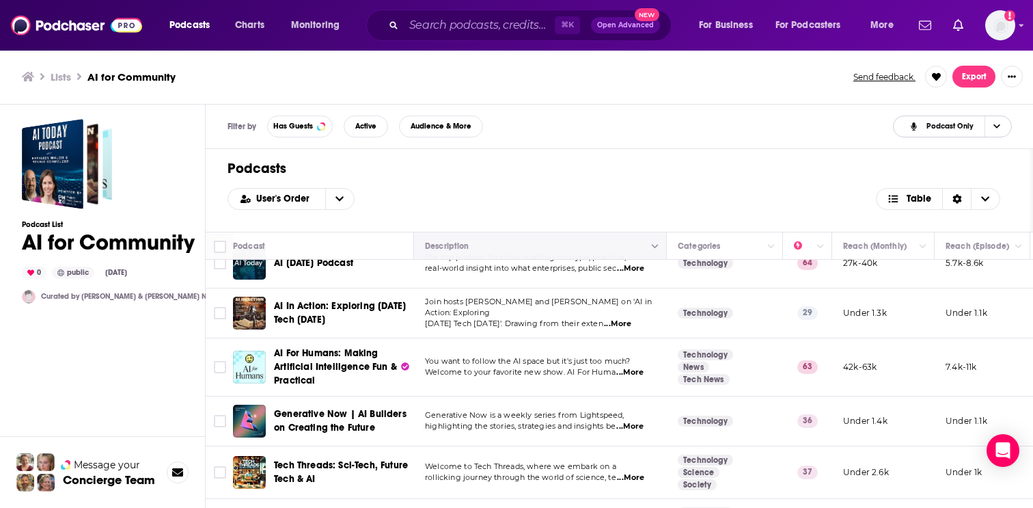
scroll to position [0, 0]
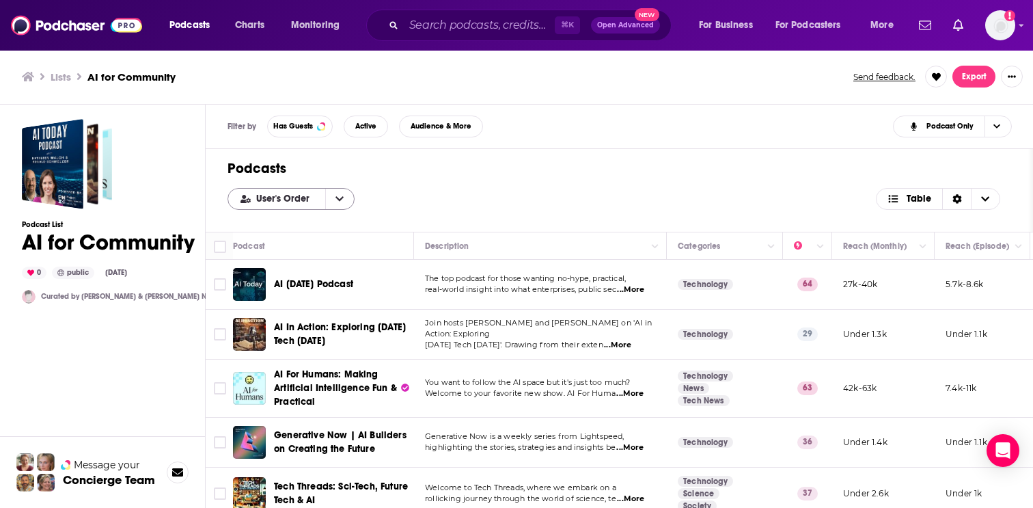
click at [340, 202] on icon "open menu" at bounding box center [340, 199] width 8 height 10
click at [298, 264] on span "Power Score" at bounding box center [300, 267] width 88 height 8
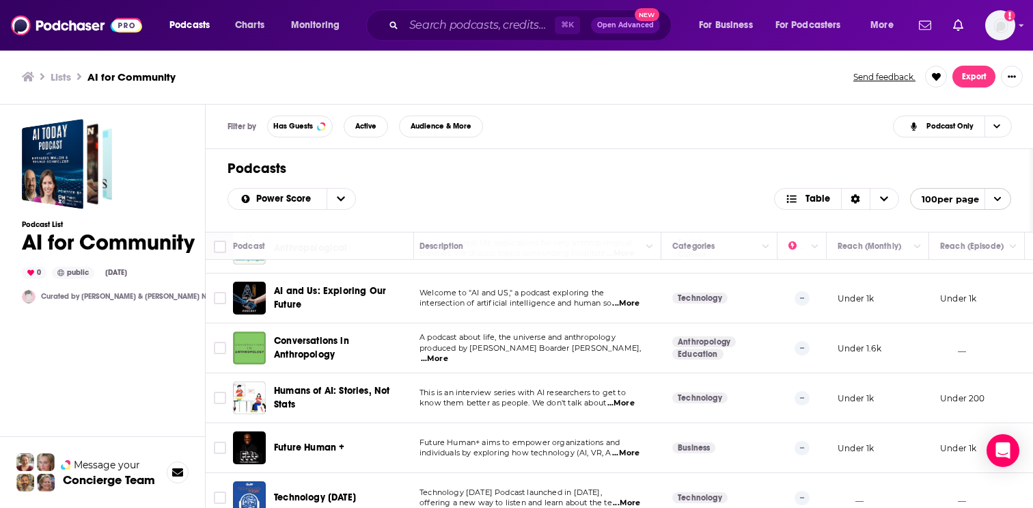
scroll to position [2196, 5]
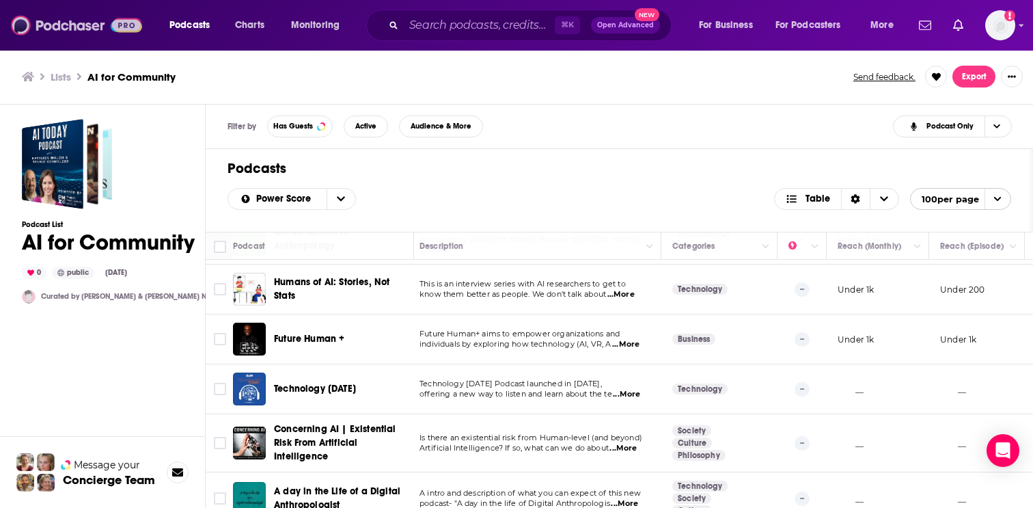
click at [81, 25] on img at bounding box center [76, 25] width 131 height 26
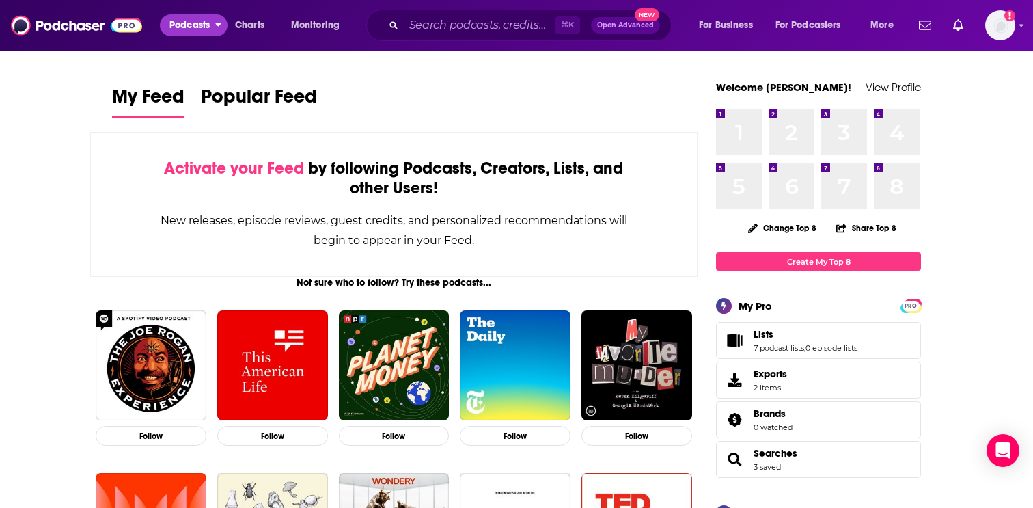
click at [222, 24] on button "Podcasts" at bounding box center [194, 25] width 68 height 22
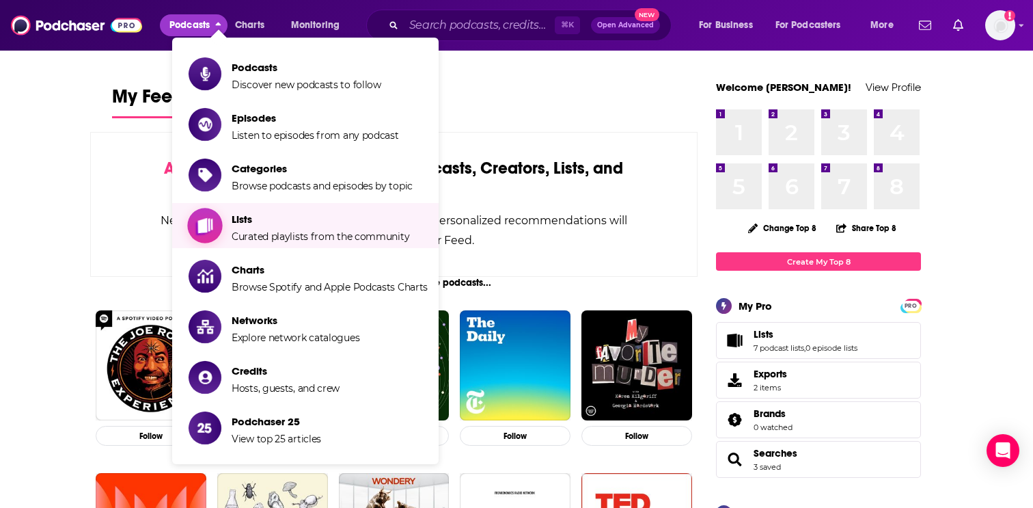
click at [250, 225] on span "Lists Curated playlists from the community" at bounding box center [321, 225] width 178 height 34
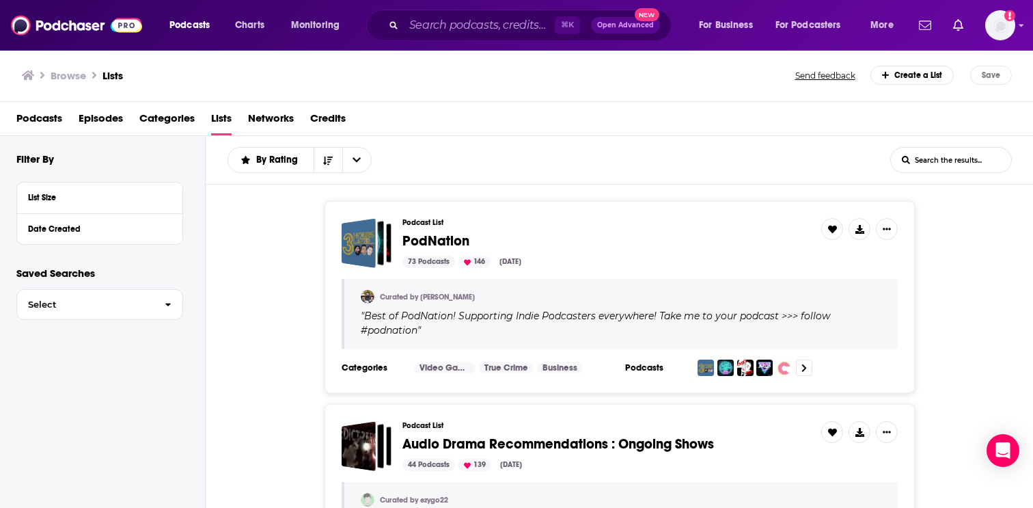
click at [918, 157] on input "List Search Input" at bounding box center [951, 160] width 120 height 25
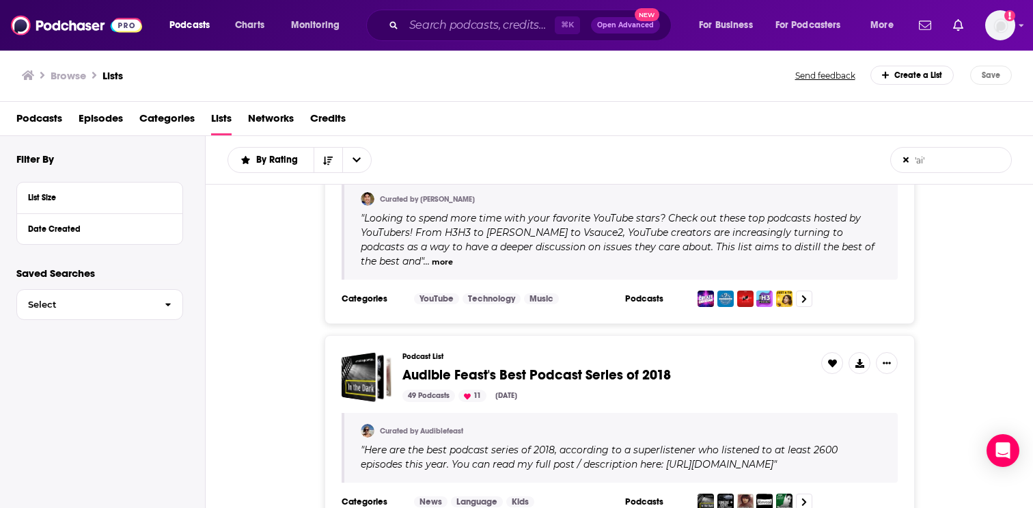
scroll to position [1804, 0]
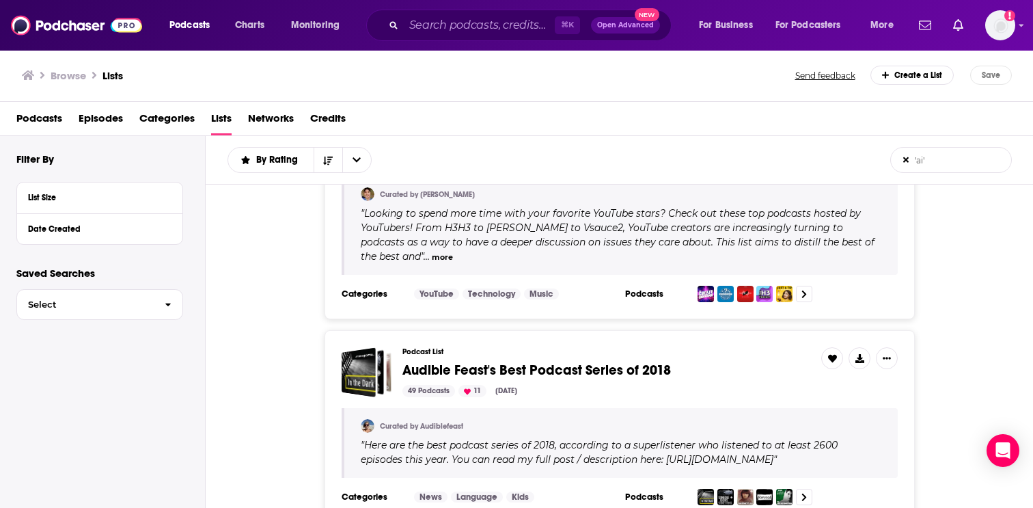
drag, startPoint x: 937, startPoint y: 156, endPoint x: 890, endPoint y: 156, distance: 47.1
click at [890, 156] on div "By Rating 'ai' List Search Input Search the results... 'ai' List Search Input S…" at bounding box center [620, 160] width 828 height 49
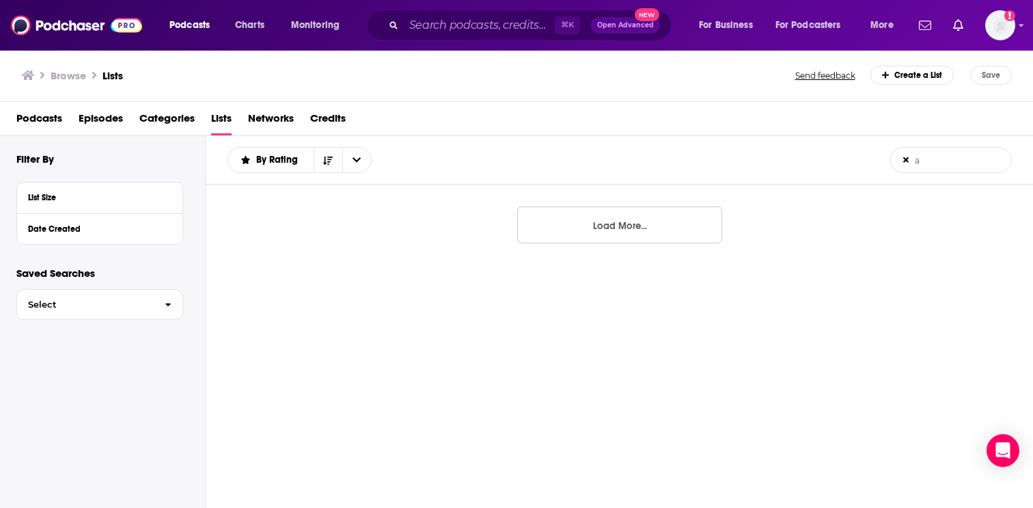
scroll to position [0, 0]
type input "artificial intelligence"
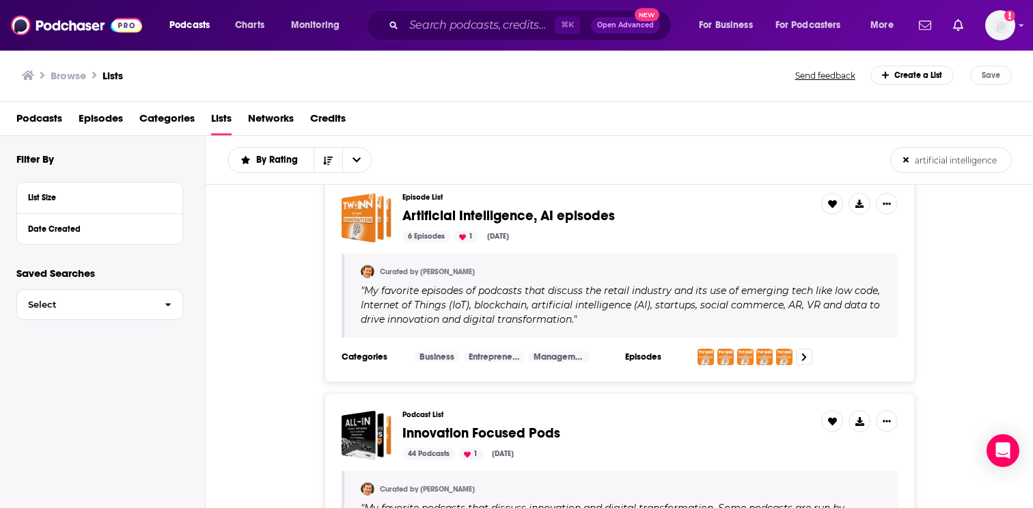
scroll to position [2405, 0]
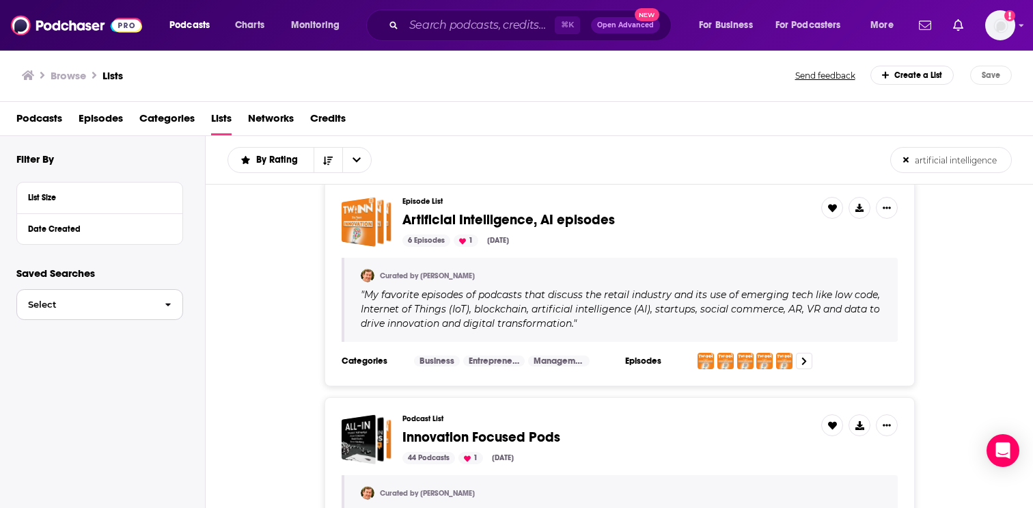
click at [157, 306] on span "button" at bounding box center [168, 304] width 29 height 29
click at [44, 121] on span "Podcasts" at bounding box center [39, 121] width 46 height 28
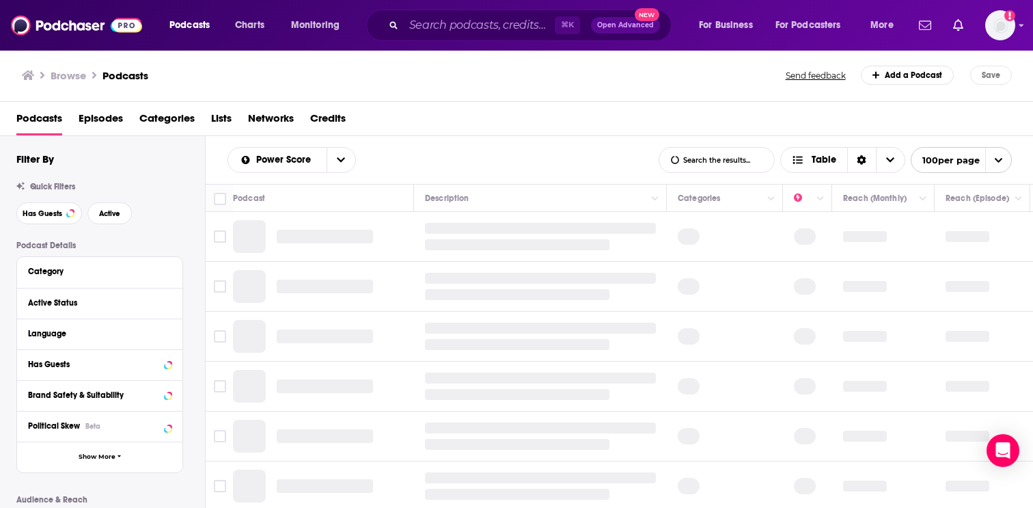
click at [219, 130] on span "Lists" at bounding box center [221, 121] width 20 height 28
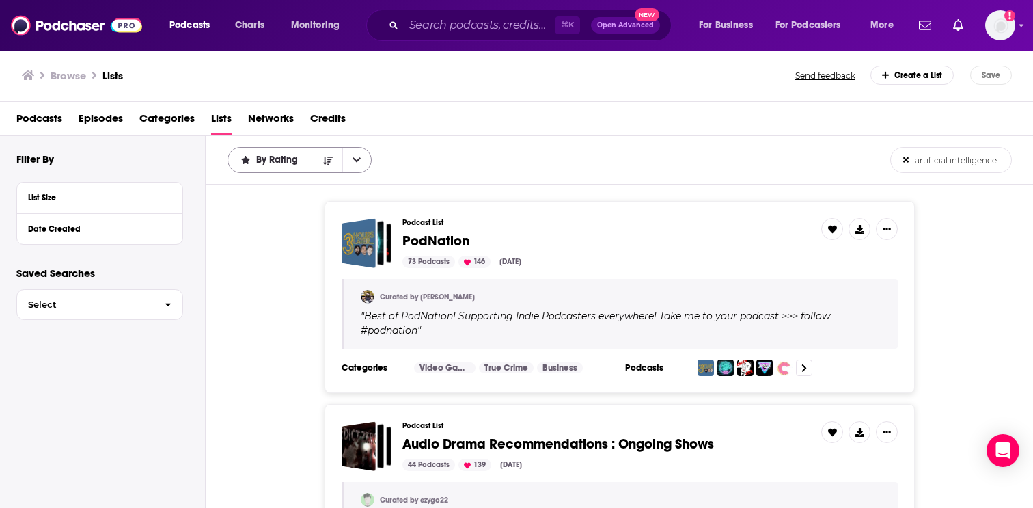
click at [357, 165] on button "open menu" at bounding box center [356, 160] width 29 height 25
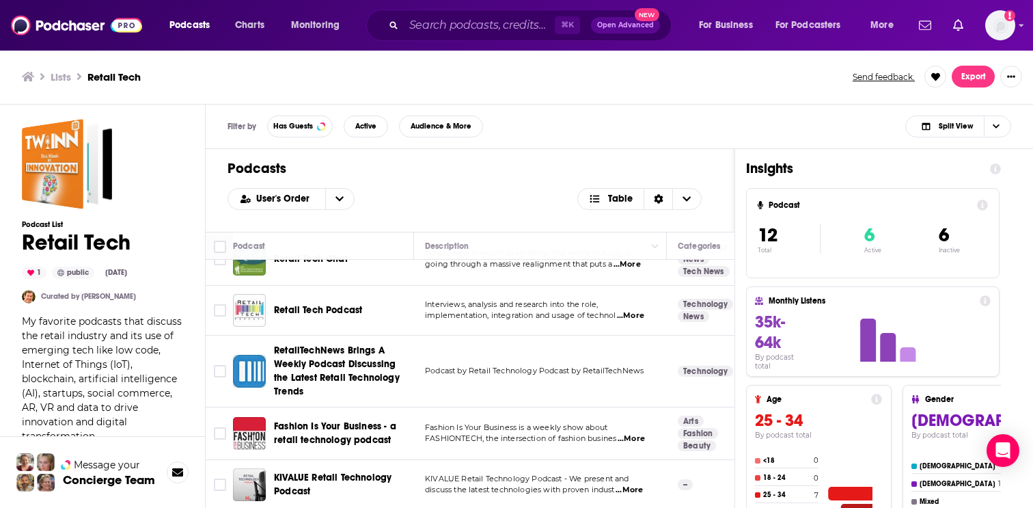
scroll to position [388, 0]
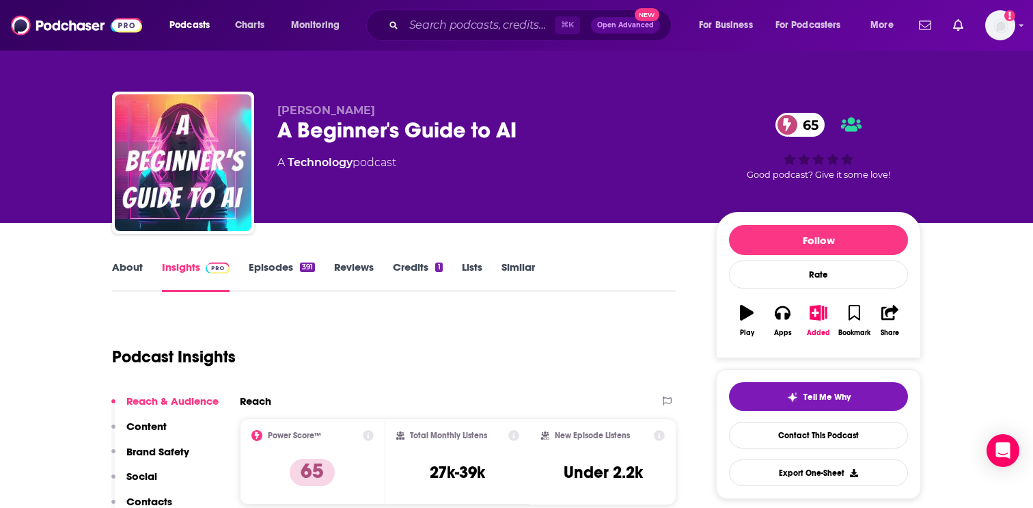
click at [426, 9] on div "Podcasts Charts Monitoring ⌘ K Open Advanced New For Business For Podcasters Mo…" at bounding box center [516, 25] width 1033 height 51
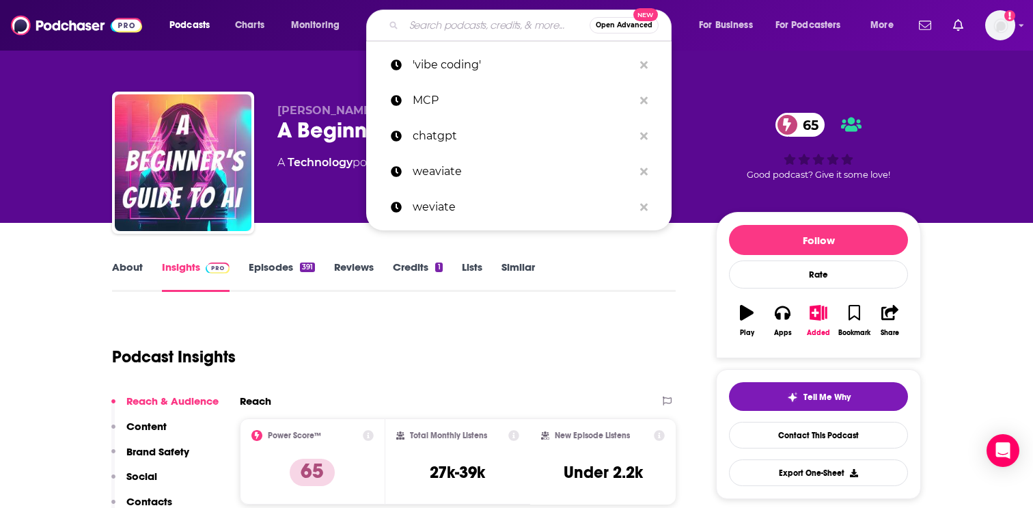
click at [426, 17] on input "Search podcasts, credits, & more..." at bounding box center [497, 25] width 186 height 22
paste input "AI News Podcast | Latest AI News, Analysis & Events"
type input "AI News Podcast | Latest AI News, Analysis & Events"
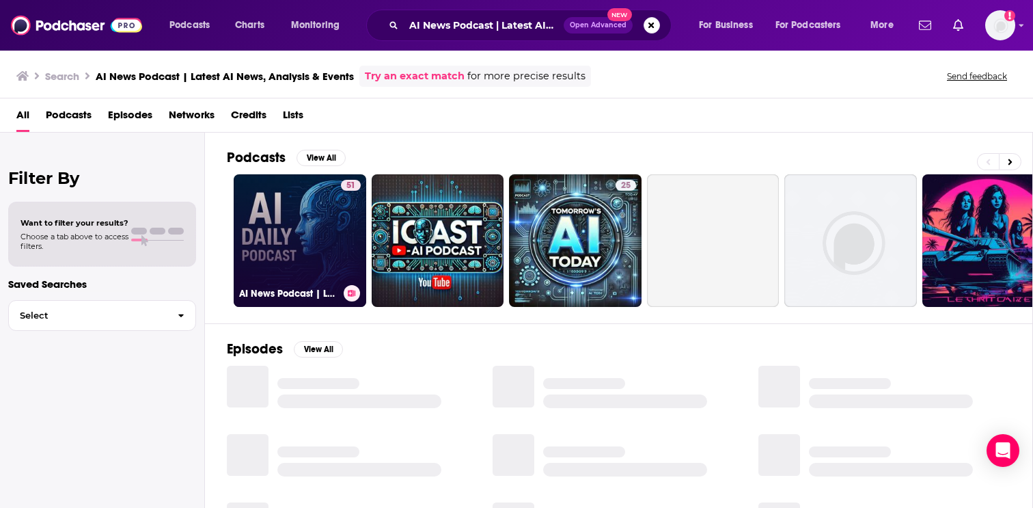
click at [280, 219] on link "51 AI News Podcast | Latest AI News, Analysis & Events" at bounding box center [300, 240] width 133 height 133
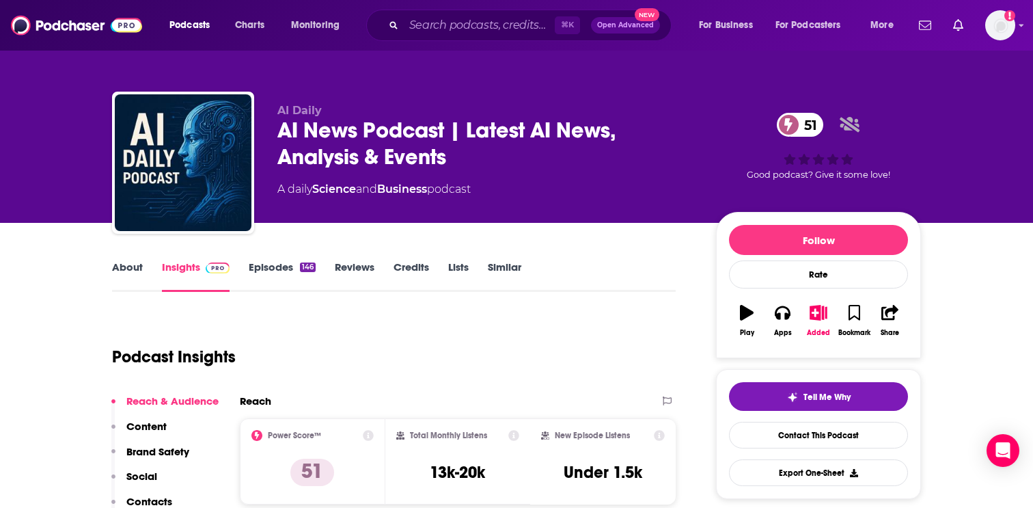
click at [160, 424] on p "Content" at bounding box center [146, 426] width 40 height 13
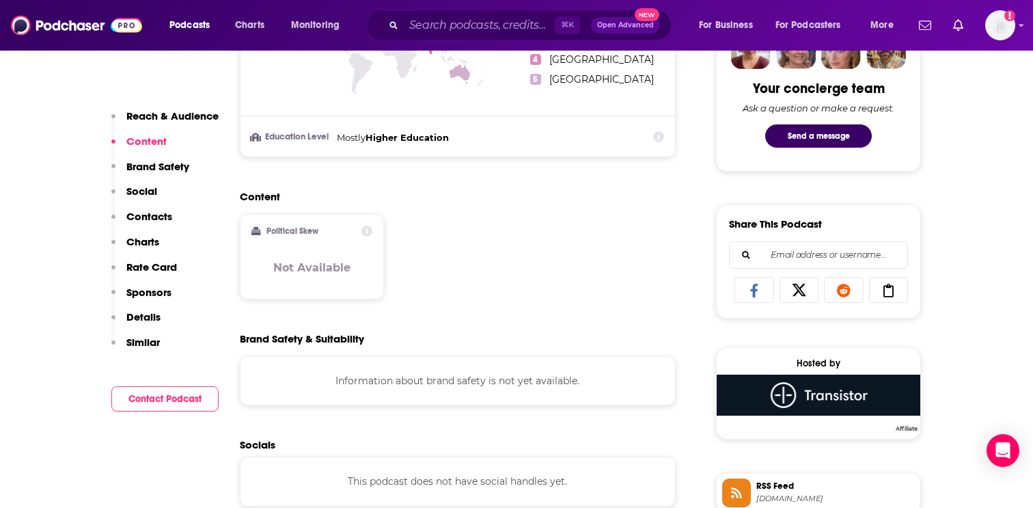
click at [151, 216] on p "Contacts" at bounding box center [149, 216] width 46 height 13
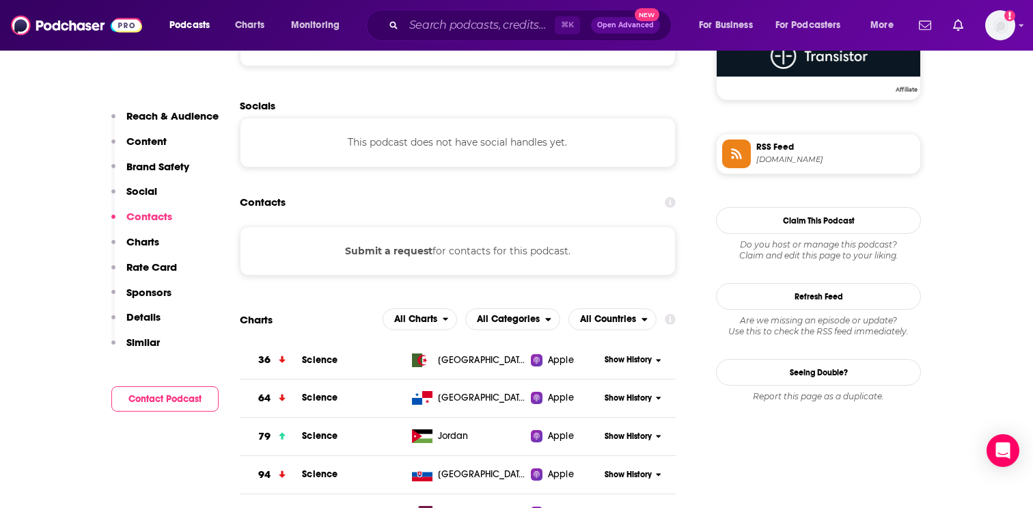
scroll to position [1043, 0]
click at [448, 25] on input "Search podcasts, credits, & more..." at bounding box center [479, 25] width 151 height 22
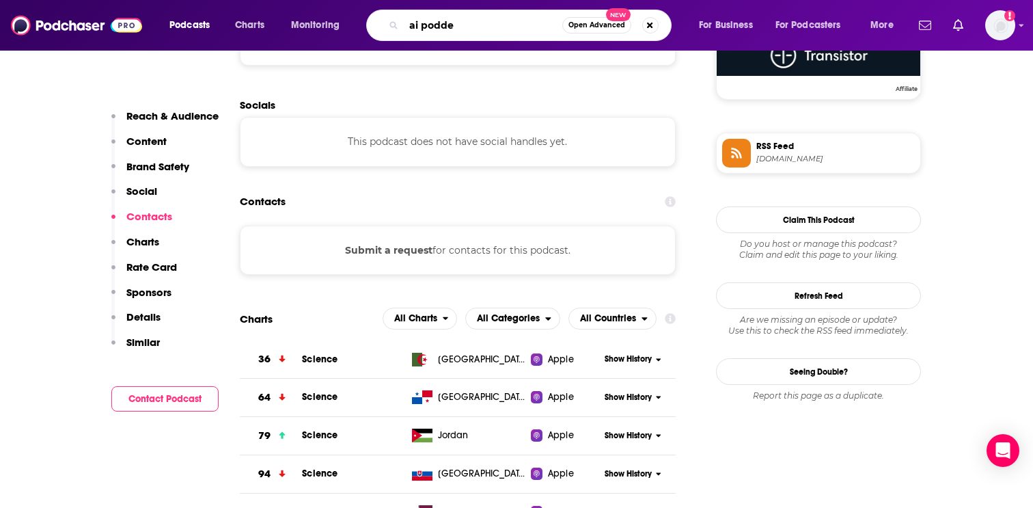
type input "ai podden"
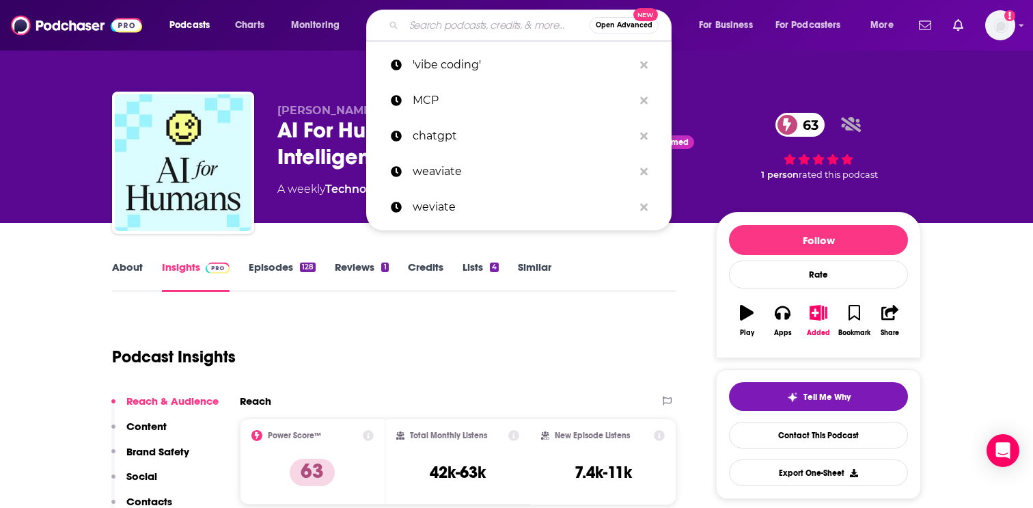
click at [437, 22] on input "Search podcasts, credits, & more..." at bounding box center [497, 25] width 186 height 22
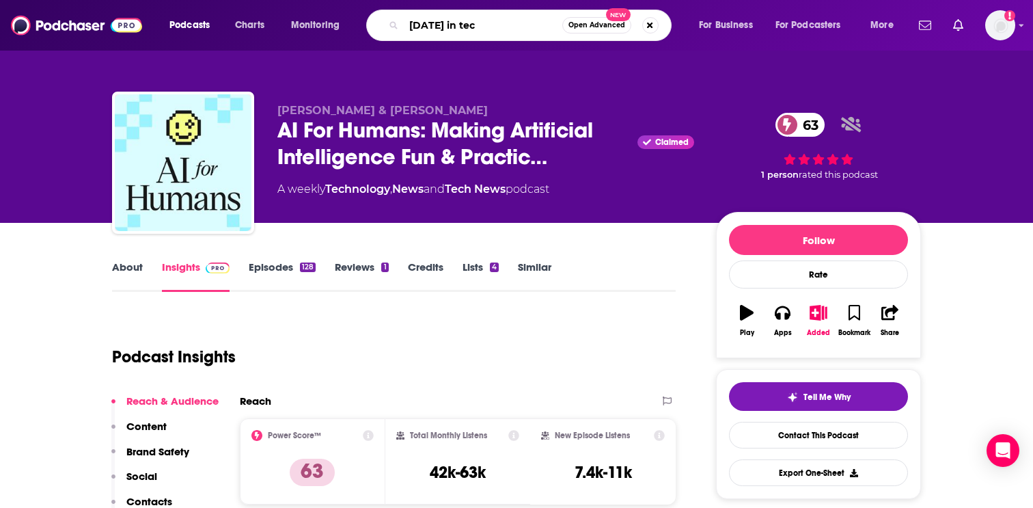
type input "[DATE] in tech"
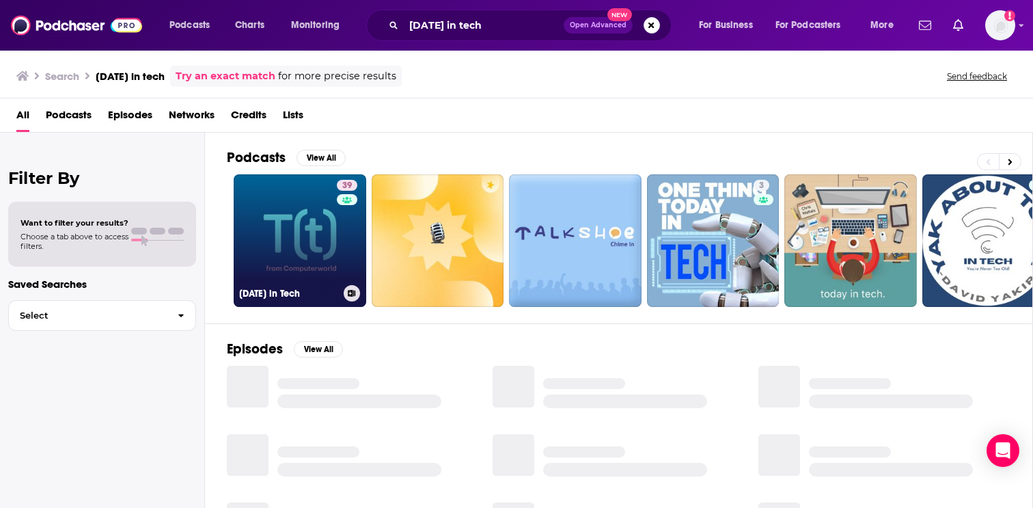
click at [275, 242] on link "39 [DATE] in Tech" at bounding box center [300, 240] width 133 height 133
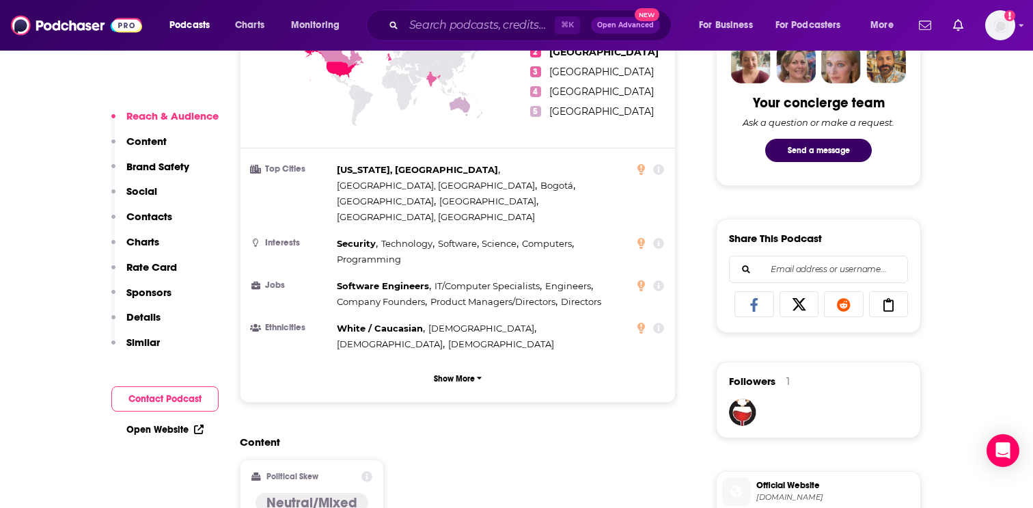
scroll to position [704, 0]
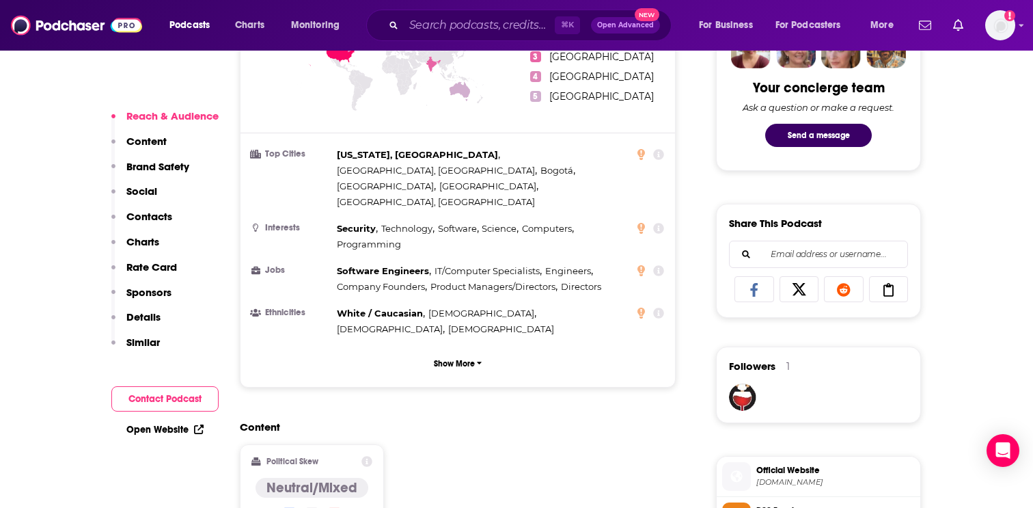
click at [144, 217] on p "Contacts" at bounding box center [149, 216] width 46 height 13
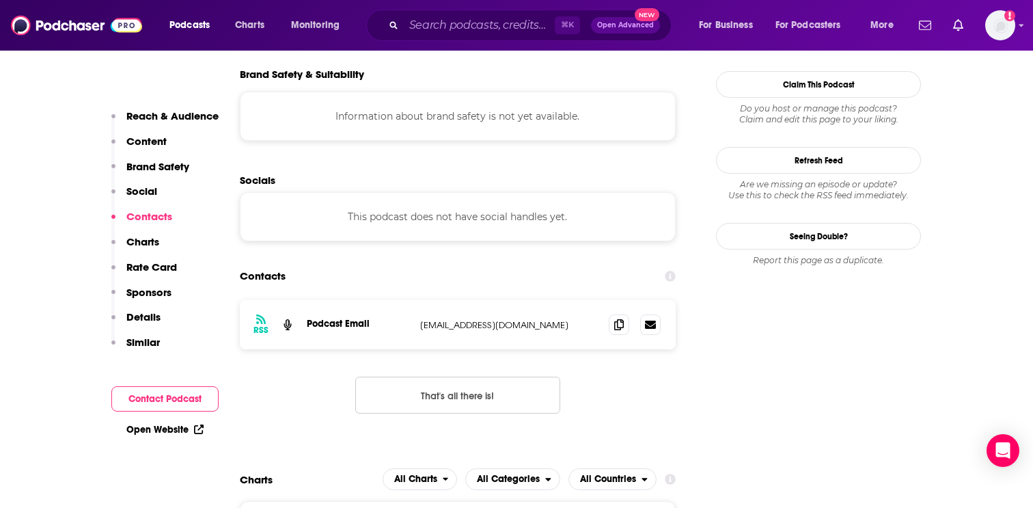
scroll to position [1213, 0]
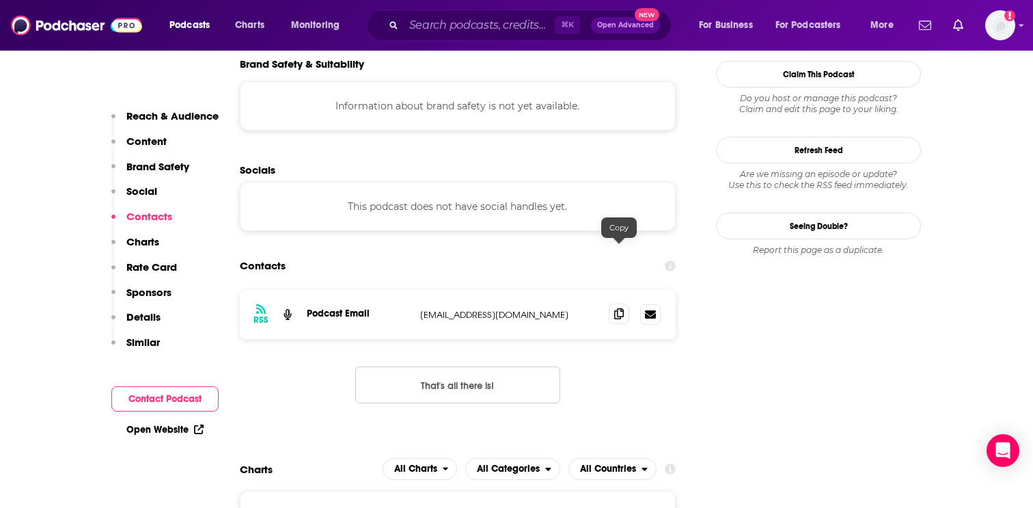
click at [616, 308] on icon at bounding box center [619, 313] width 10 height 11
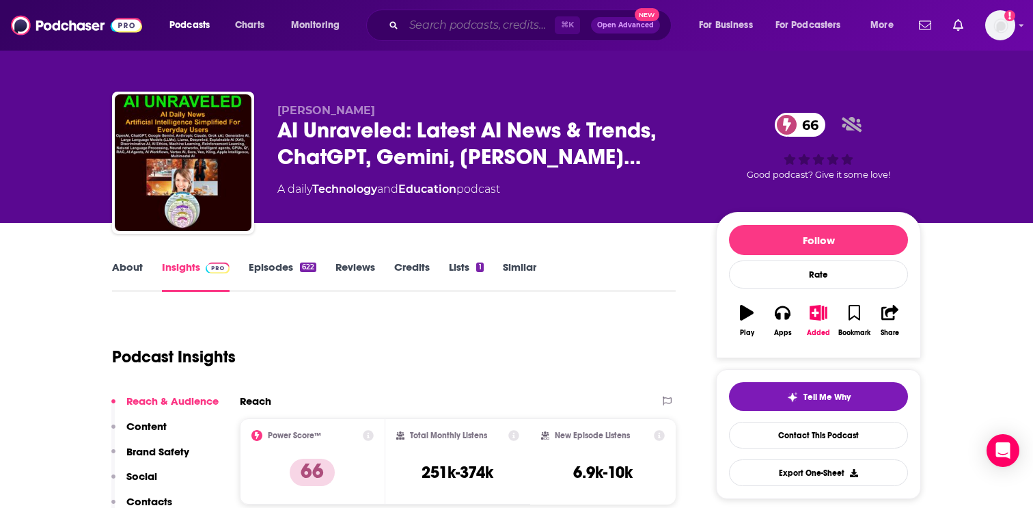
drag, startPoint x: 0, startPoint y: 0, endPoint x: 431, endPoint y: 16, distance: 431.5
click at [432, 16] on input "Search podcasts, credits, & more..." at bounding box center [479, 25] width 151 height 22
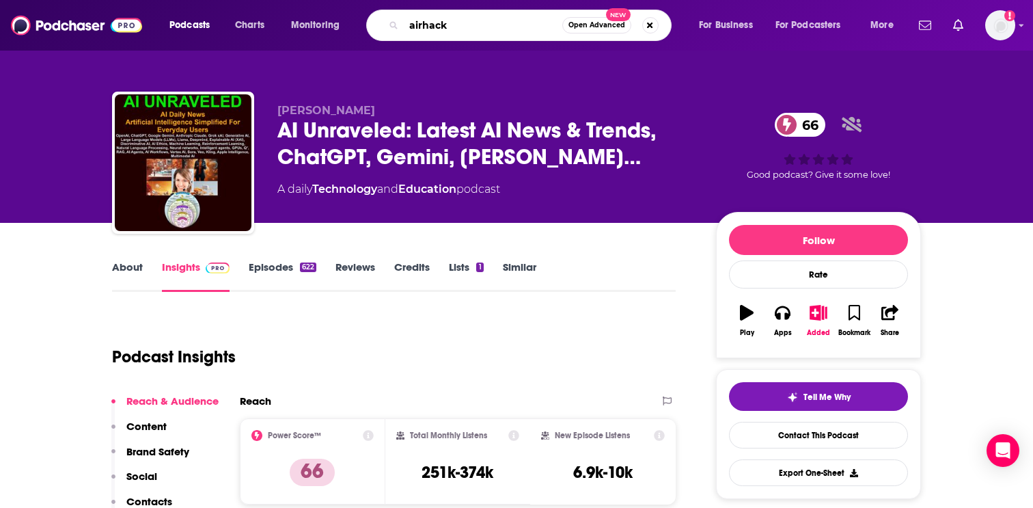
type input "airhacks"
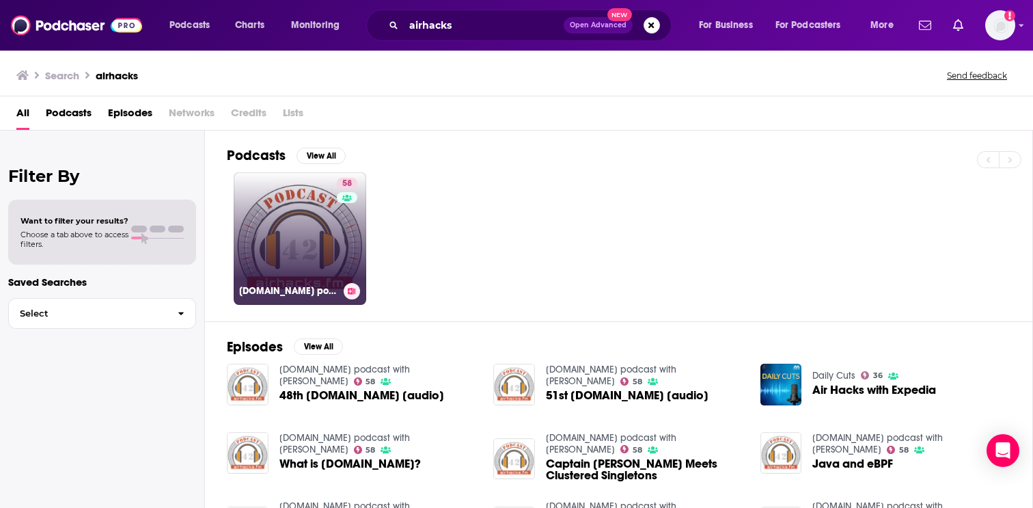
click at [272, 269] on link "58 airhacks.fm podcast with adam bien" at bounding box center [300, 238] width 133 height 133
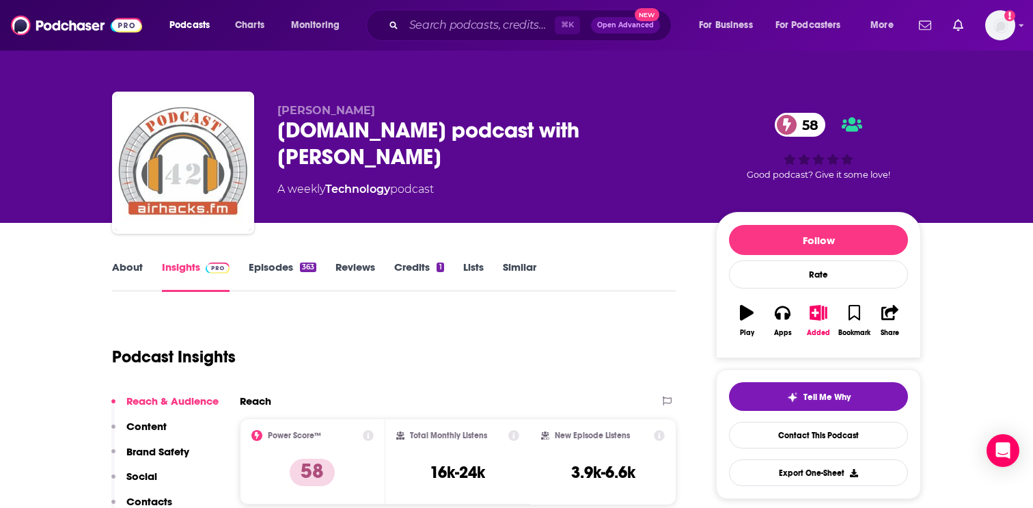
click at [291, 269] on link "Episodes 363" at bounding box center [283, 275] width 68 height 31
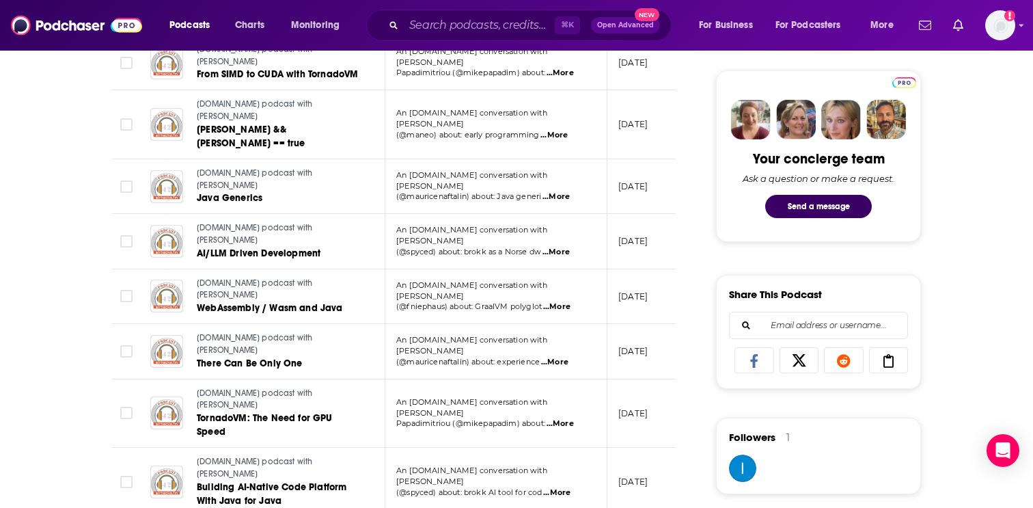
scroll to position [627, 0]
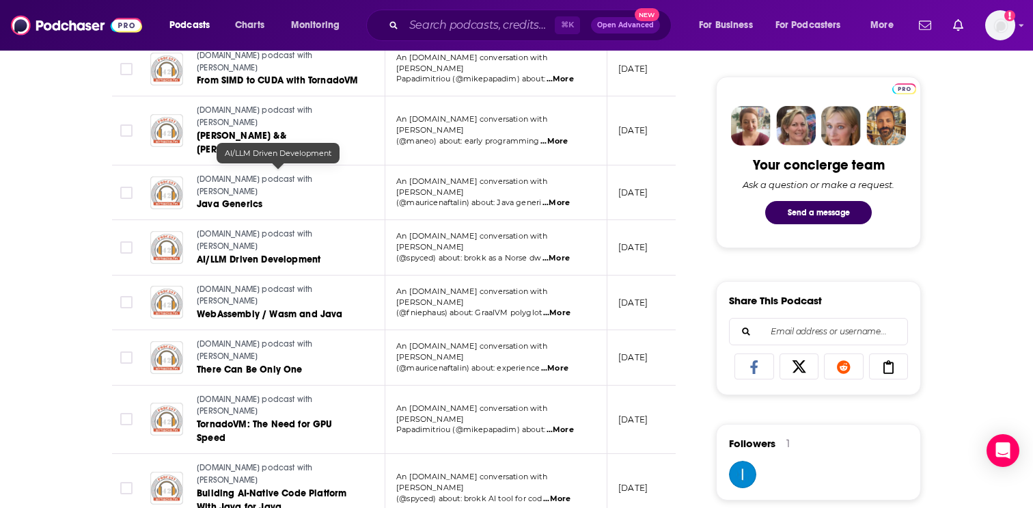
click at [277, 254] on span "AI/LLM Driven Development" at bounding box center [259, 260] width 124 height 12
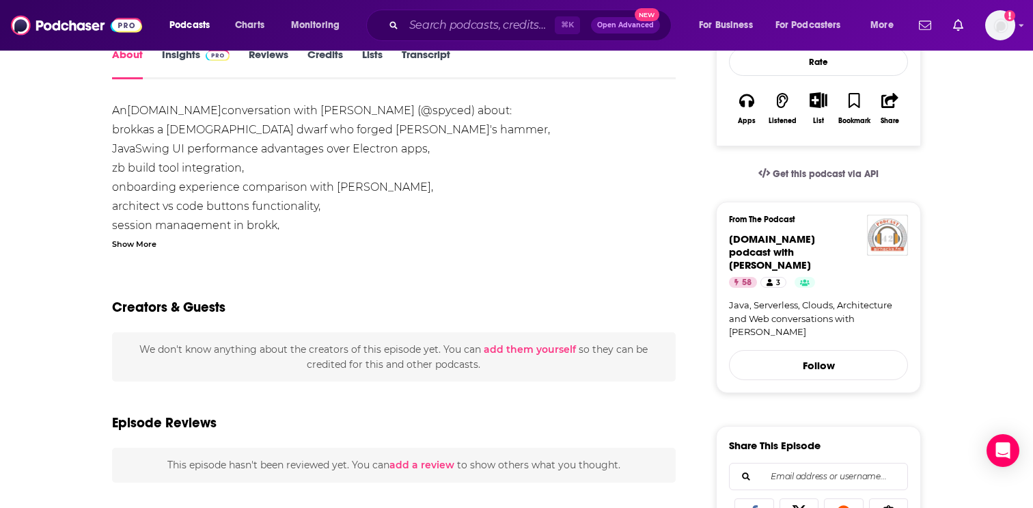
scroll to position [228, 0]
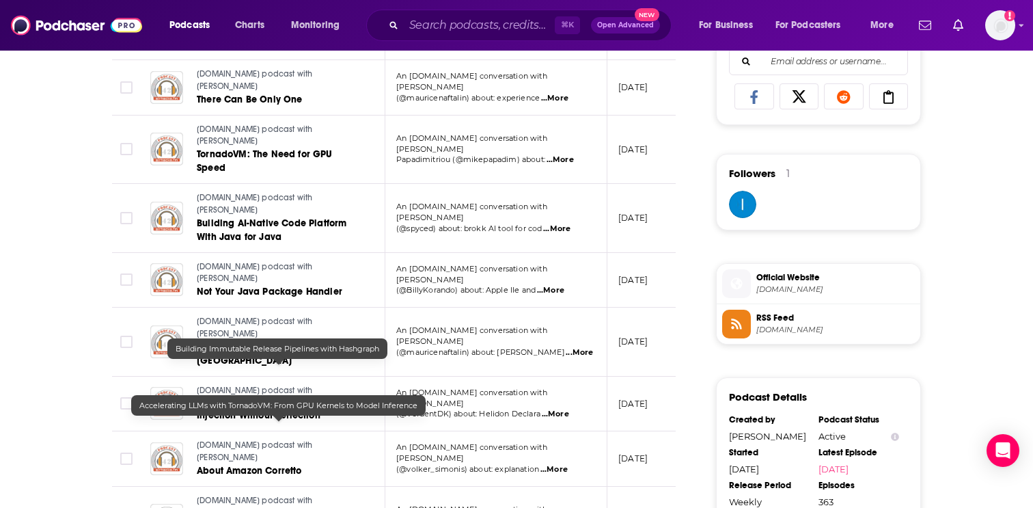
scroll to position [1115, 0]
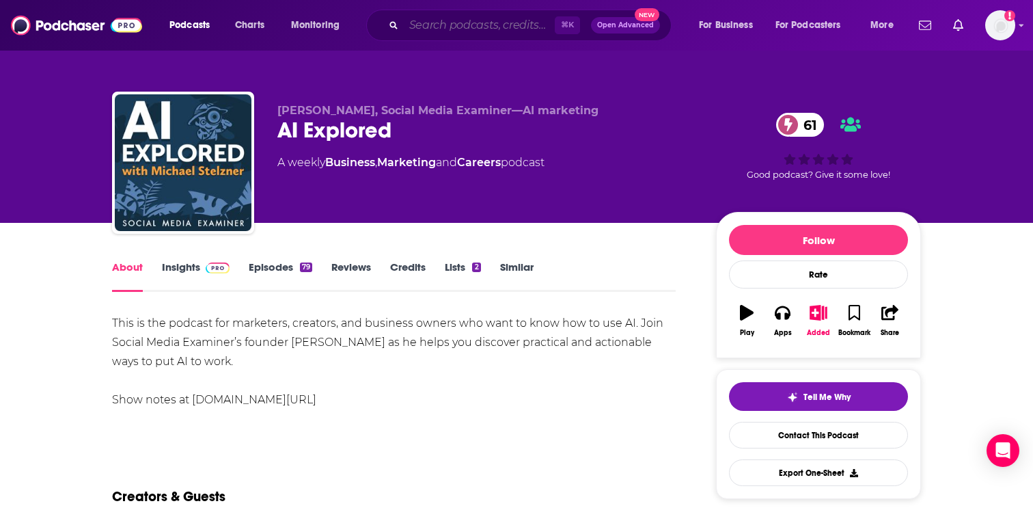
click at [420, 28] on input "Search podcasts, credits, & more..." at bounding box center [479, 25] width 151 height 22
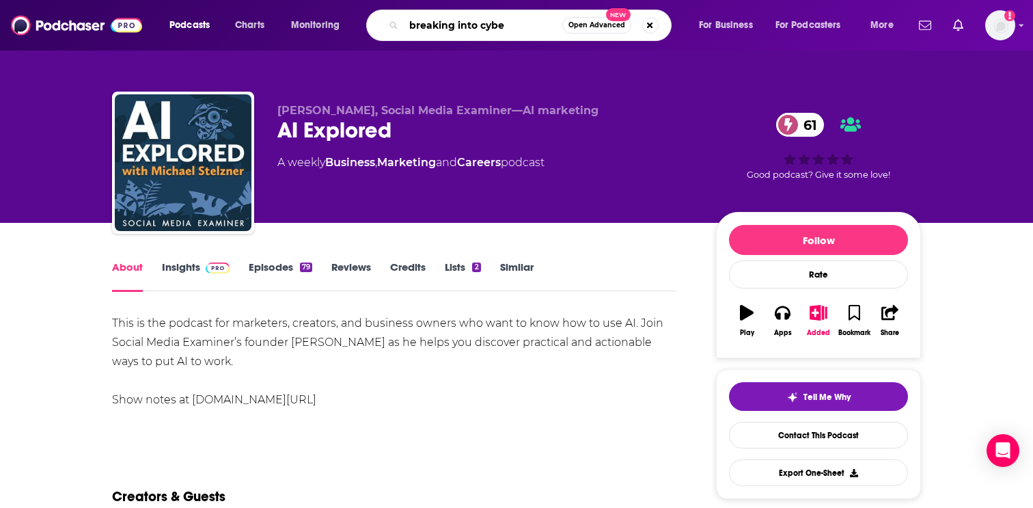
type input "breaking into cyber"
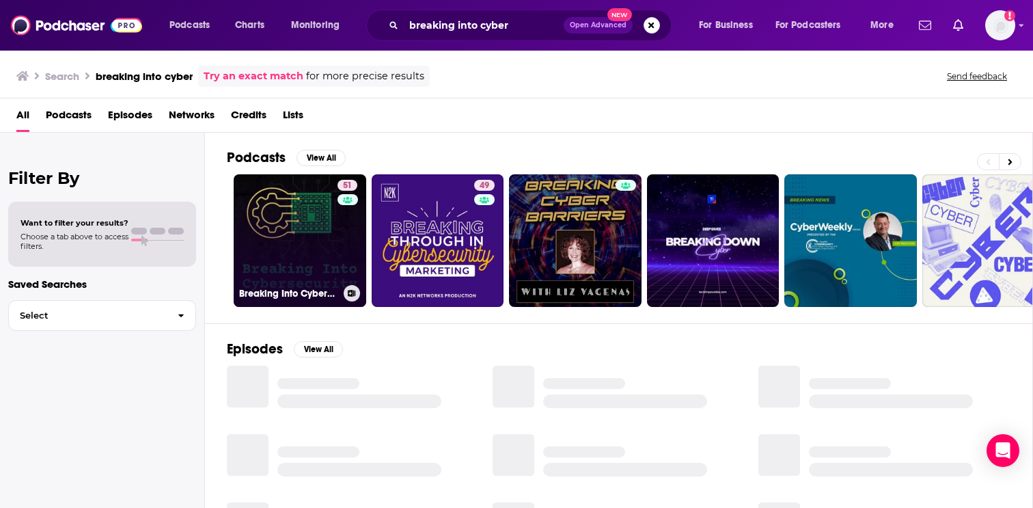
click at [288, 259] on link "51 Breaking Into Cybersecurity" at bounding box center [300, 240] width 133 height 133
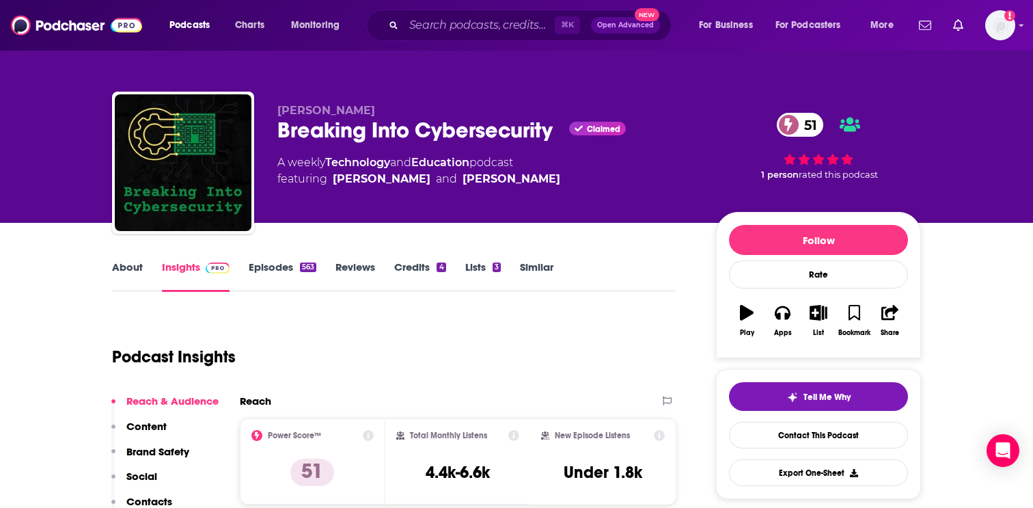
click at [269, 269] on link "Episodes 563" at bounding box center [283, 275] width 68 height 31
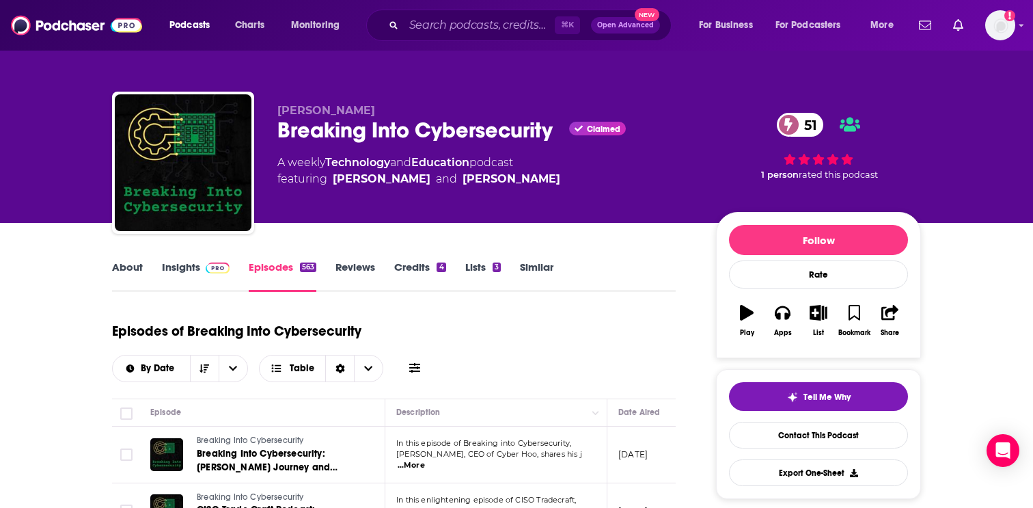
click at [746, 307] on icon "button" at bounding box center [747, 312] width 14 height 15
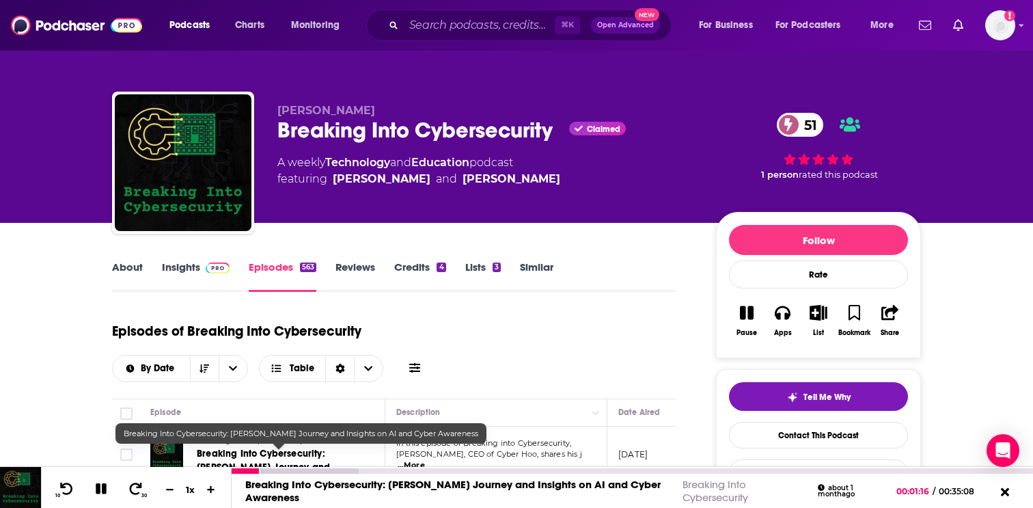
click at [367, 481] on link "Breaking Into Cybersecurity: Craig Taylor's Journey and Insights on AI and Cybe…" at bounding box center [452, 491] width 415 height 26
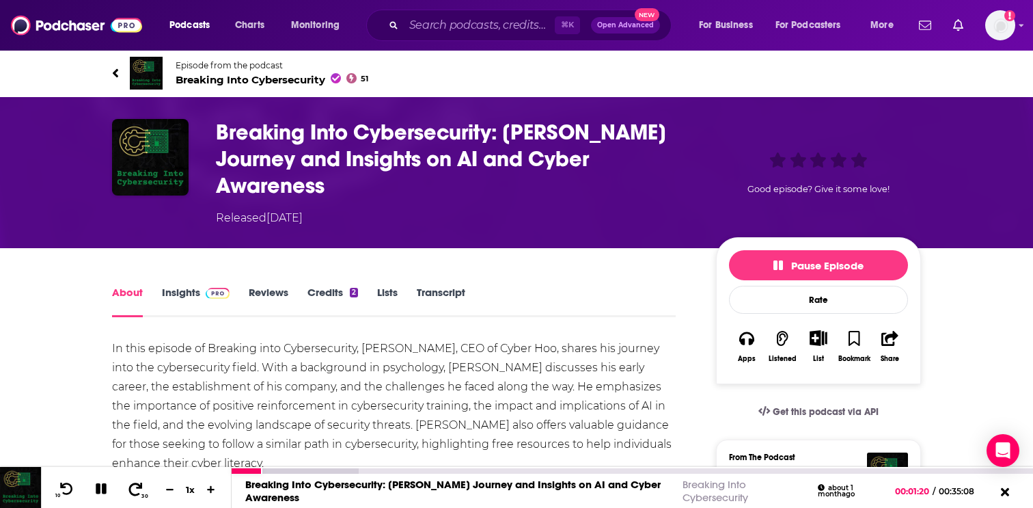
click at [134, 489] on icon at bounding box center [135, 489] width 17 height 14
click at [189, 493] on div "1 x" at bounding box center [190, 489] width 23 height 11
click at [189, 484] on div "1 x" at bounding box center [190, 489] width 23 height 11
click at [286, 467] on div at bounding box center [633, 470] width 802 height 7
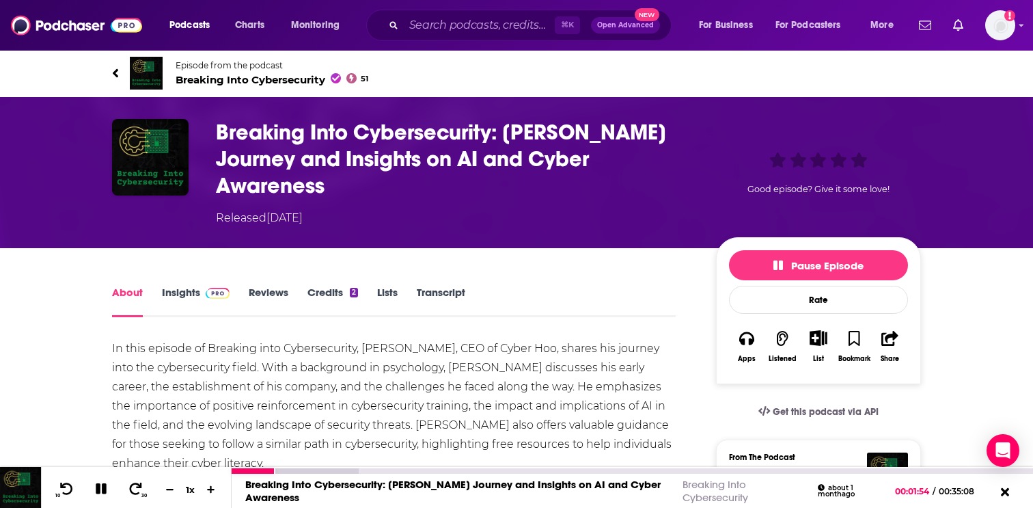
click at [290, 475] on div "Breaking Into Cybersecurity: Craig Taylor's Journey and Insights on AI and Cybe…" at bounding box center [633, 491] width 802 height 34
click at [286, 467] on div at bounding box center [633, 470] width 802 height 7
click at [288, 470] on div at bounding box center [295, 470] width 127 height 5
click at [300, 469] on div at bounding box center [295, 470] width 127 height 5
click at [316, 469] on div at bounding box center [295, 470] width 127 height 5
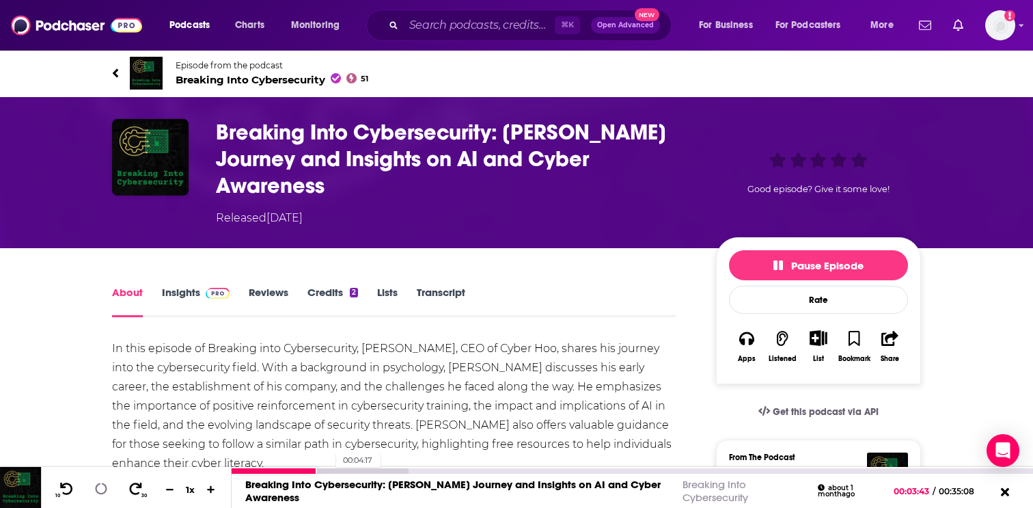
click at [329, 469] on div at bounding box center [320, 470] width 177 height 5
click at [342, 469] on div at bounding box center [320, 470] width 177 height 5
click at [354, 469] on div at bounding box center [320, 470] width 177 height 5
click at [377, 469] on div at bounding box center [345, 470] width 227 height 5
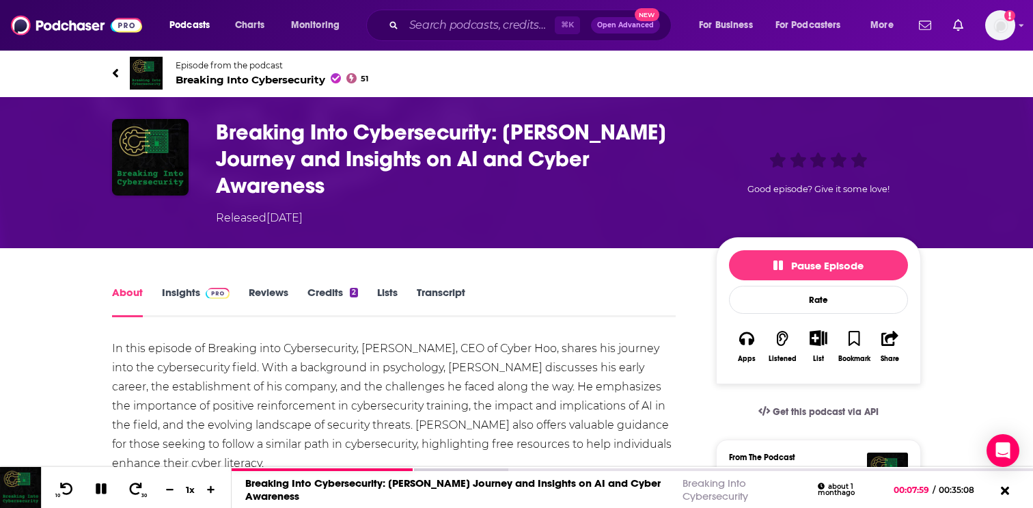
click at [113, 69] on icon at bounding box center [115, 73] width 7 height 14
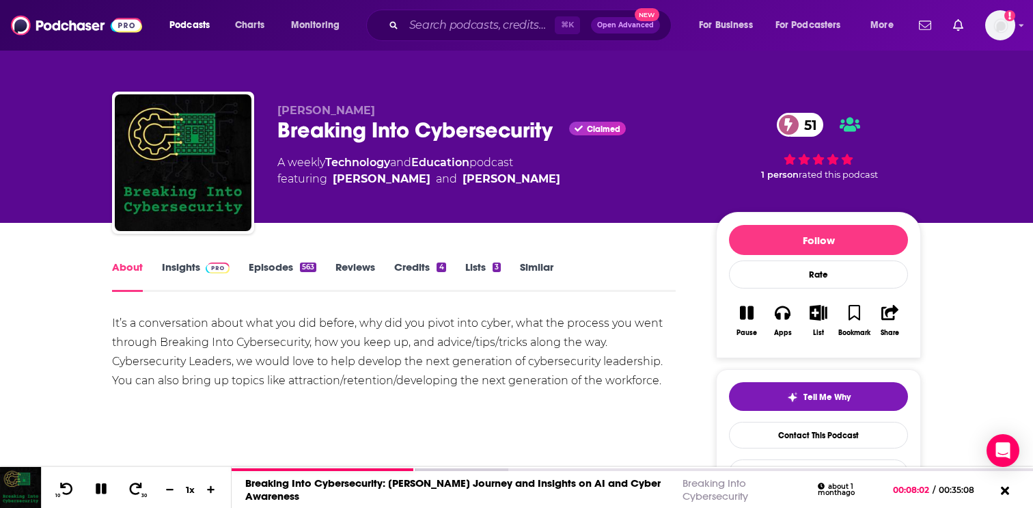
click at [181, 261] on link "Insights" at bounding box center [196, 275] width 68 height 31
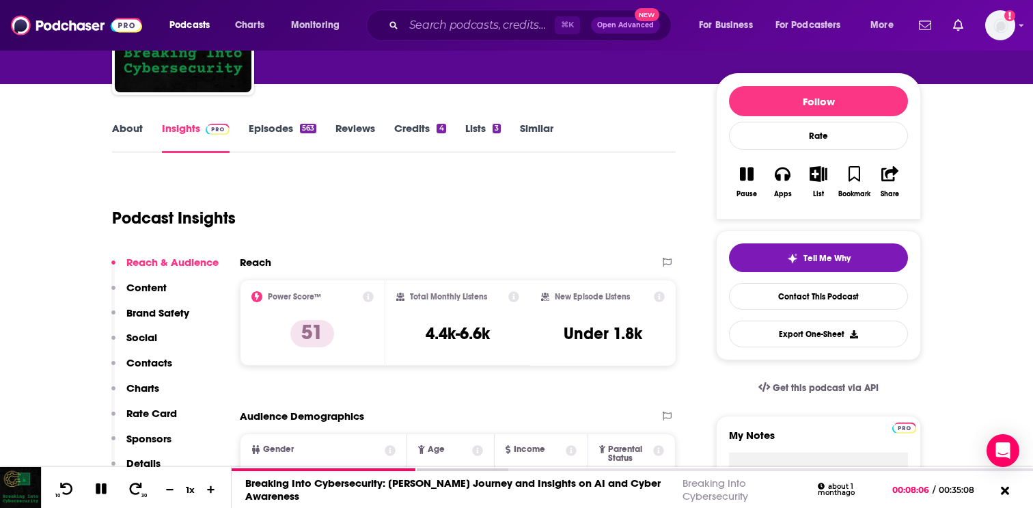
scroll to position [147, 0]
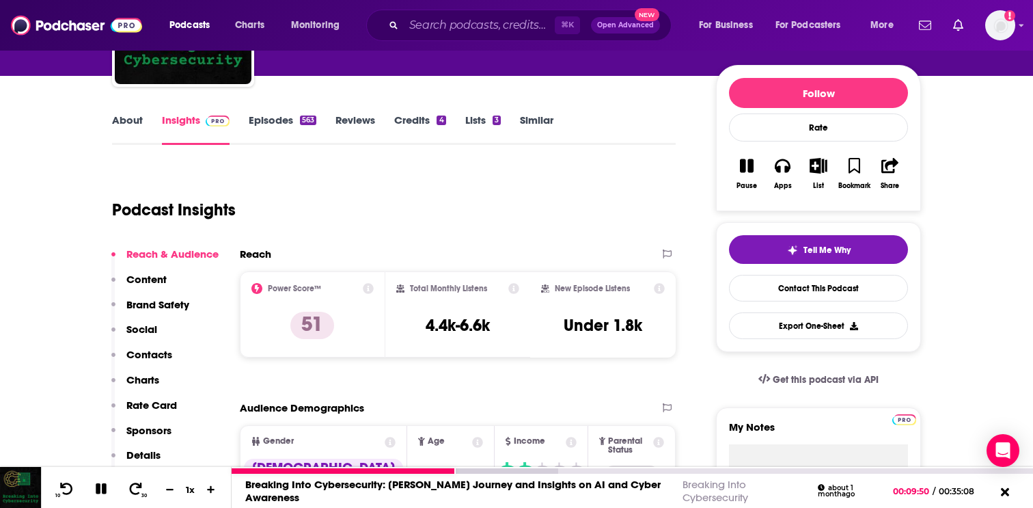
click at [104, 486] on icon at bounding box center [101, 489] width 12 height 12
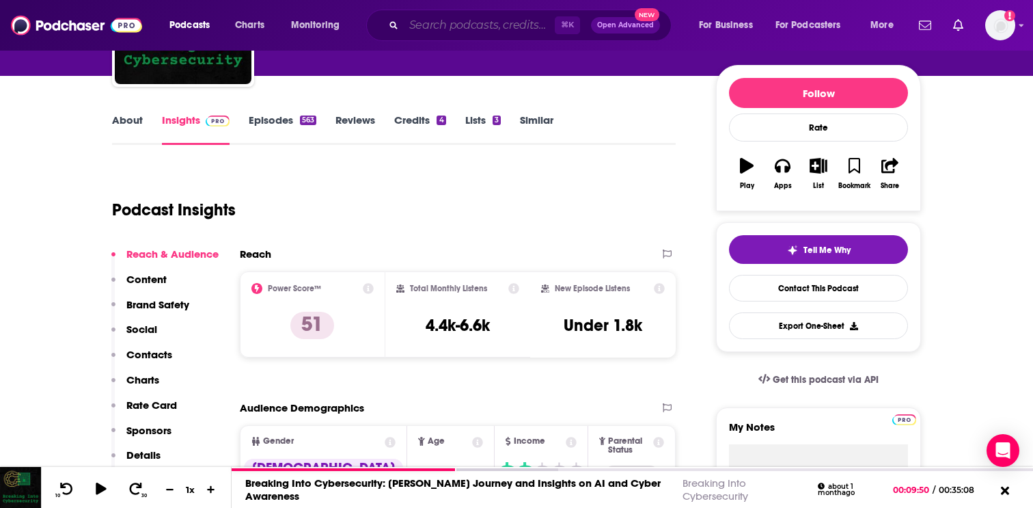
click at [467, 32] on input "Search podcasts, credits, & more..." at bounding box center [479, 25] width 151 height 22
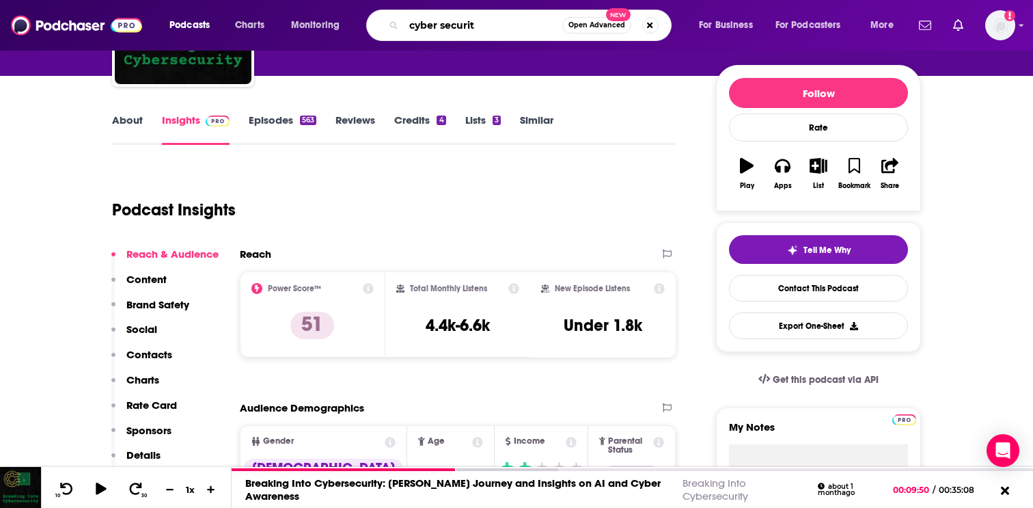
type input "cyber securit"
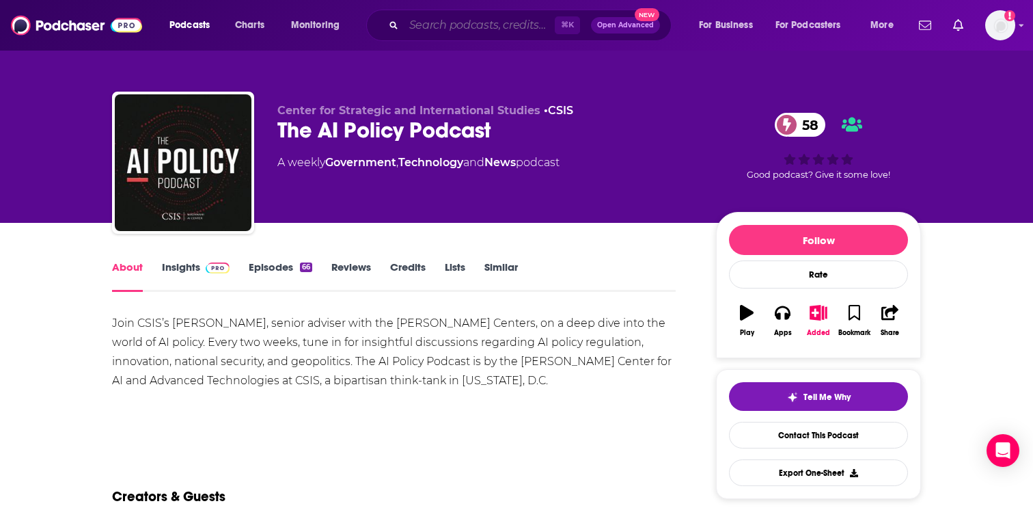
click at [443, 19] on input "Search podcasts, credits, & more..." at bounding box center [479, 25] width 151 height 22
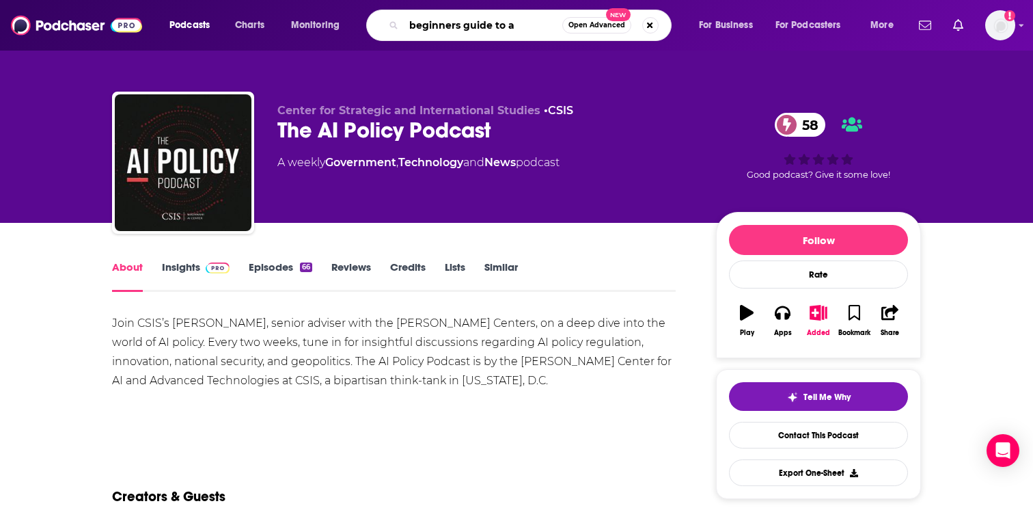
type input "beginners guide to ai"
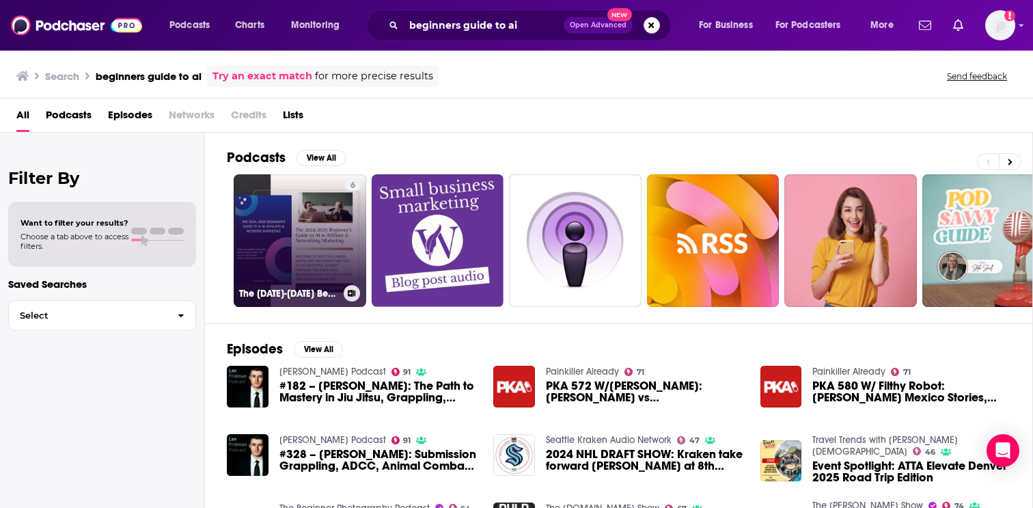
click at [308, 237] on link "6 The [DATE]-[DATE] Beginner’s Guide to AI in Affiliate & Network Marketing" at bounding box center [300, 240] width 133 height 133
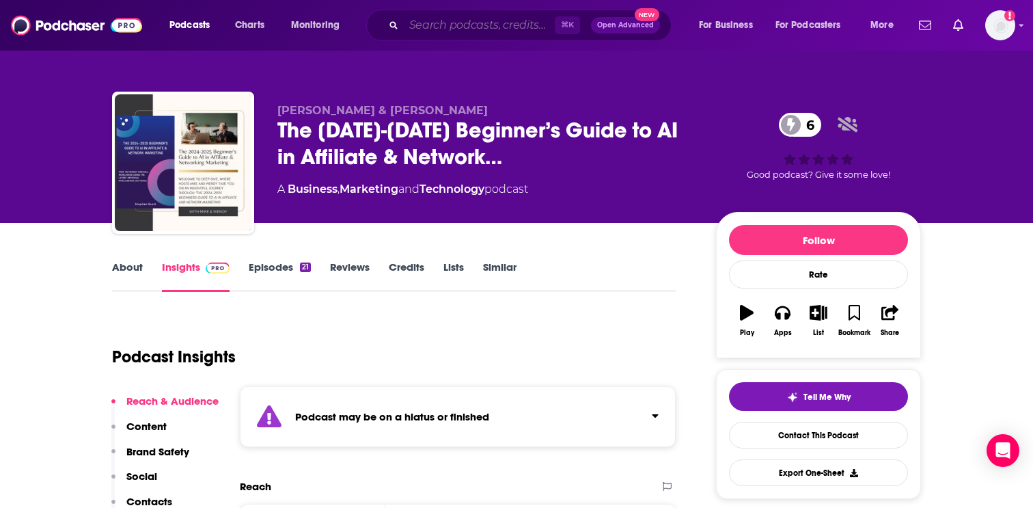
click at [448, 26] on input "Search podcasts, credits, & more..." at bounding box center [479, 25] width 151 height 22
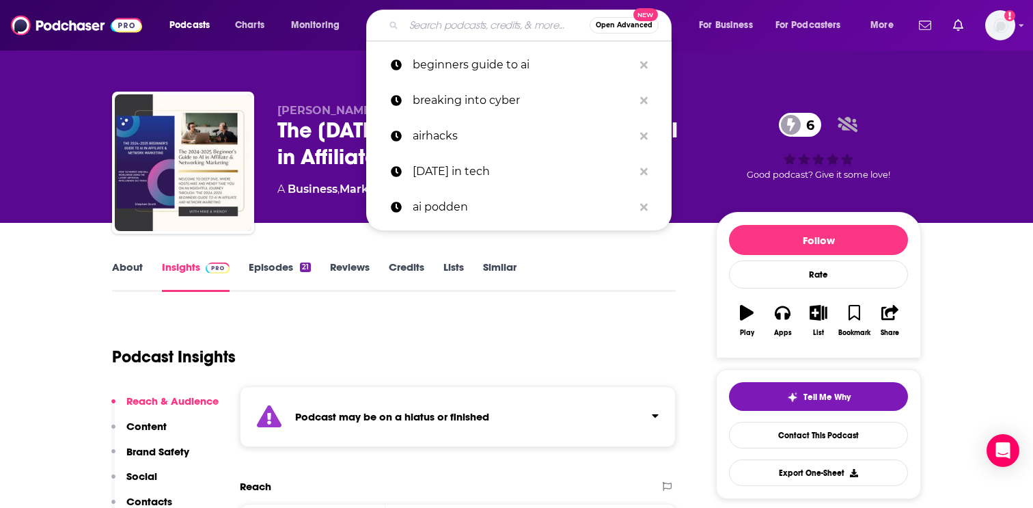
paste input "A Beginner's Guide to AI"
type input "A Beginner's Guide to AI"
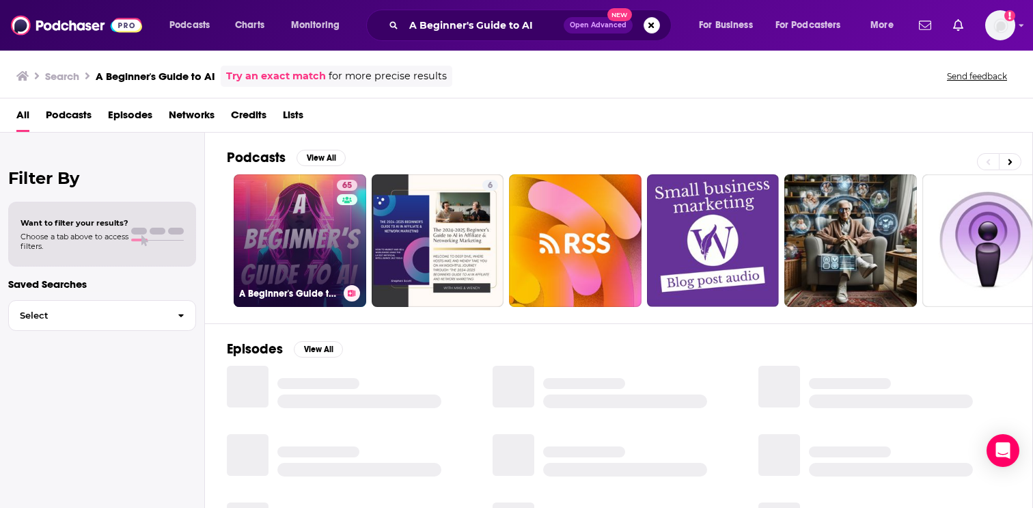
click at [302, 248] on link "65 A Beginner's Guide to AI" at bounding box center [300, 240] width 133 height 133
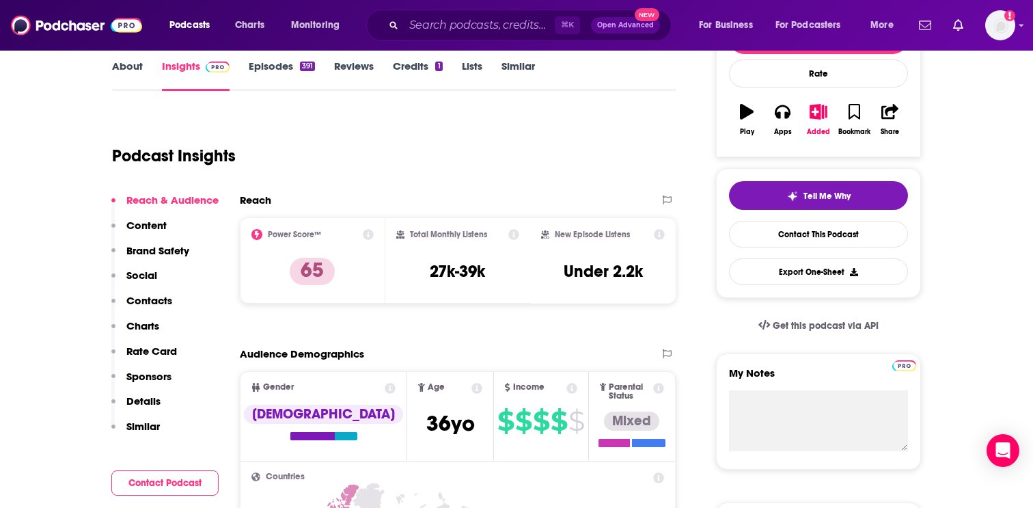
scroll to position [202, 0]
